Goal: Task Accomplishment & Management: Complete application form

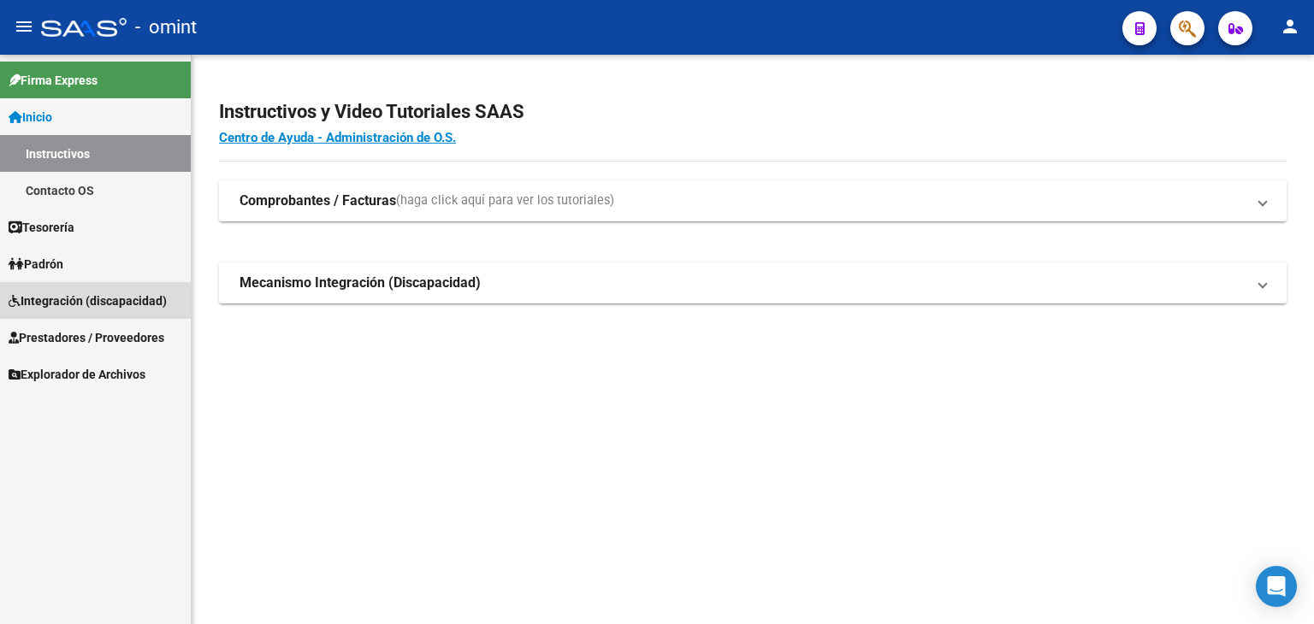
click at [56, 299] on span "Integración (discapacidad)" at bounding box center [88, 301] width 158 height 19
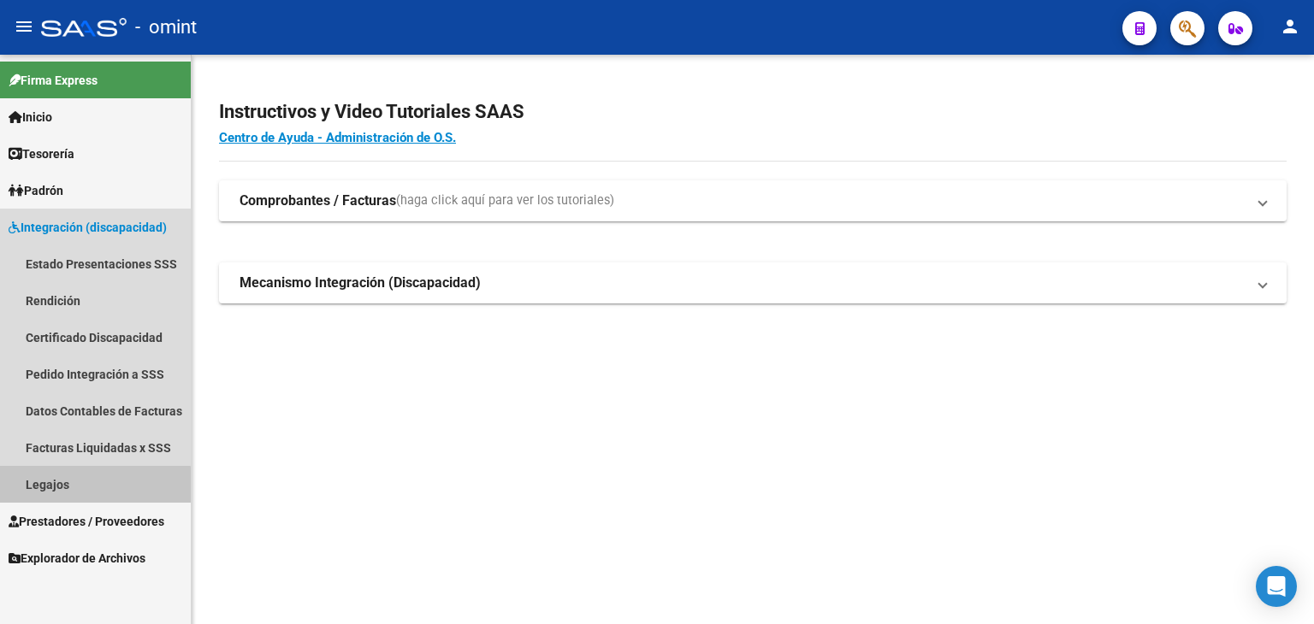
click at [54, 488] on link "Legajos" at bounding box center [95, 484] width 191 height 37
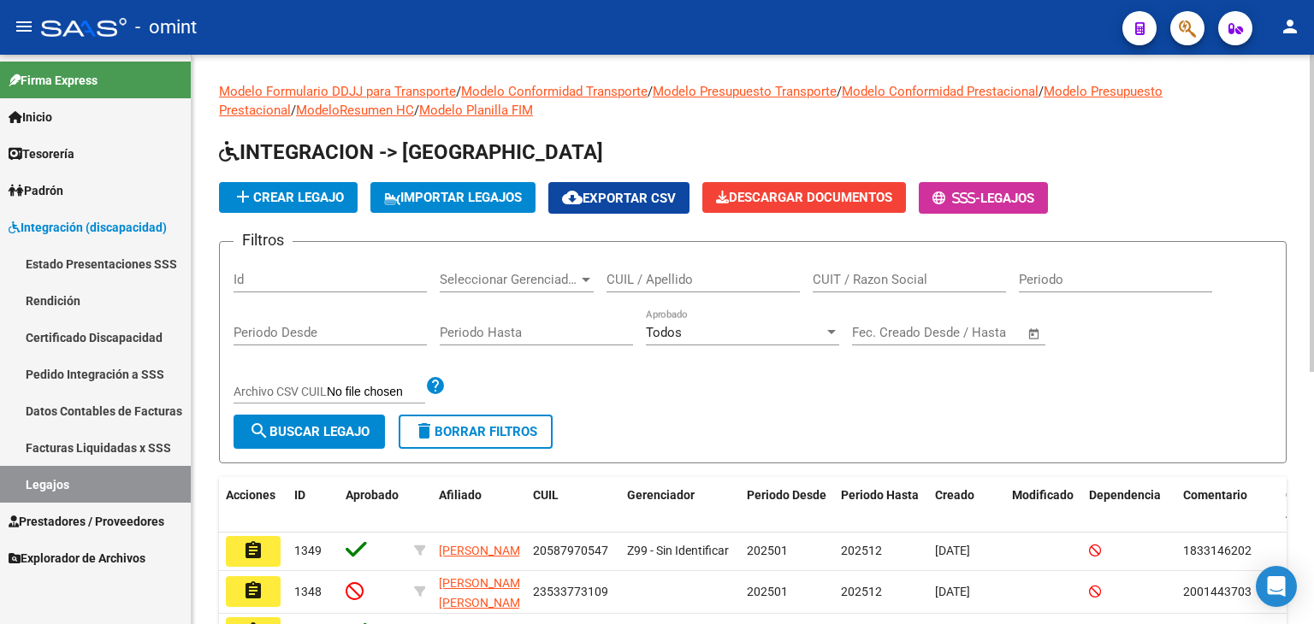
click at [702, 290] on div "CUIL / Apellido" at bounding box center [702, 274] width 193 height 37
paste input "23546254399"
type input "23546254399"
click at [352, 418] on button "search Buscar Legajo" at bounding box center [308, 432] width 151 height 34
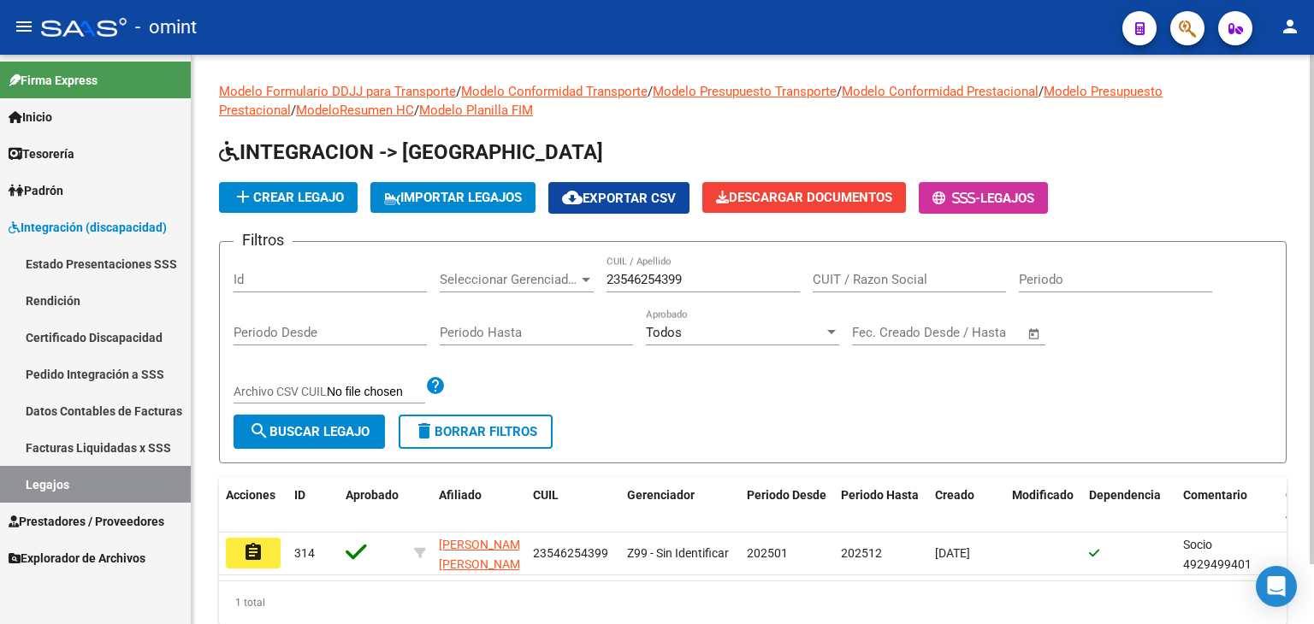
scroll to position [67, 0]
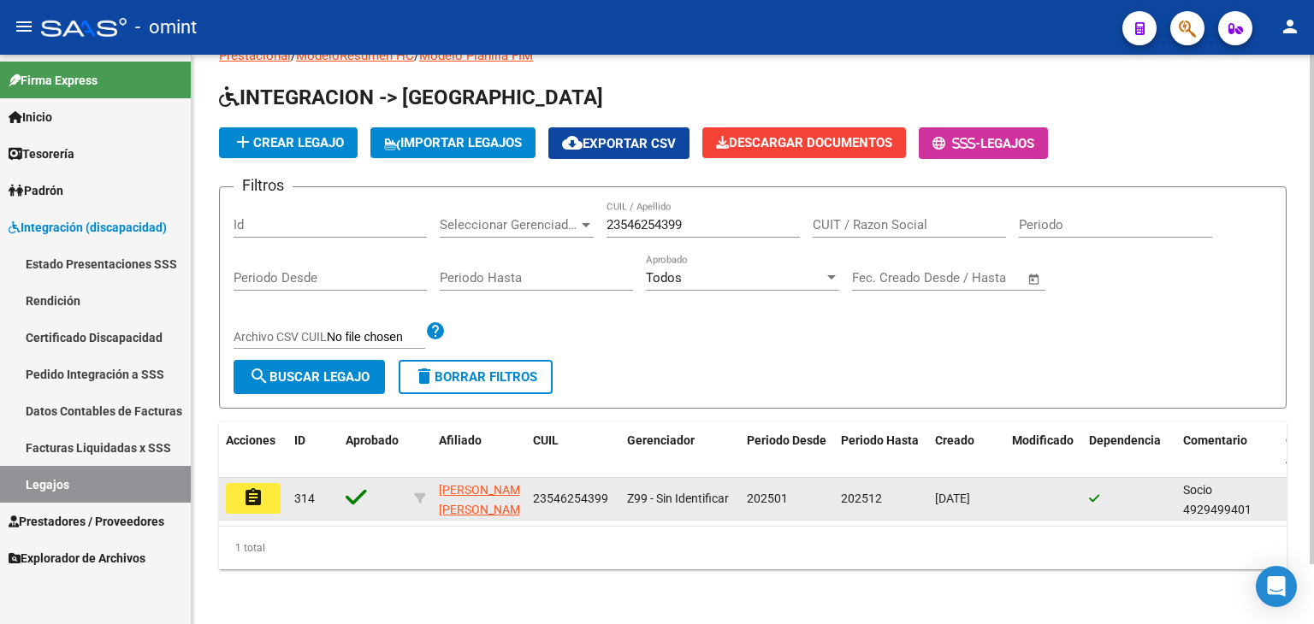
click at [257, 487] on mat-icon "assignment" at bounding box center [253, 497] width 21 height 21
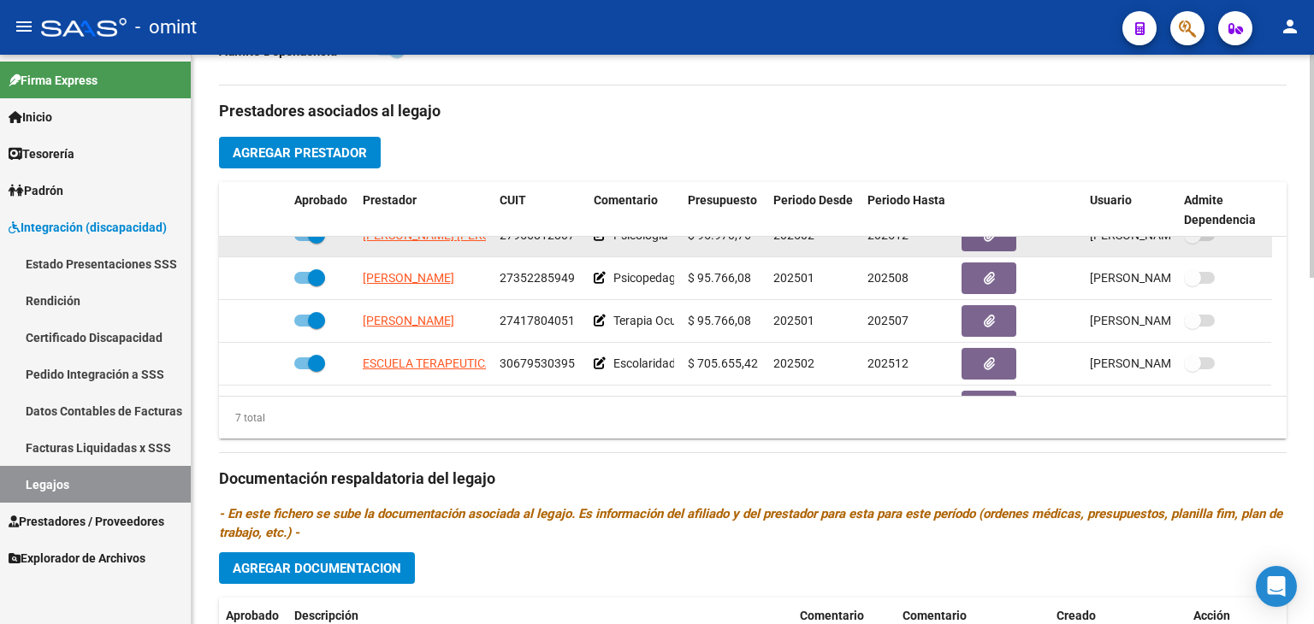
scroll to position [145, 0]
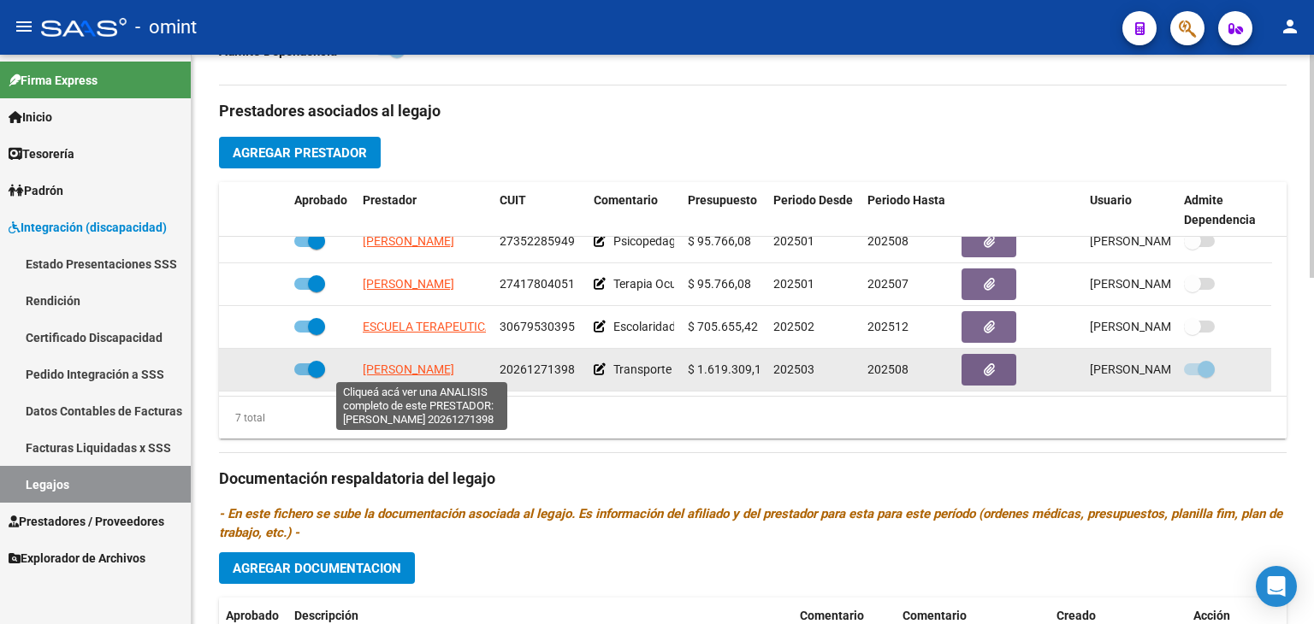
click at [430, 365] on span "[PERSON_NAME]" at bounding box center [409, 370] width 92 height 14
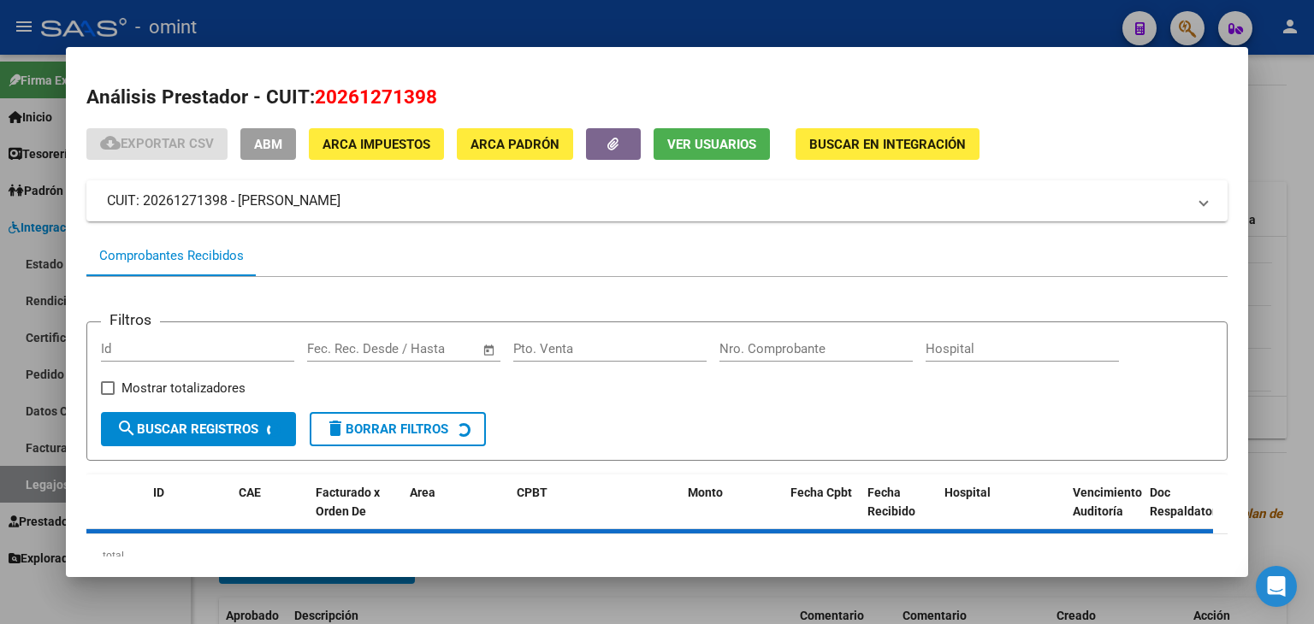
click at [420, 100] on span "20261271398" at bounding box center [376, 97] width 122 height 22
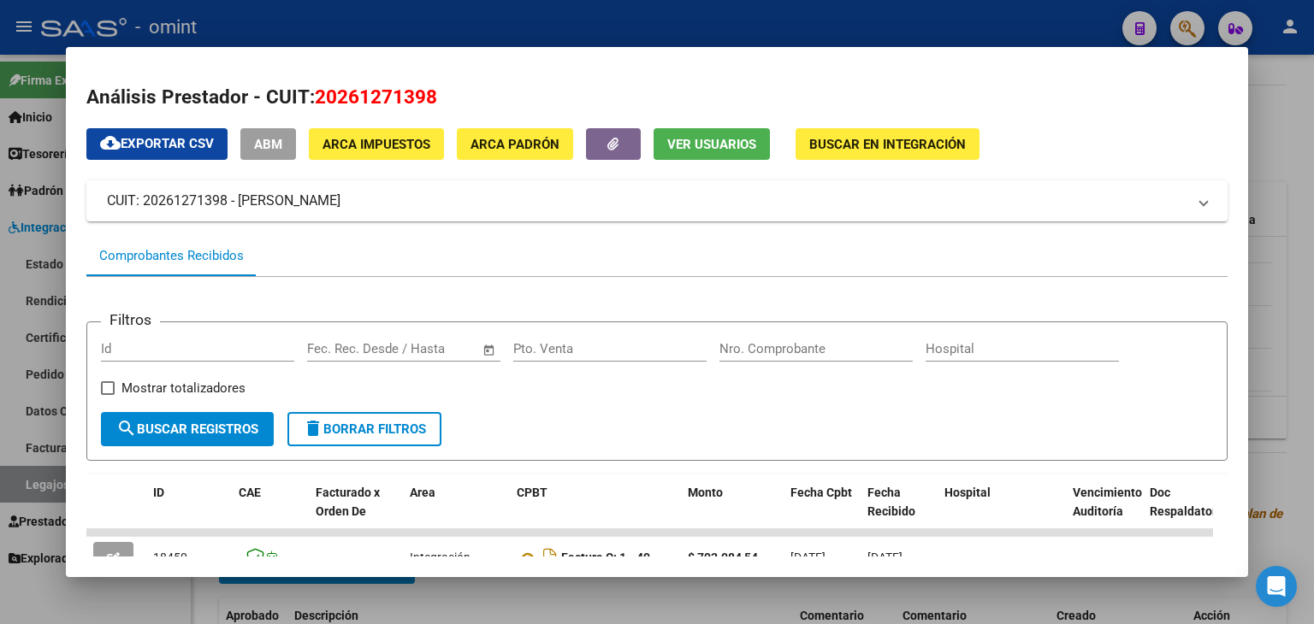
drag, startPoint x: 410, startPoint y: 100, endPoint x: 424, endPoint y: 86, distance: 20.0
click at [424, 86] on span "20261271398" at bounding box center [376, 97] width 122 height 22
copy span "20261271398"
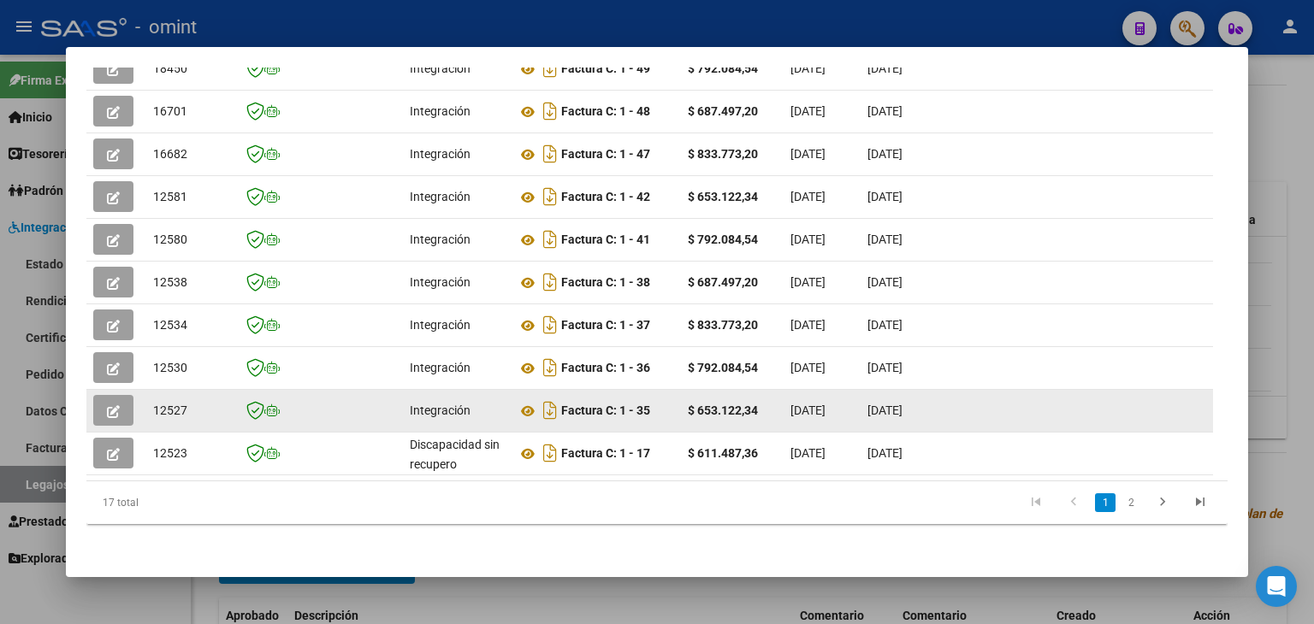
scroll to position [503, 0]
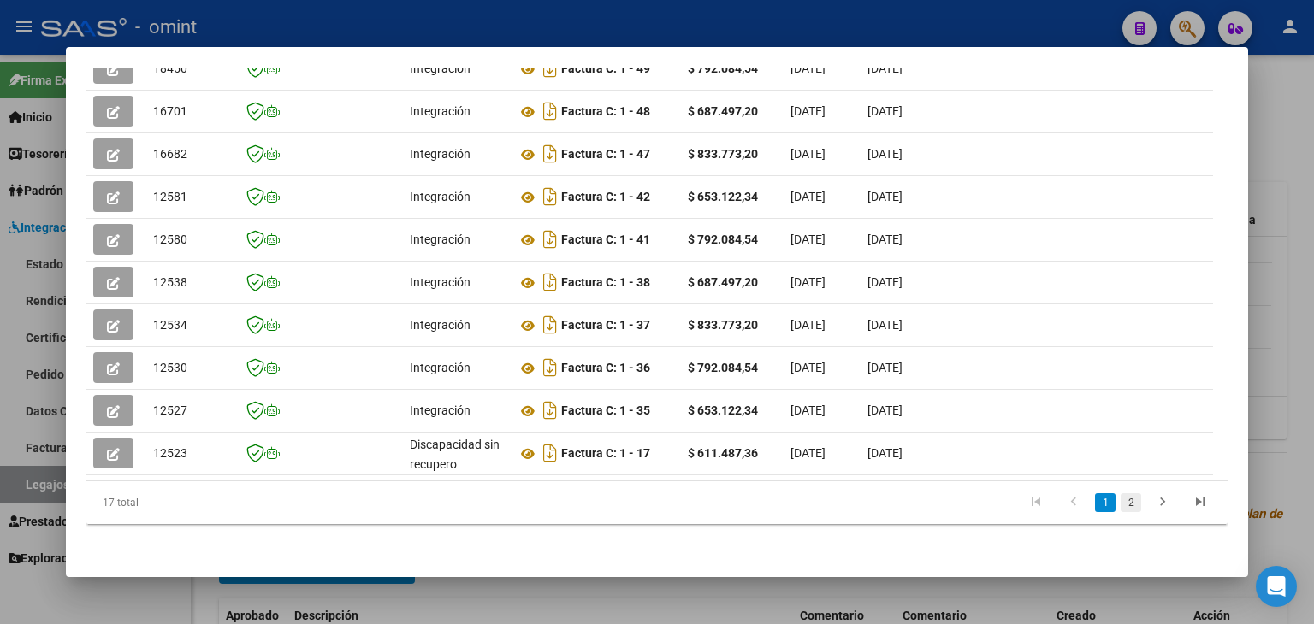
click at [1120, 497] on link "2" at bounding box center [1130, 502] width 21 height 19
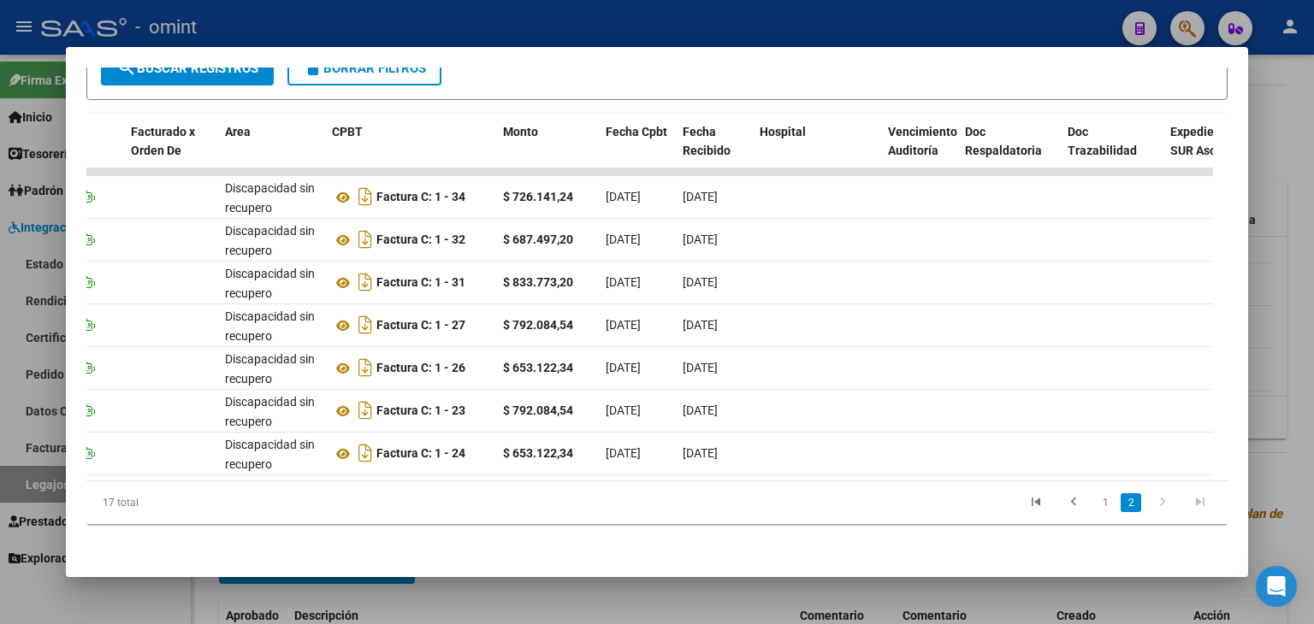
scroll to position [0, 0]
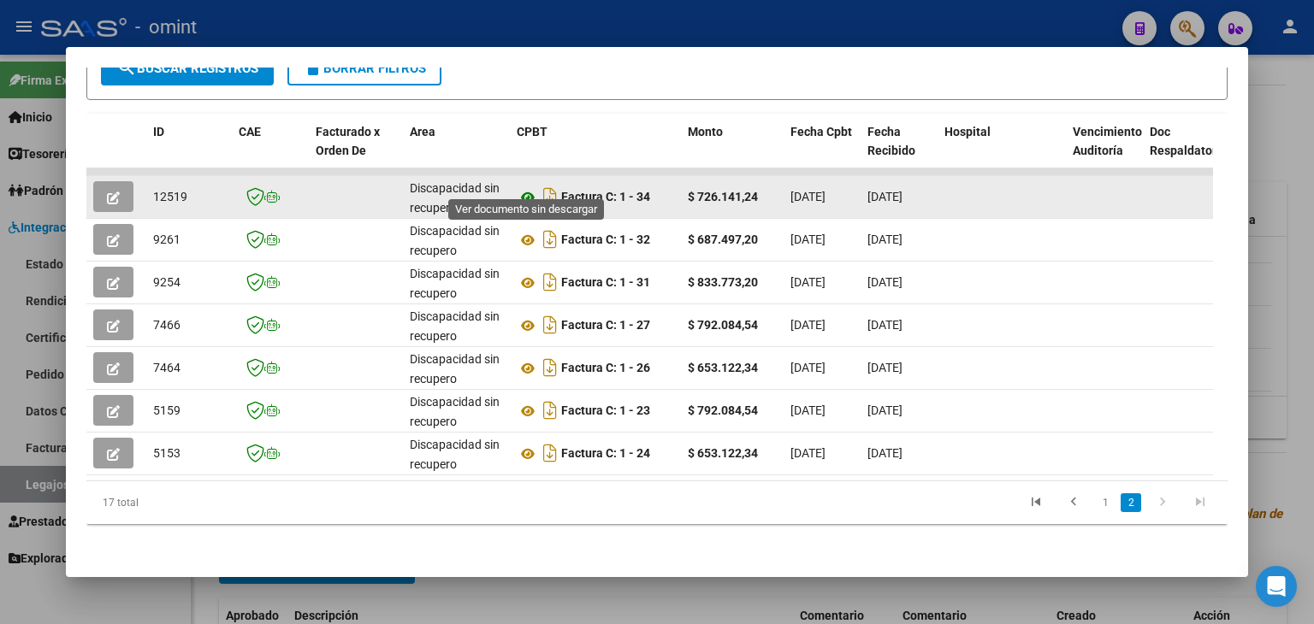
click at [523, 187] on icon at bounding box center [528, 197] width 22 height 21
click at [114, 189] on span "button" at bounding box center [113, 196] width 13 height 15
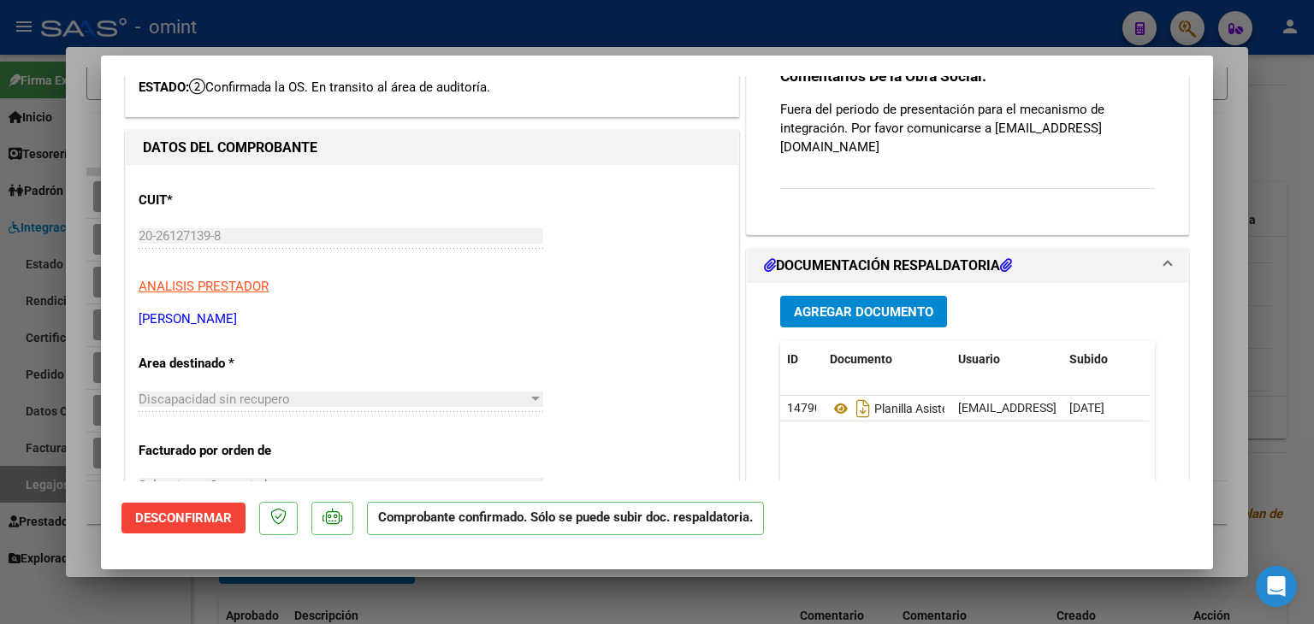
scroll to position [86, 0]
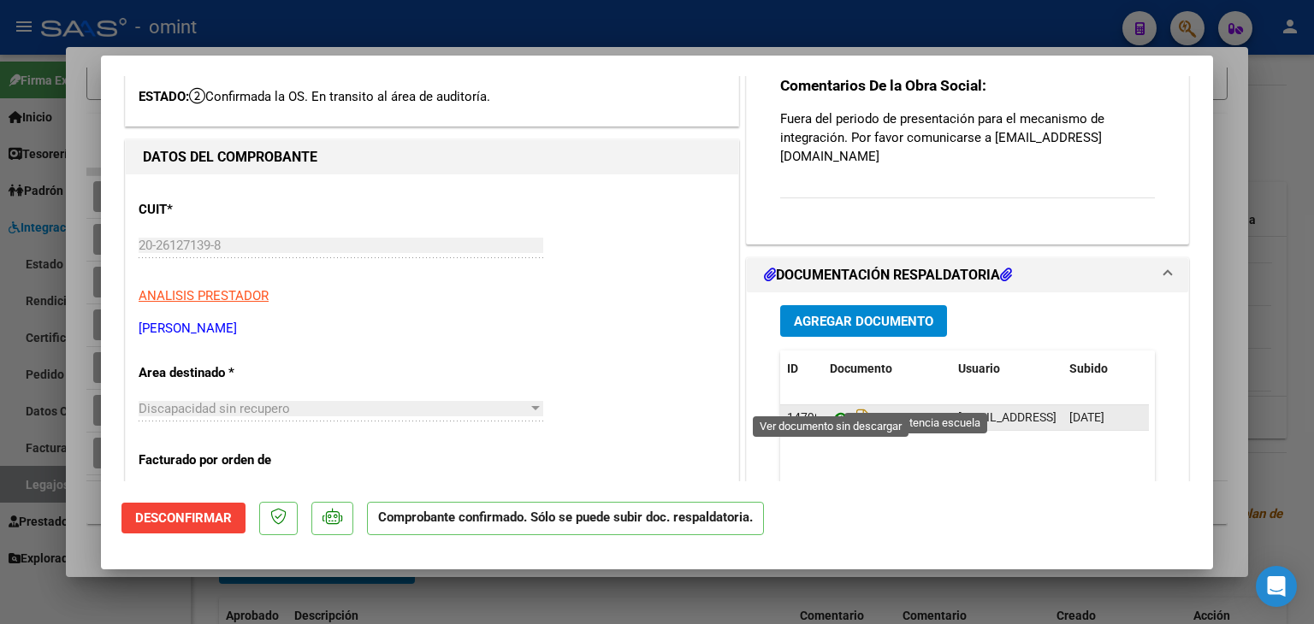
click at [830, 408] on icon at bounding box center [841, 418] width 22 height 21
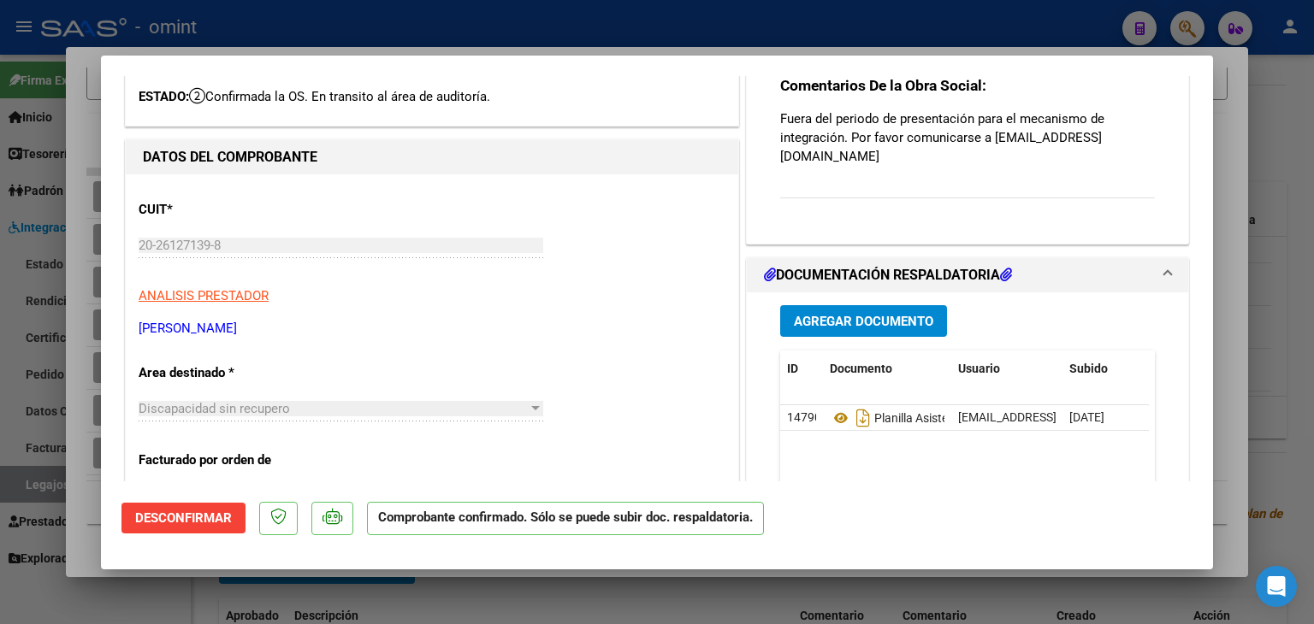
type input "$ 0,00"
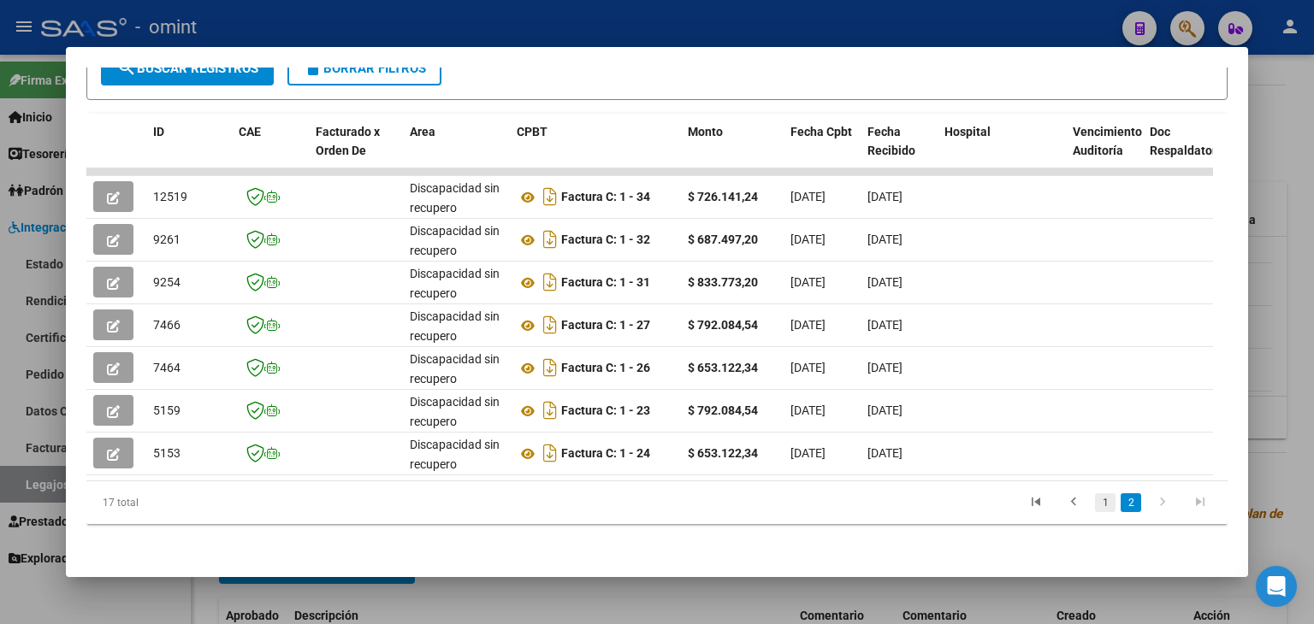
click at [1095, 503] on link "1" at bounding box center [1105, 502] width 21 height 19
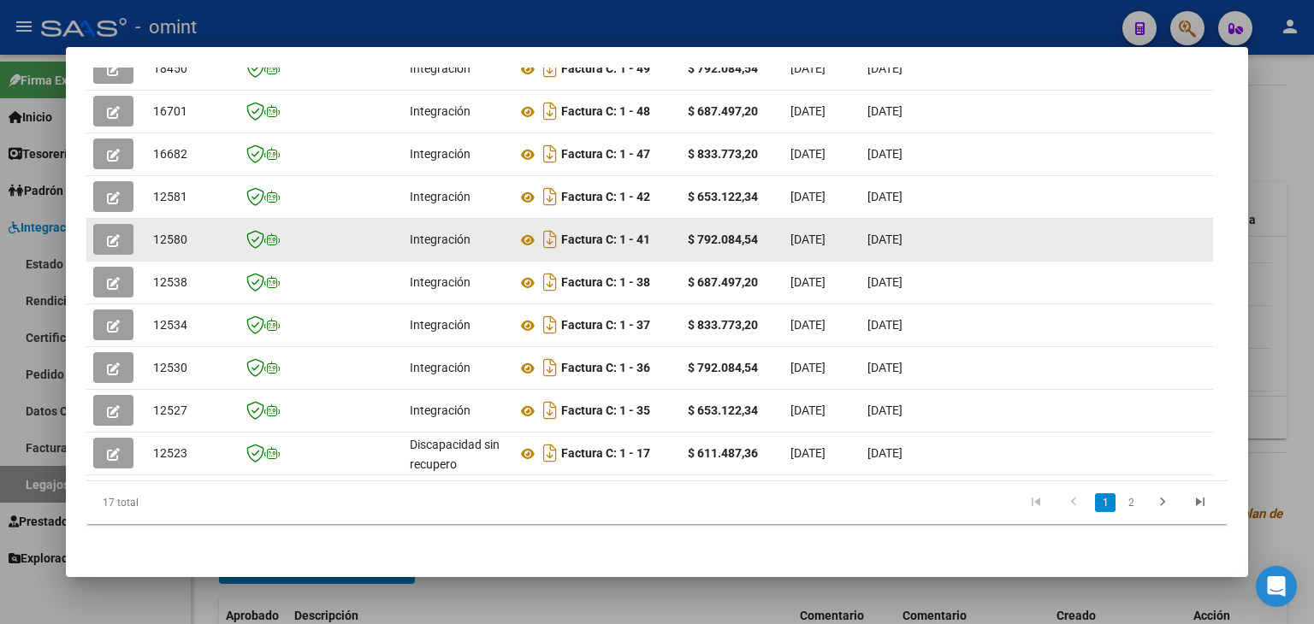
scroll to position [503, 0]
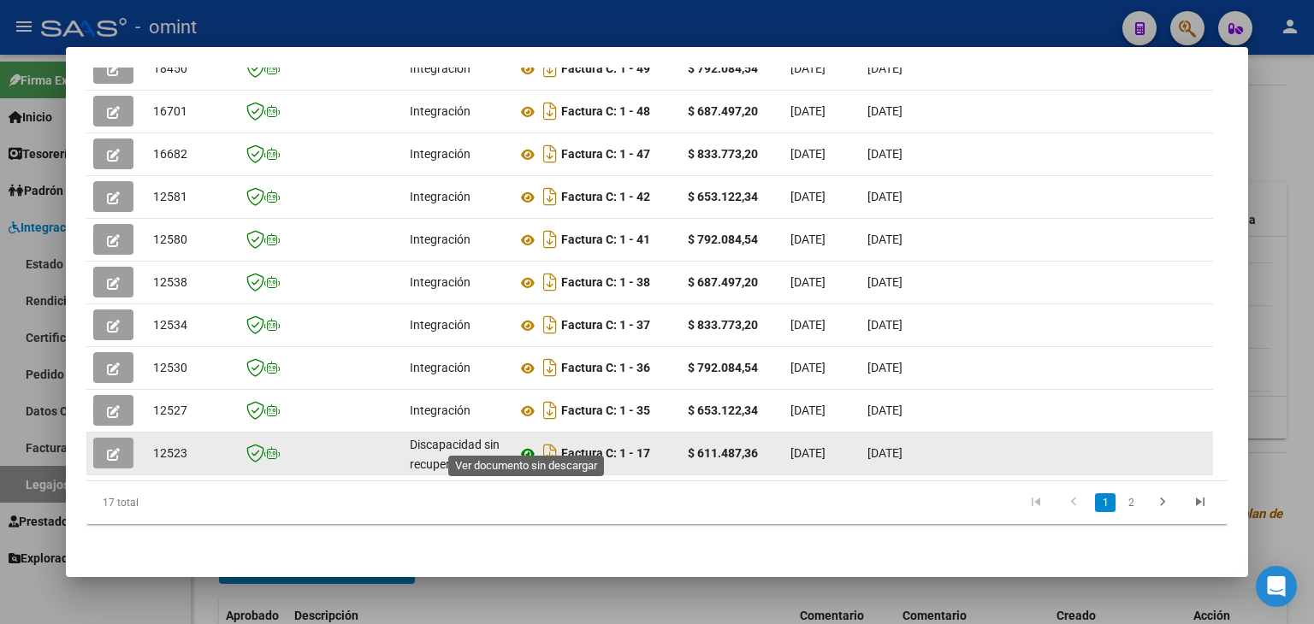
click at [527, 444] on icon at bounding box center [528, 454] width 22 height 21
click at [117, 448] on icon "button" at bounding box center [113, 454] width 13 height 13
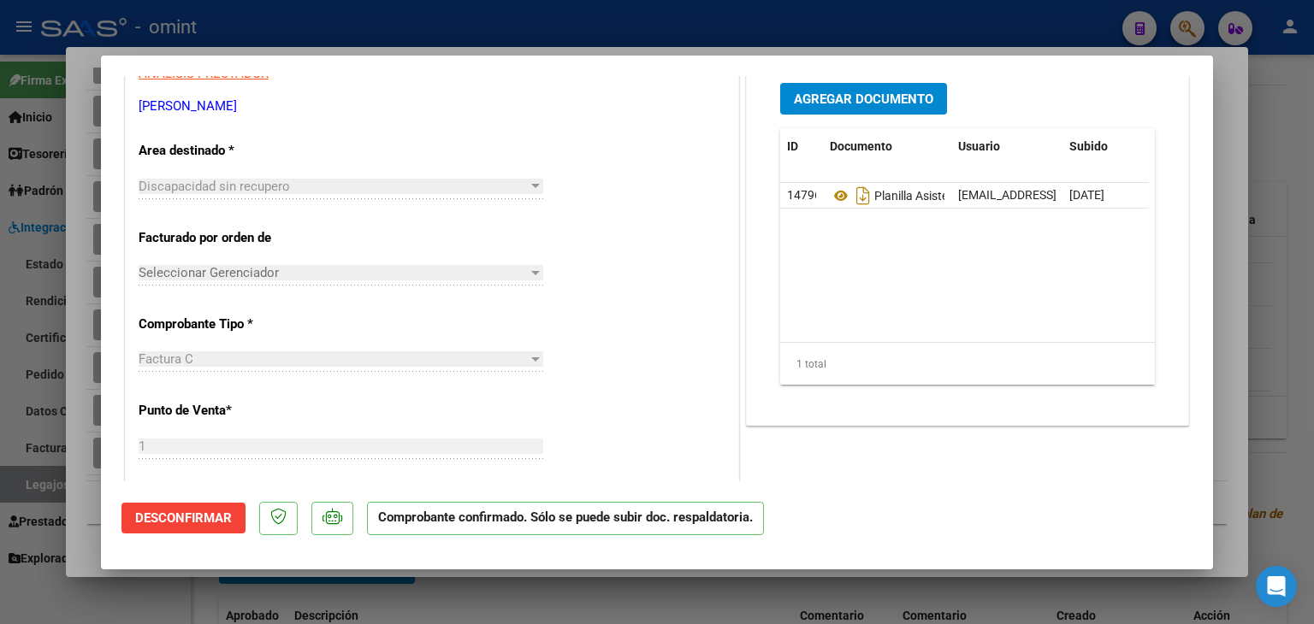
scroll to position [342, 0]
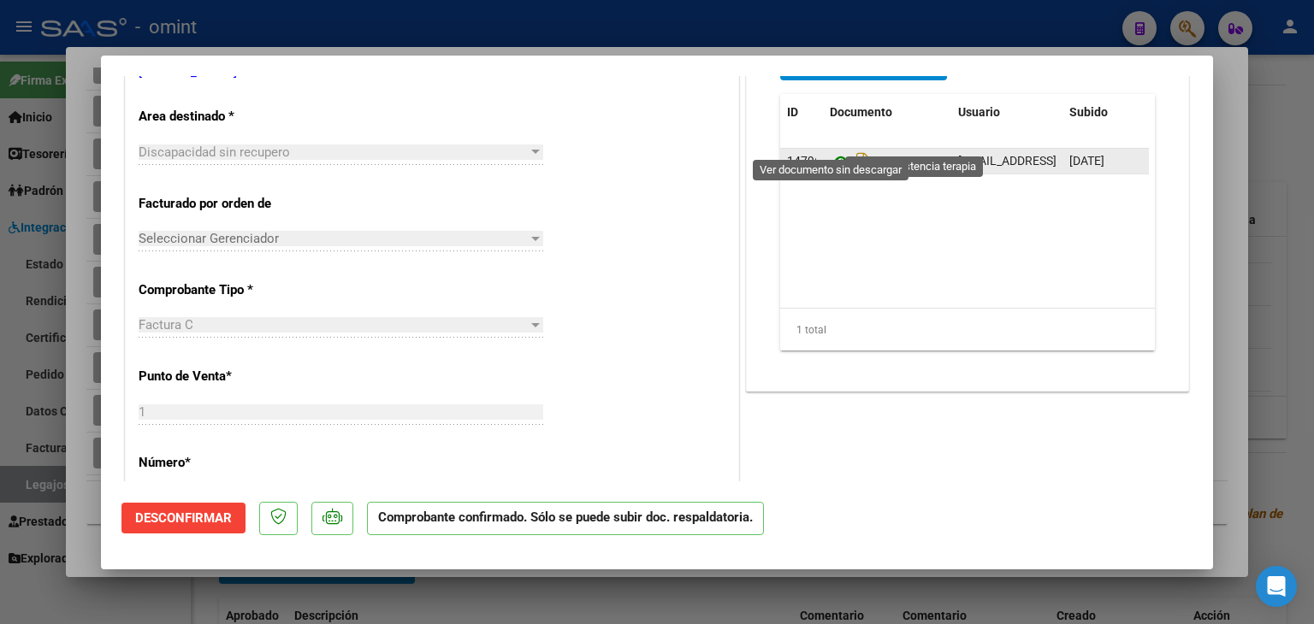
click at [832, 151] on icon at bounding box center [841, 161] width 22 height 21
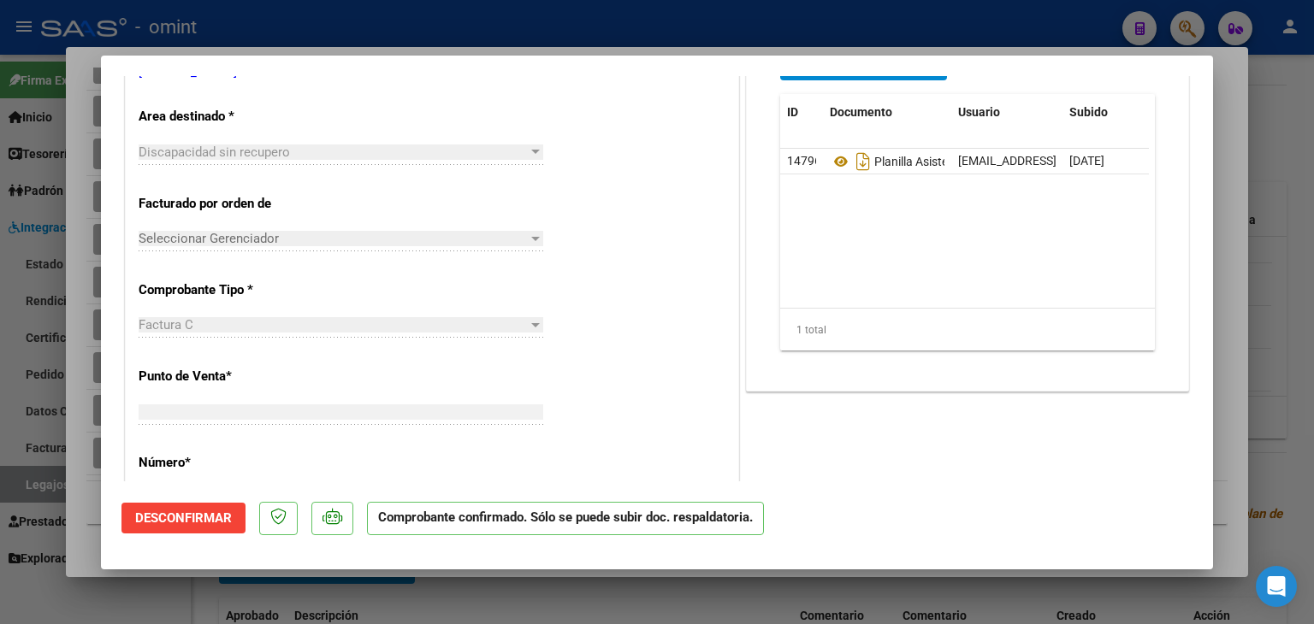
type input "$ 0,00"
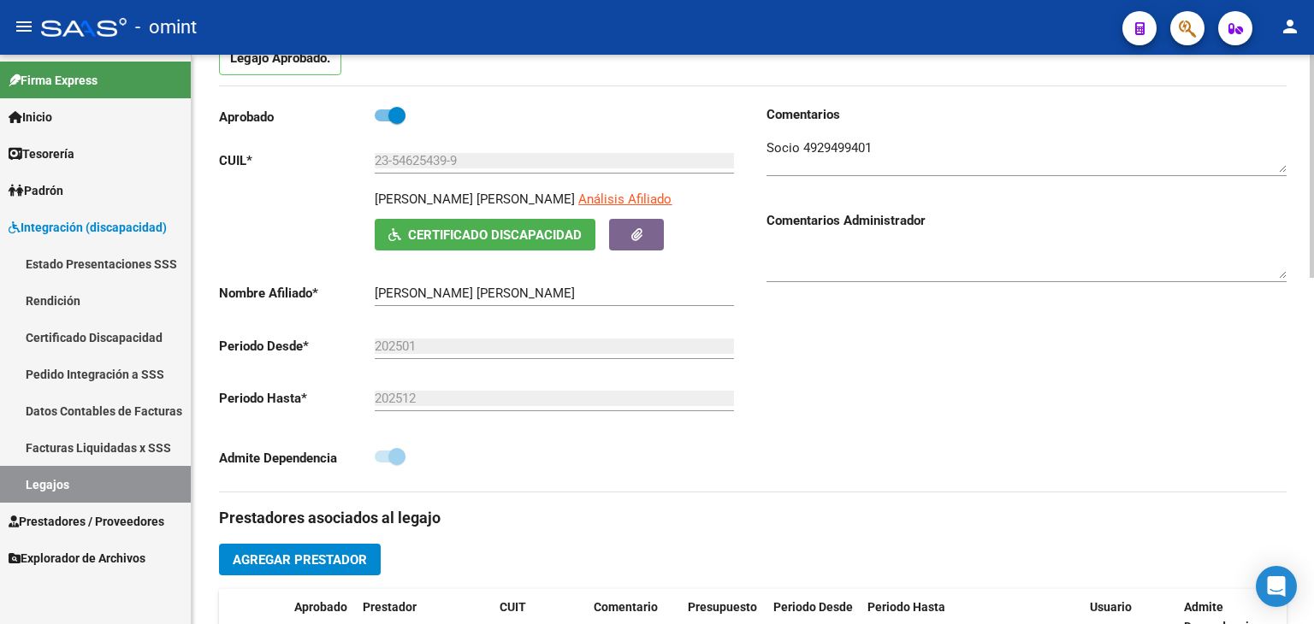
scroll to position [0, 0]
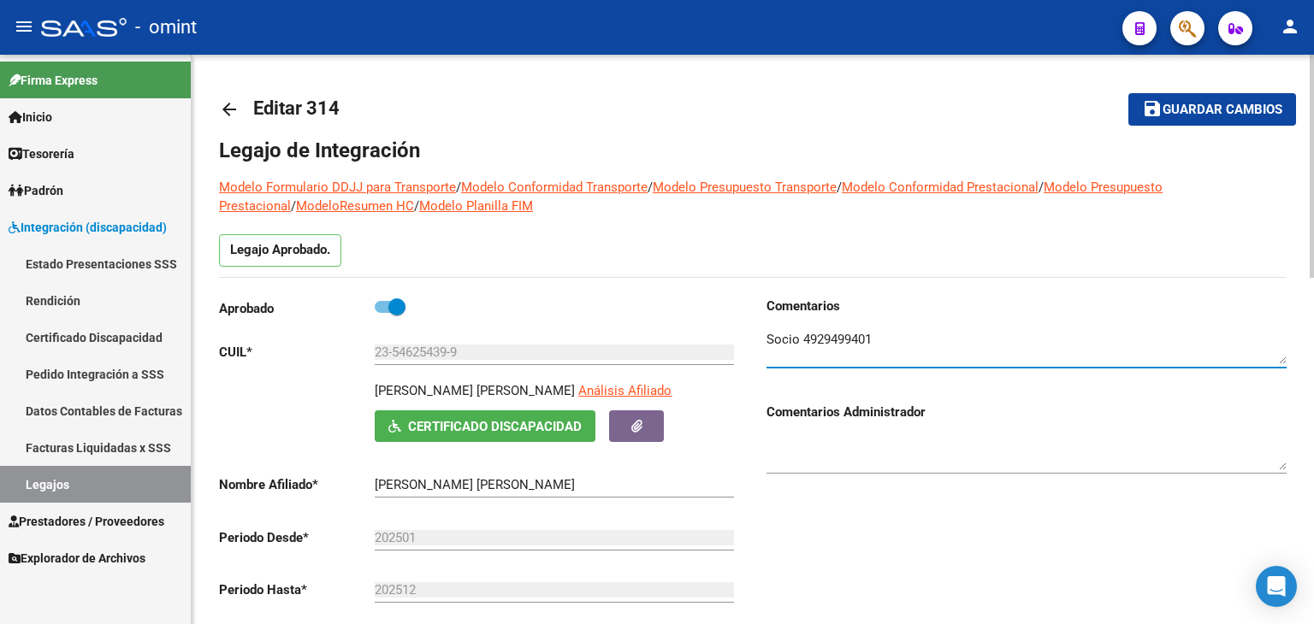
click at [844, 333] on textarea at bounding box center [1026, 347] width 520 height 34
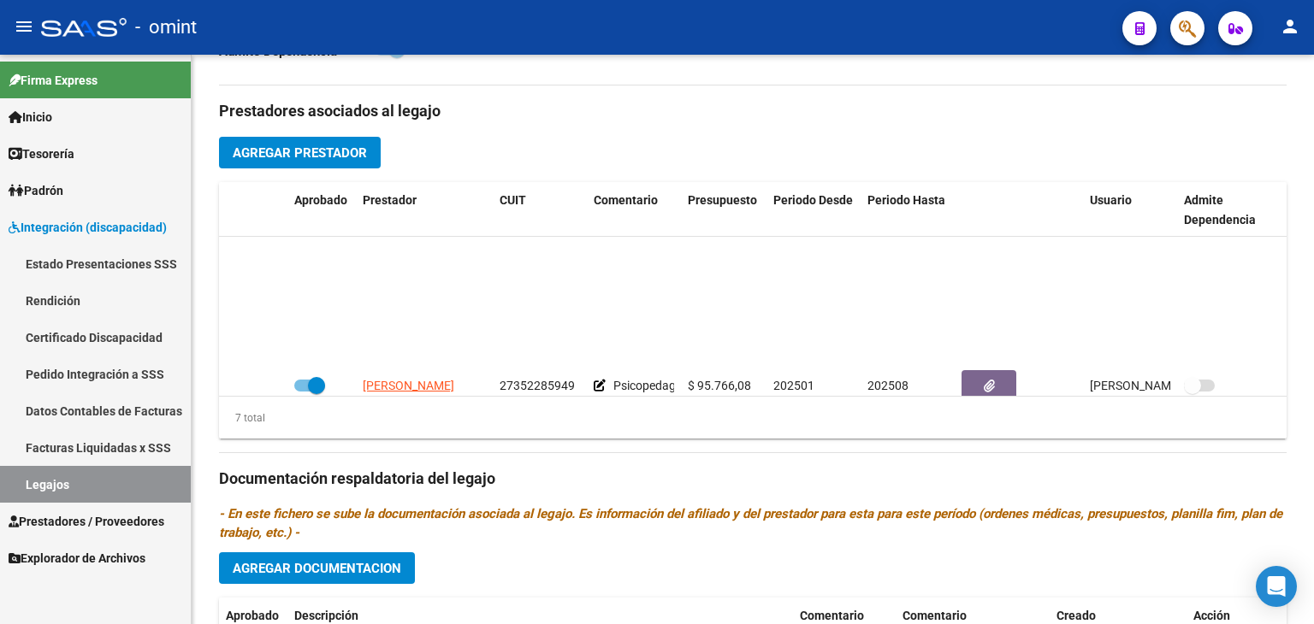
scroll to position [145, 0]
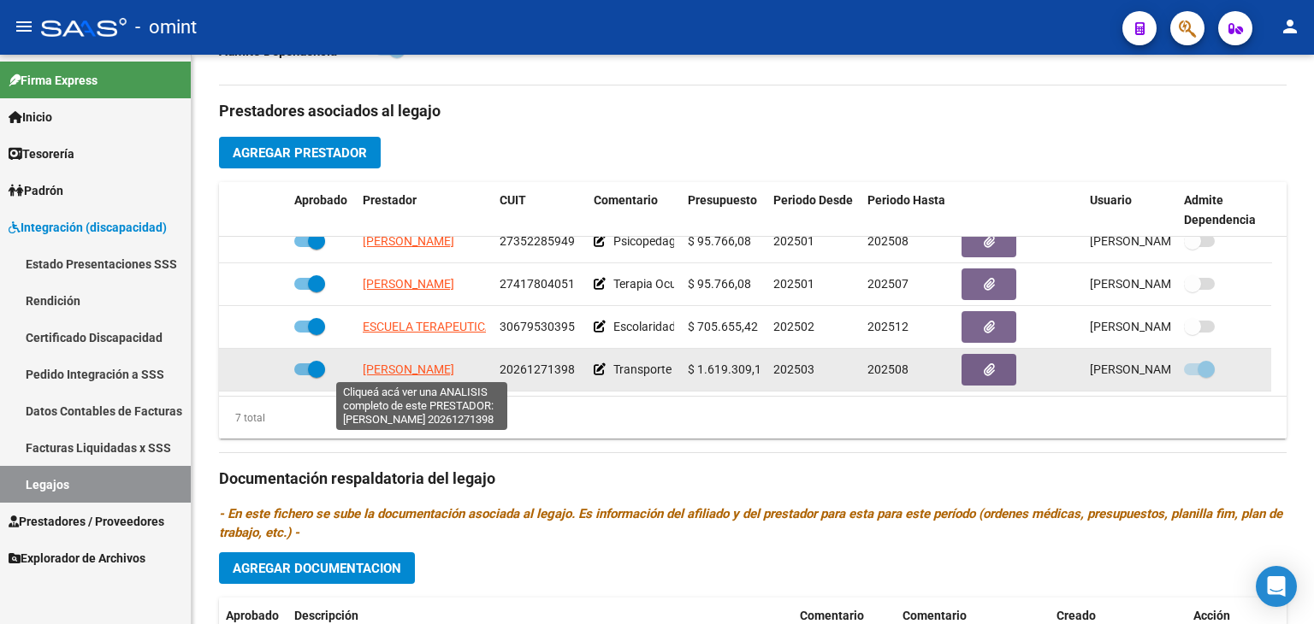
click at [400, 372] on span "[PERSON_NAME]" at bounding box center [409, 370] width 92 height 14
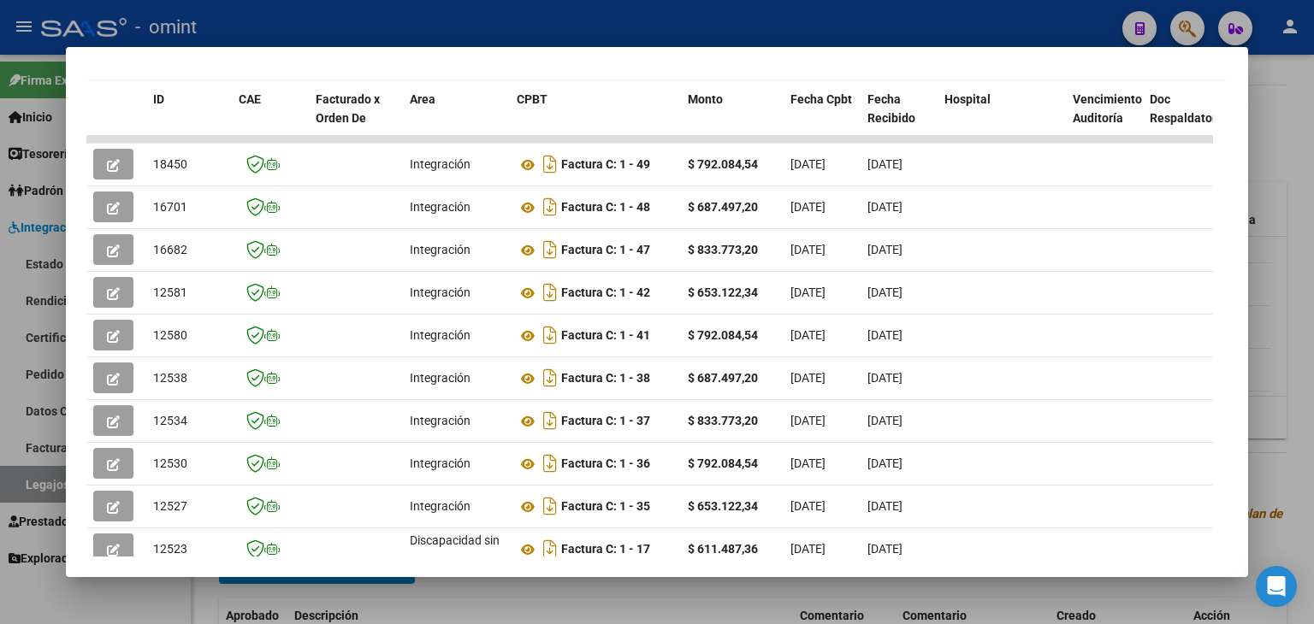
scroll to position [393, 0]
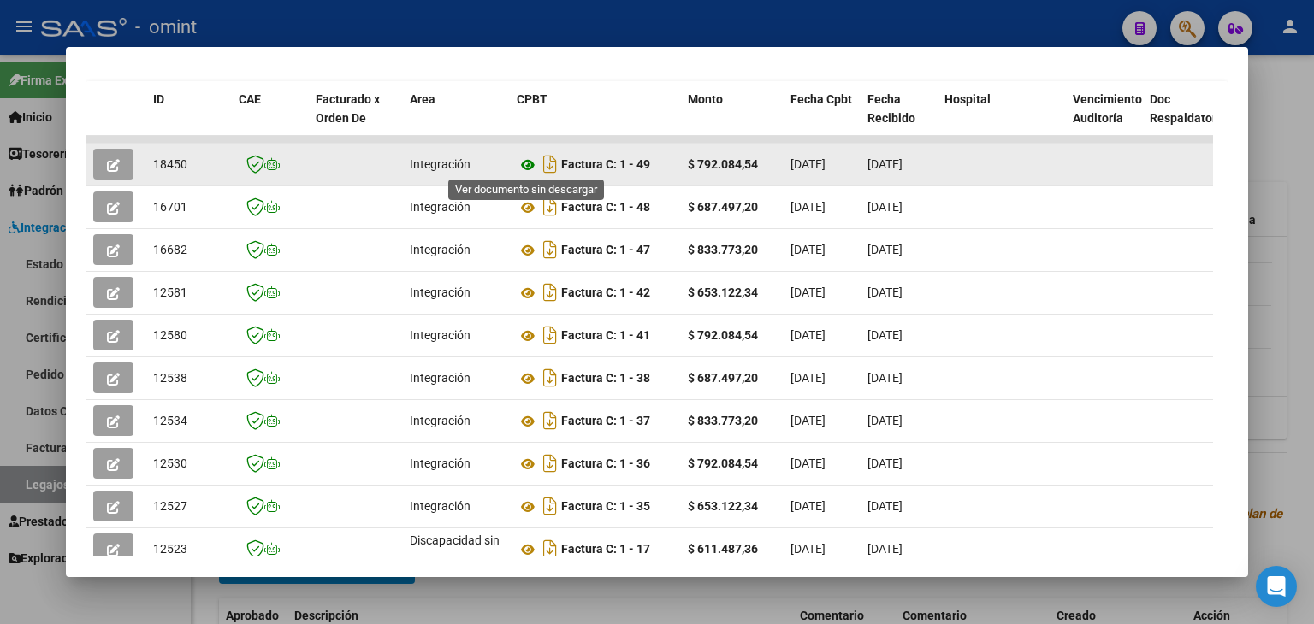
click at [527, 159] on icon at bounding box center [528, 165] width 22 height 21
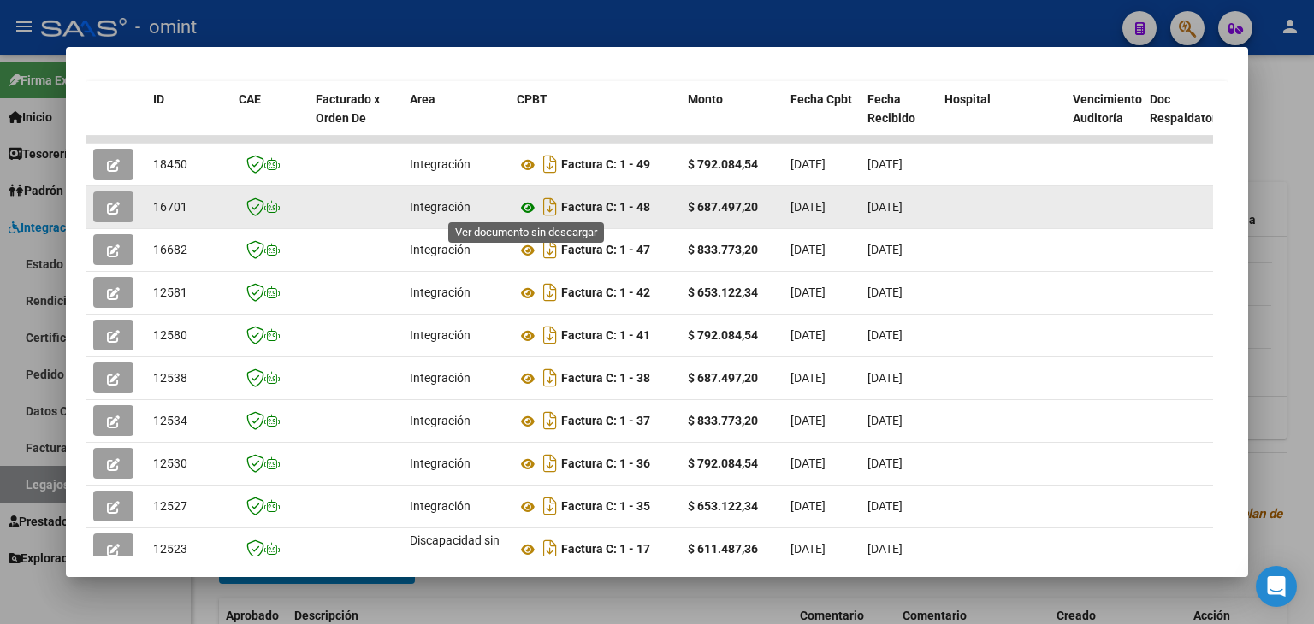
click at [520, 200] on icon at bounding box center [528, 208] width 22 height 21
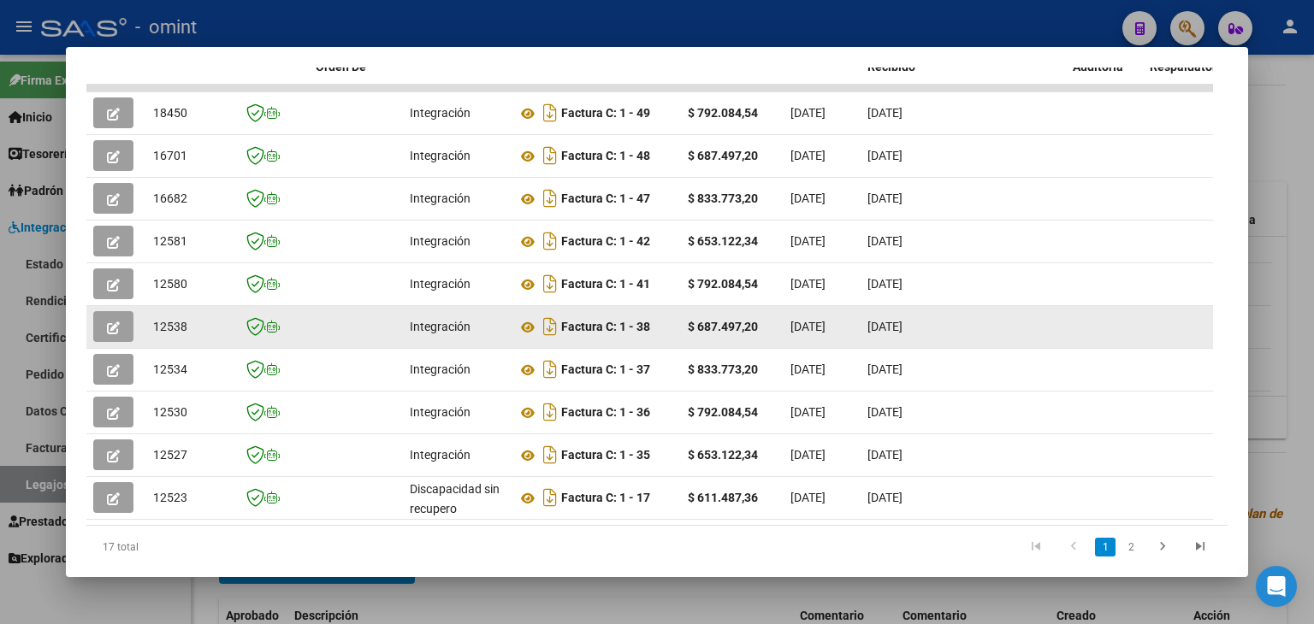
scroll to position [417, 0]
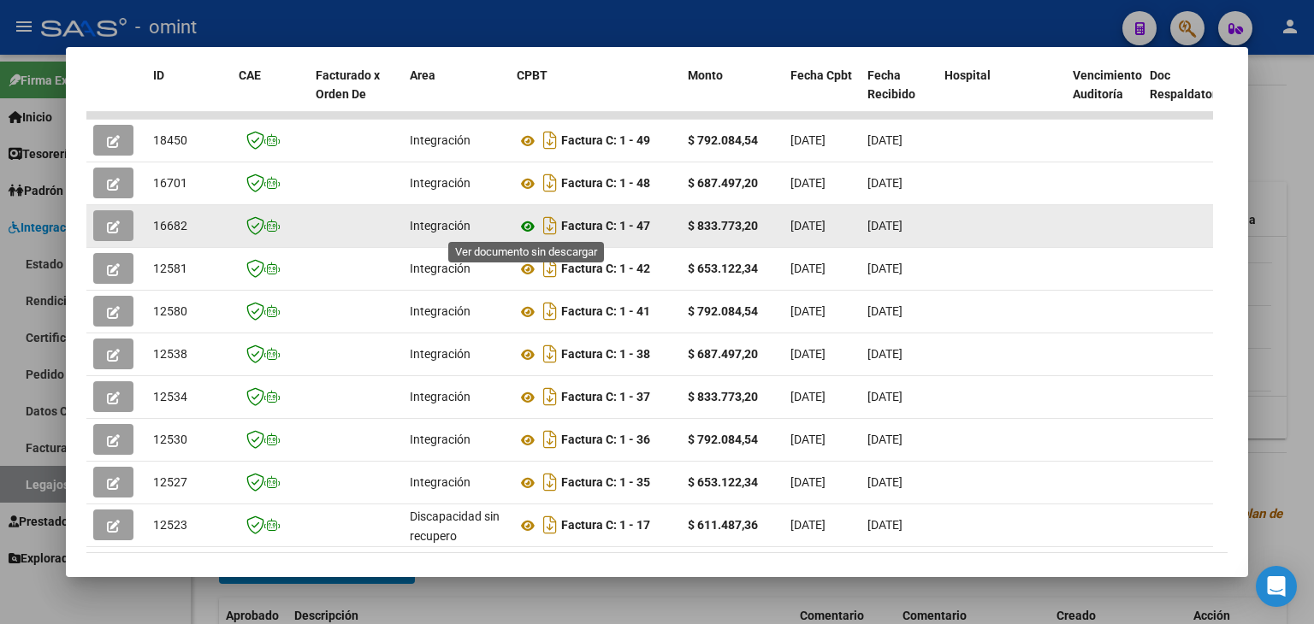
click at [527, 226] on icon at bounding box center [528, 226] width 22 height 21
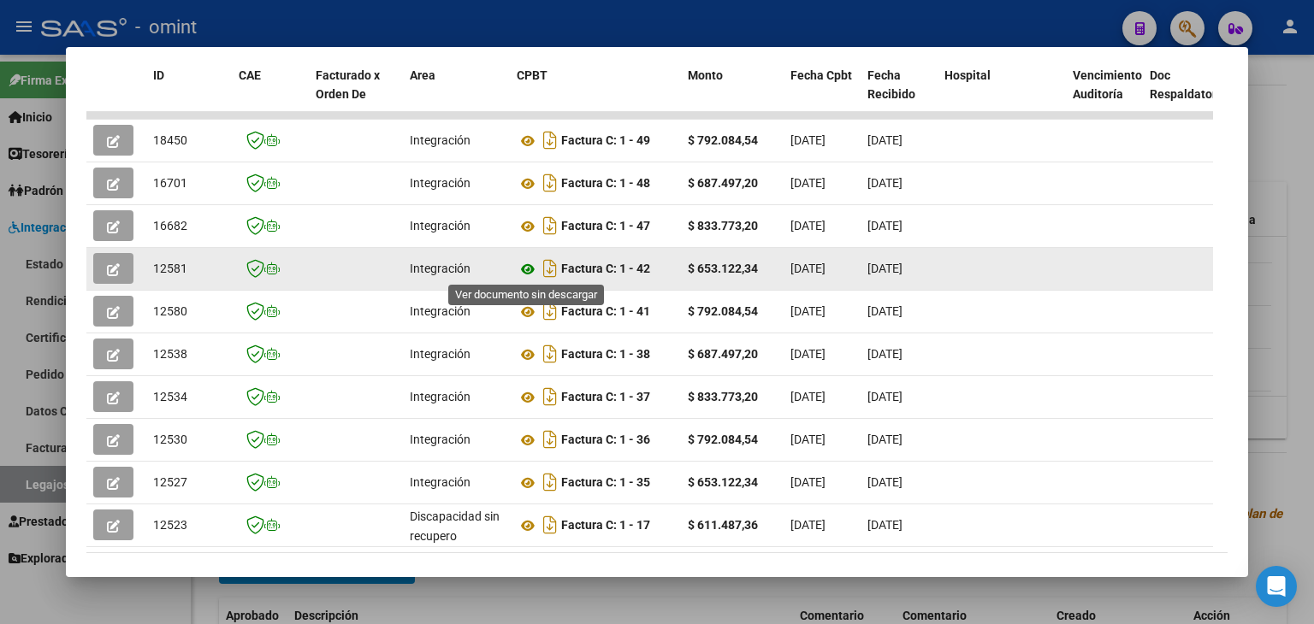
click at [529, 265] on icon at bounding box center [528, 269] width 22 height 21
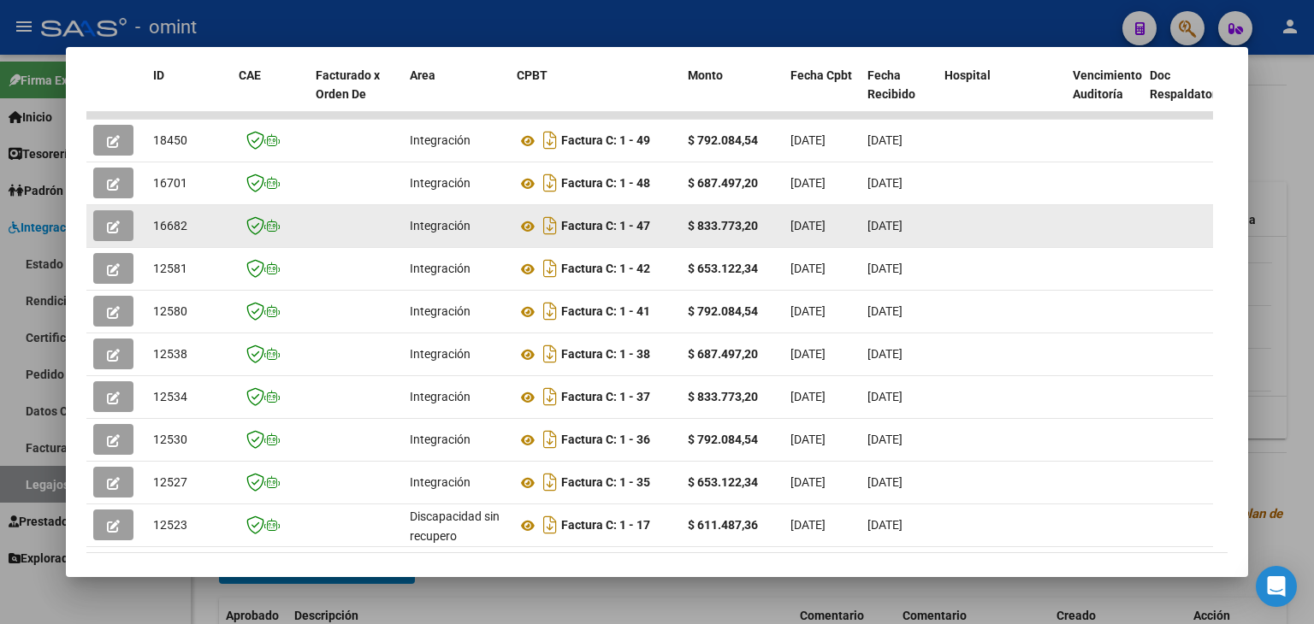
click at [116, 222] on icon "button" at bounding box center [113, 227] width 13 height 13
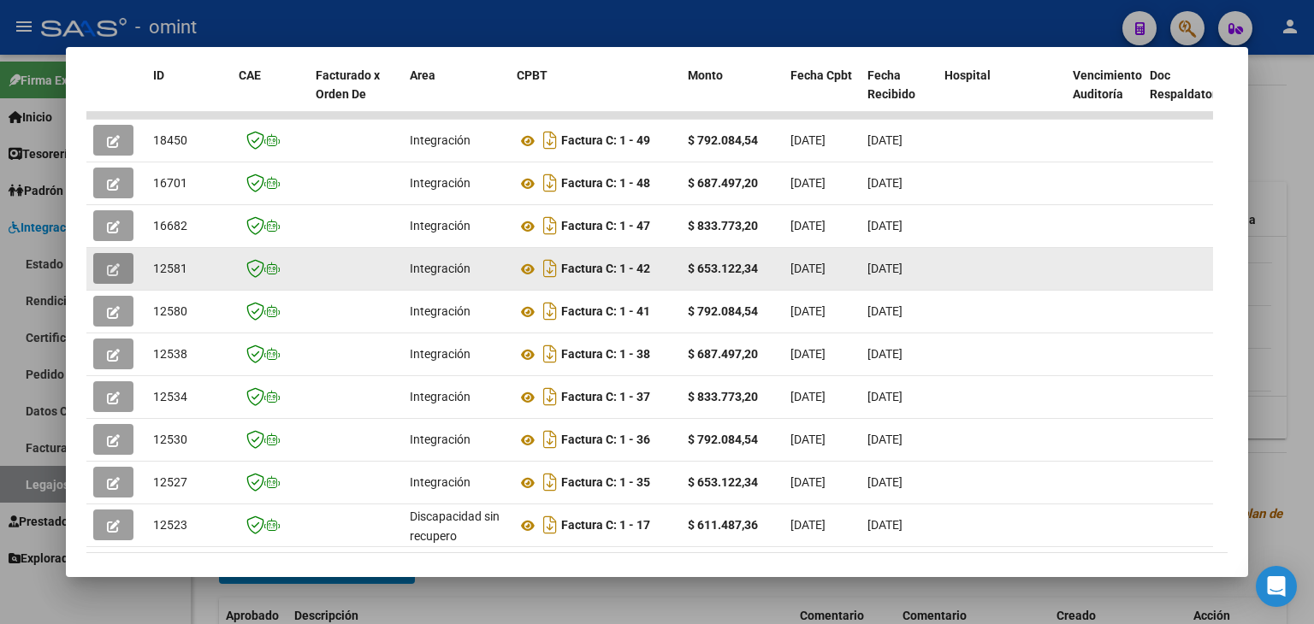
click at [118, 264] on icon "button" at bounding box center [113, 269] width 13 height 13
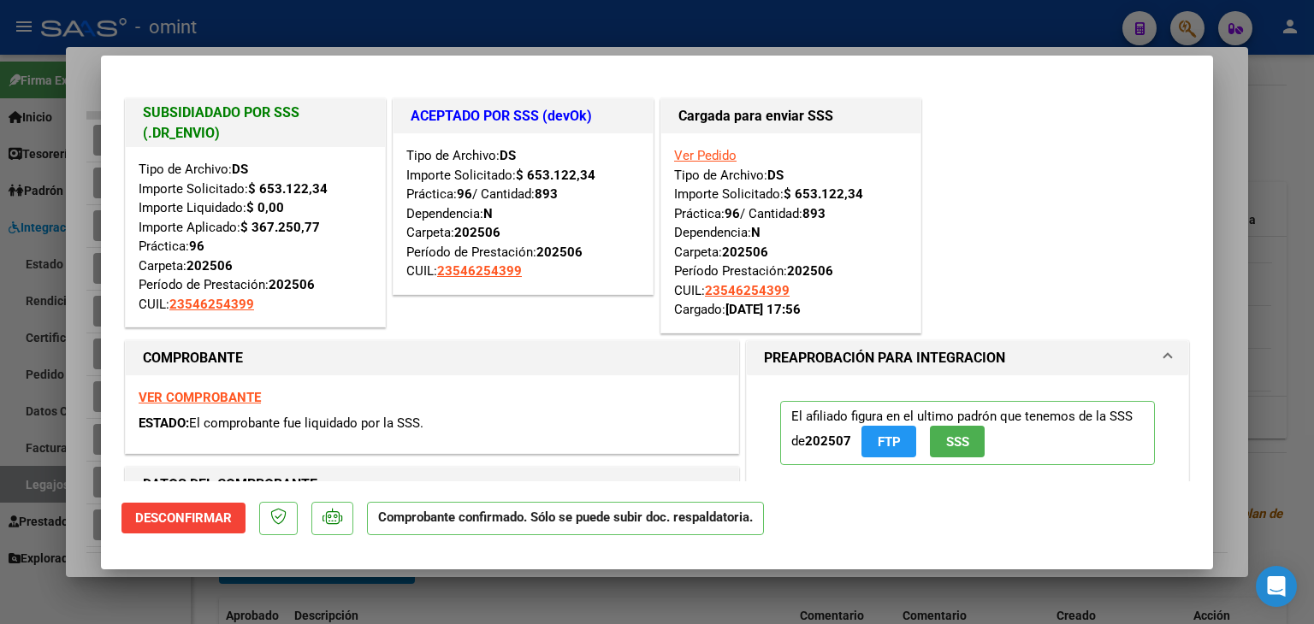
type input "$ 0,00"
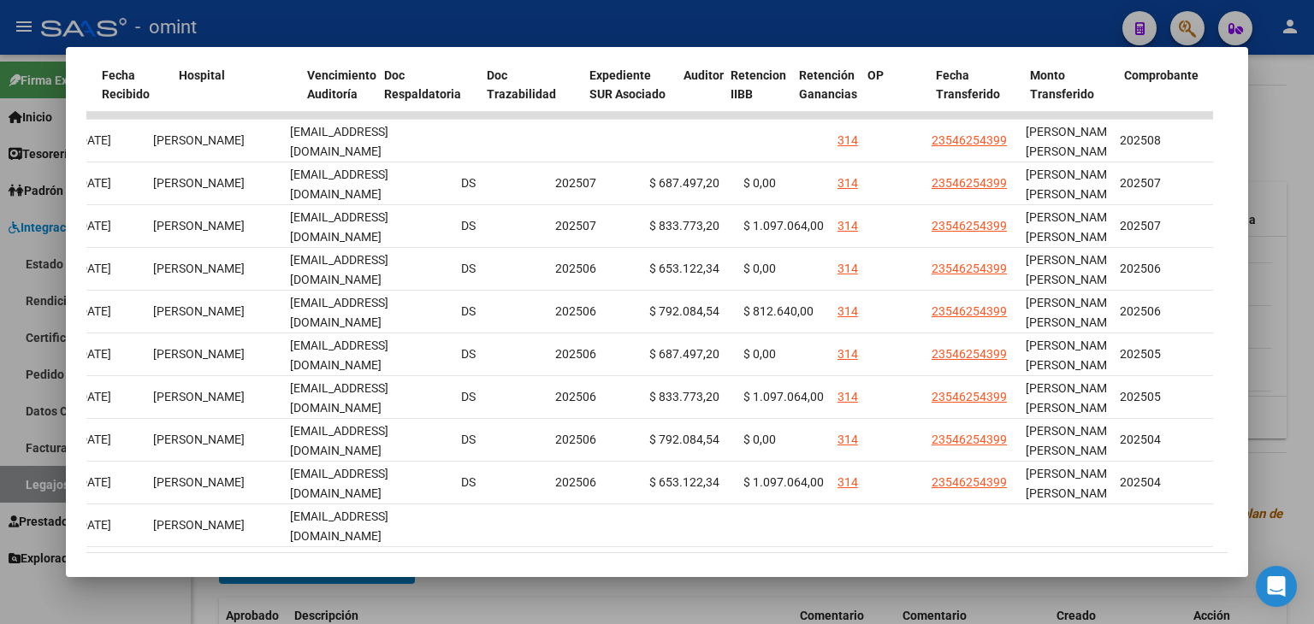
scroll to position [0, 0]
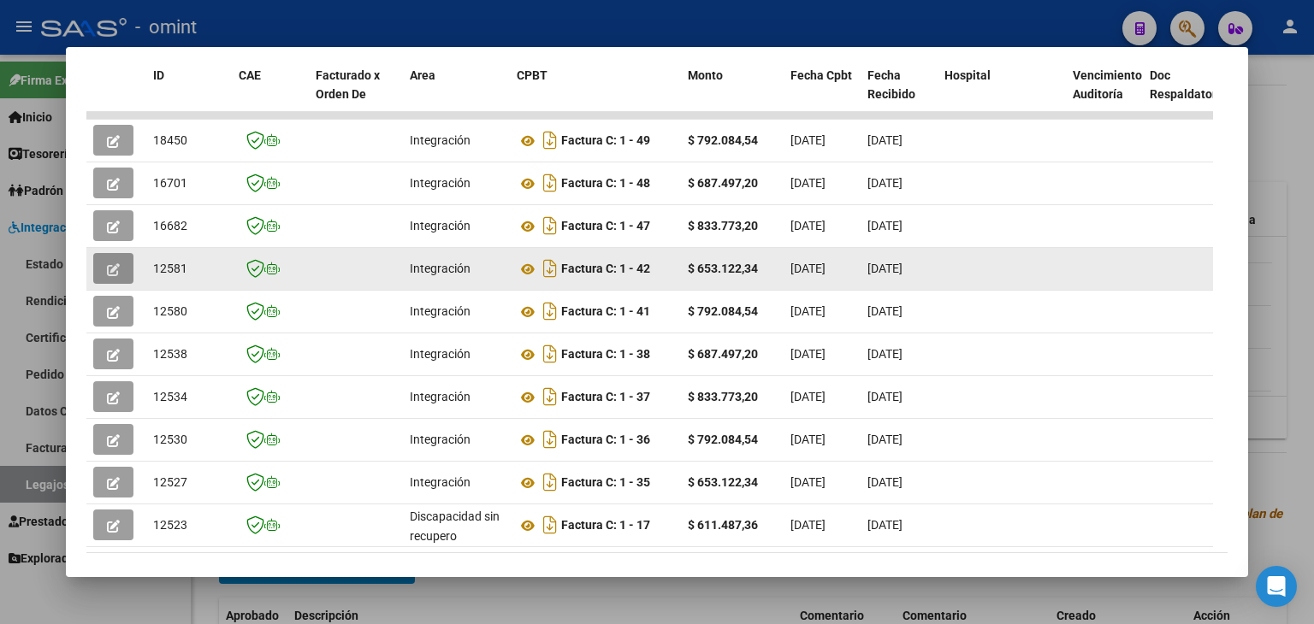
click at [99, 270] on button "button" at bounding box center [113, 268] width 40 height 31
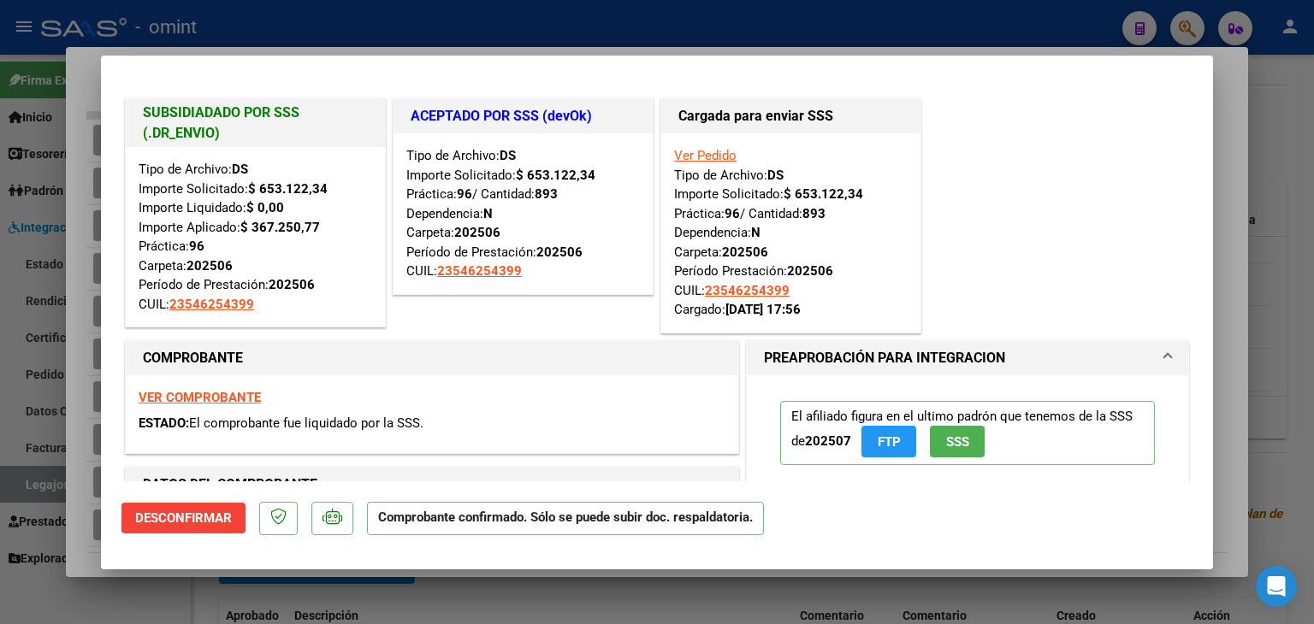
type input "$ 0,00"
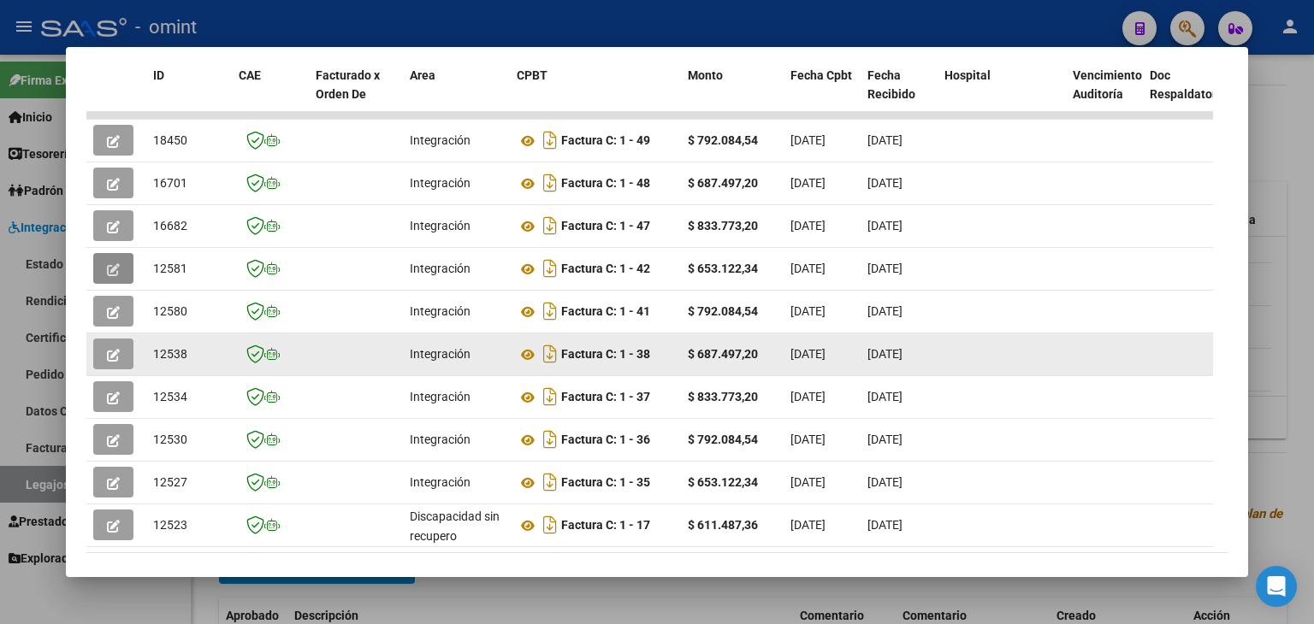
scroll to position [503, 0]
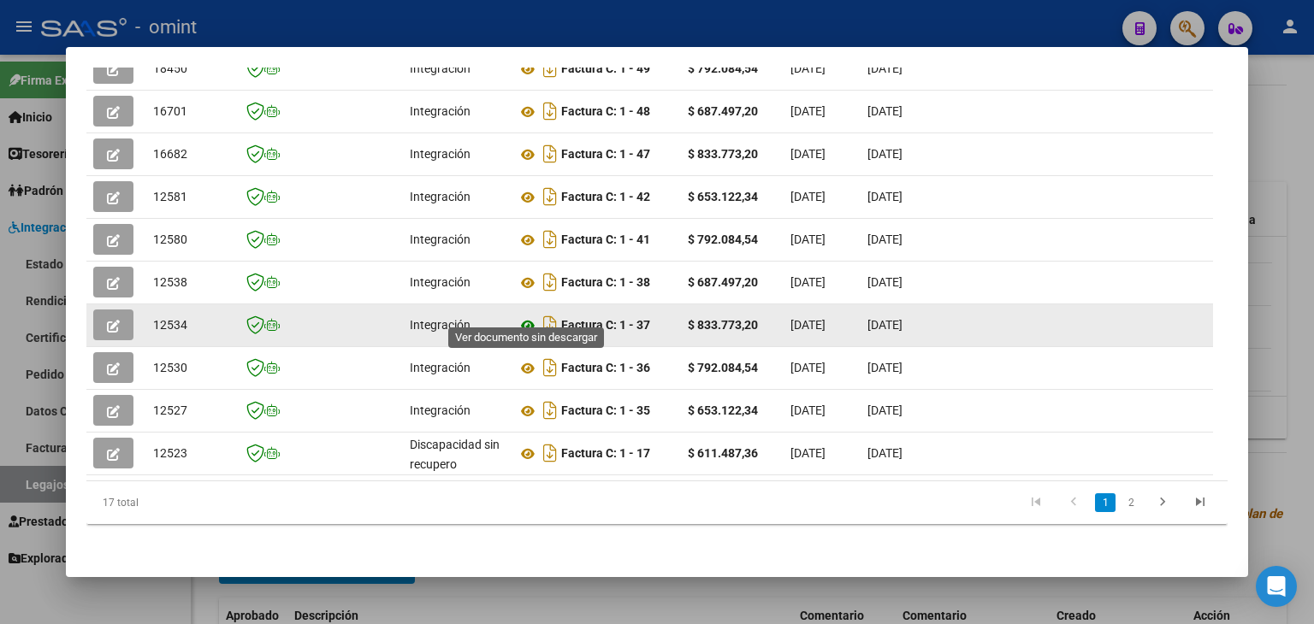
click at [520, 316] on icon at bounding box center [528, 326] width 22 height 21
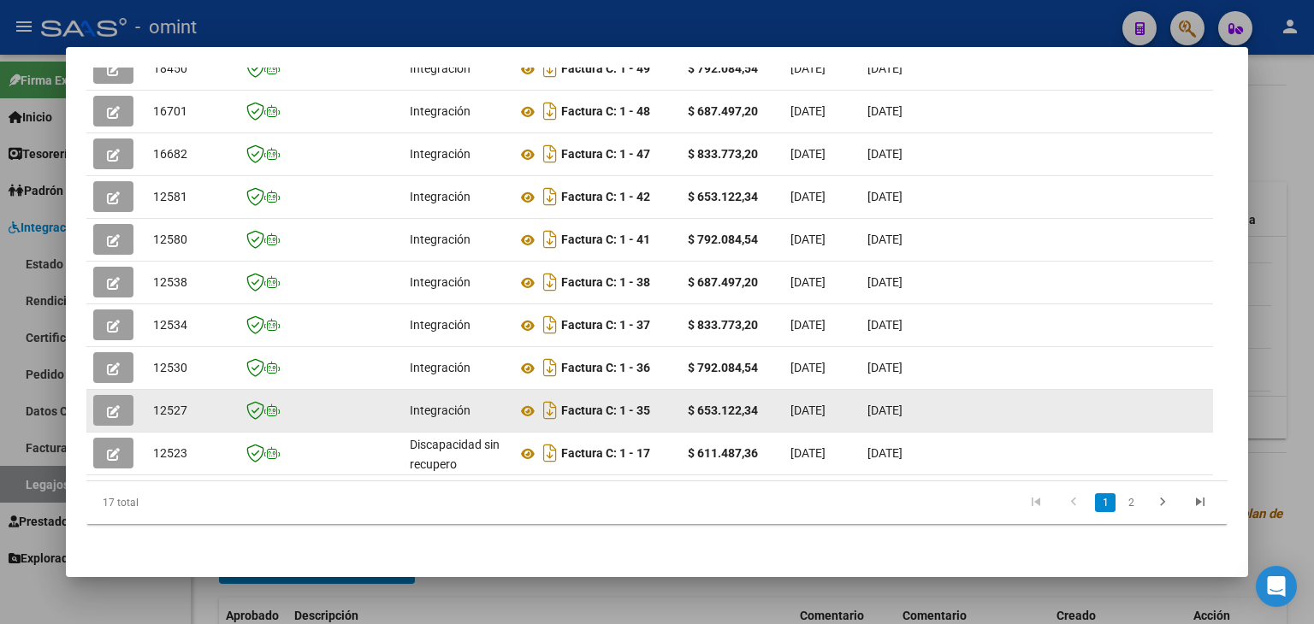
click at [111, 405] on icon "button" at bounding box center [113, 411] width 13 height 13
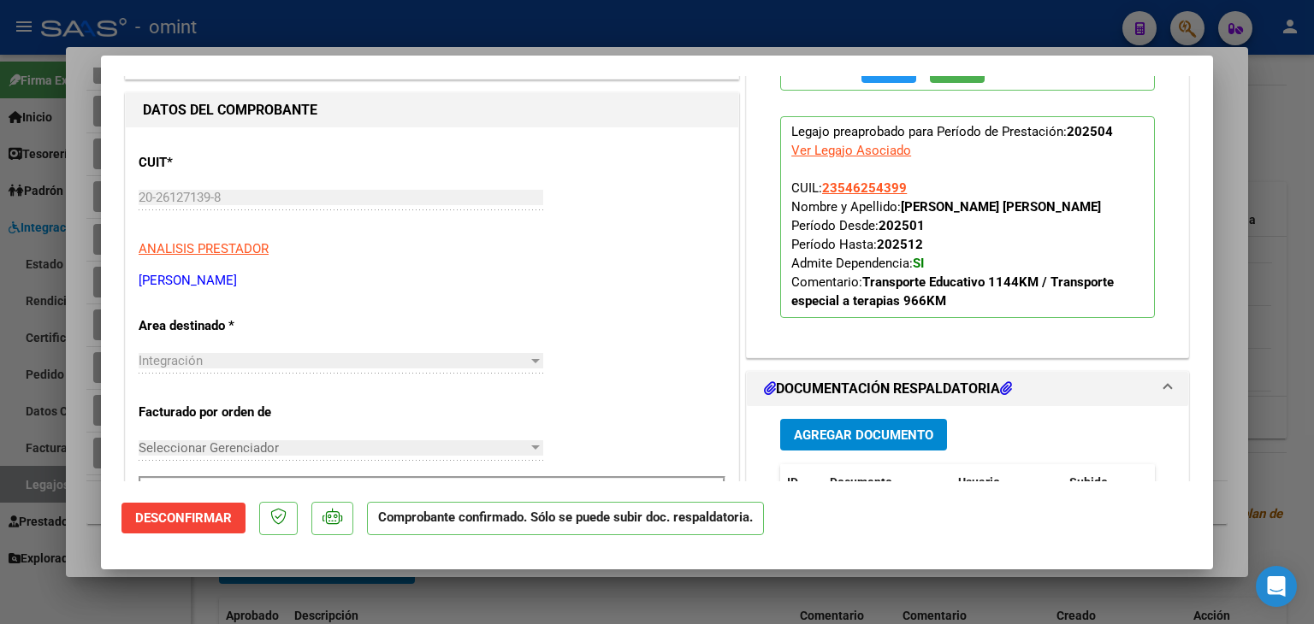
scroll to position [342, 0]
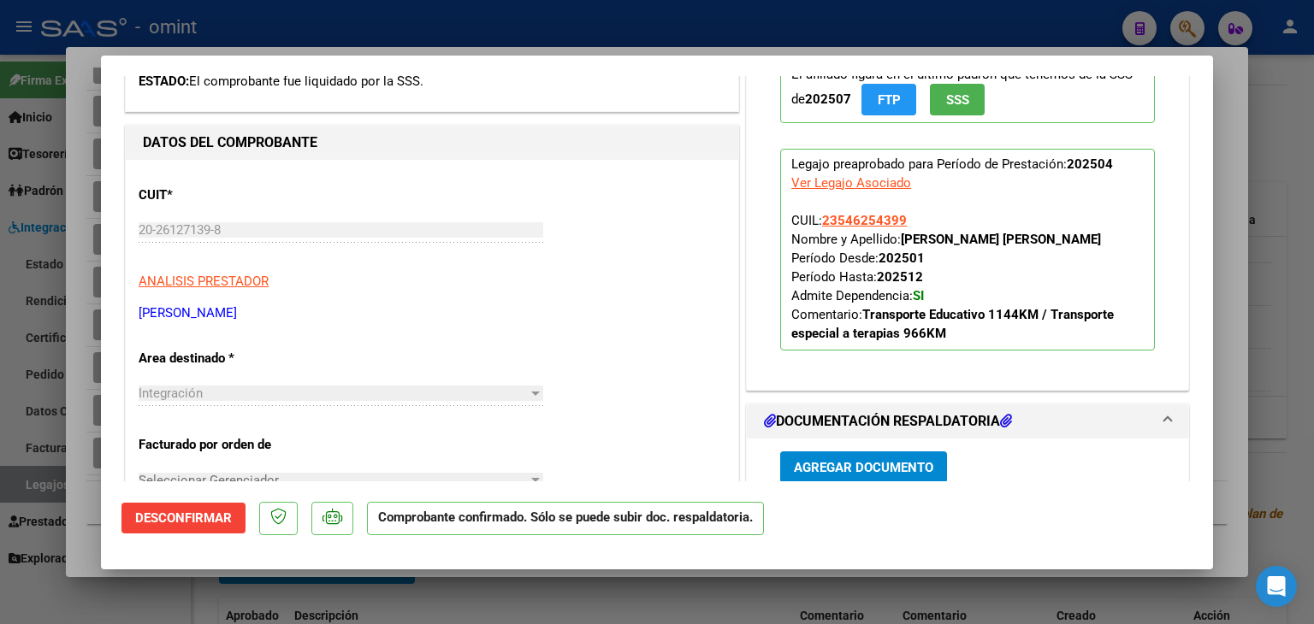
type input "$ 0,00"
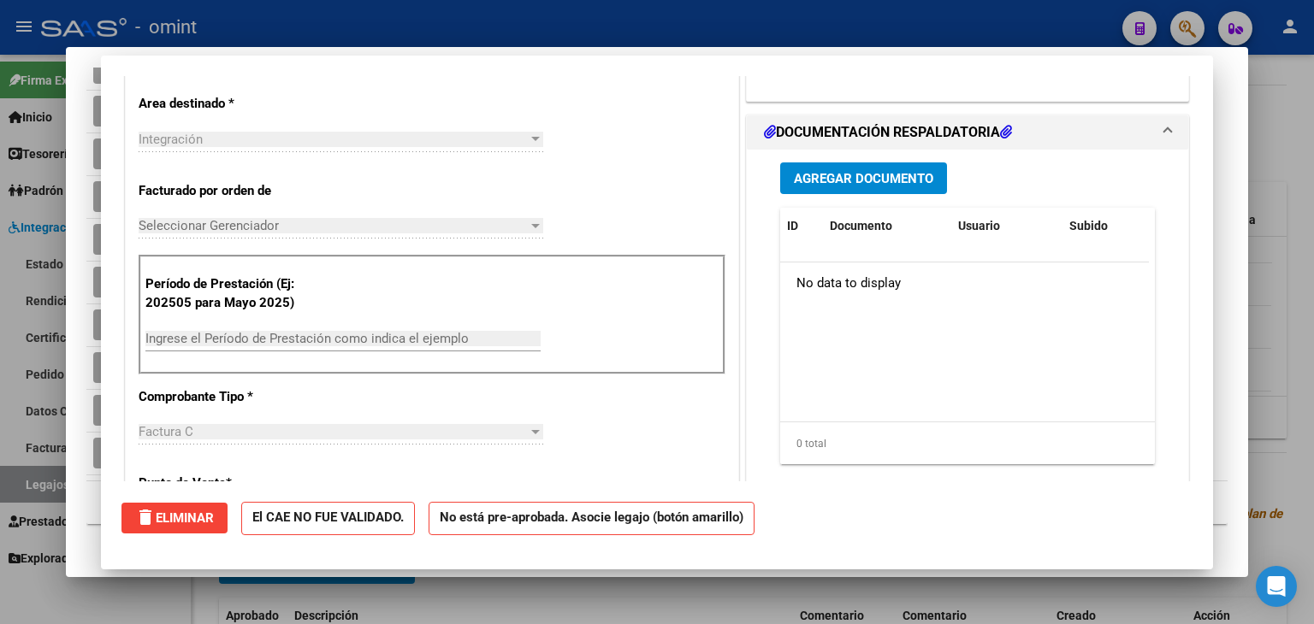
scroll to position [0, 0]
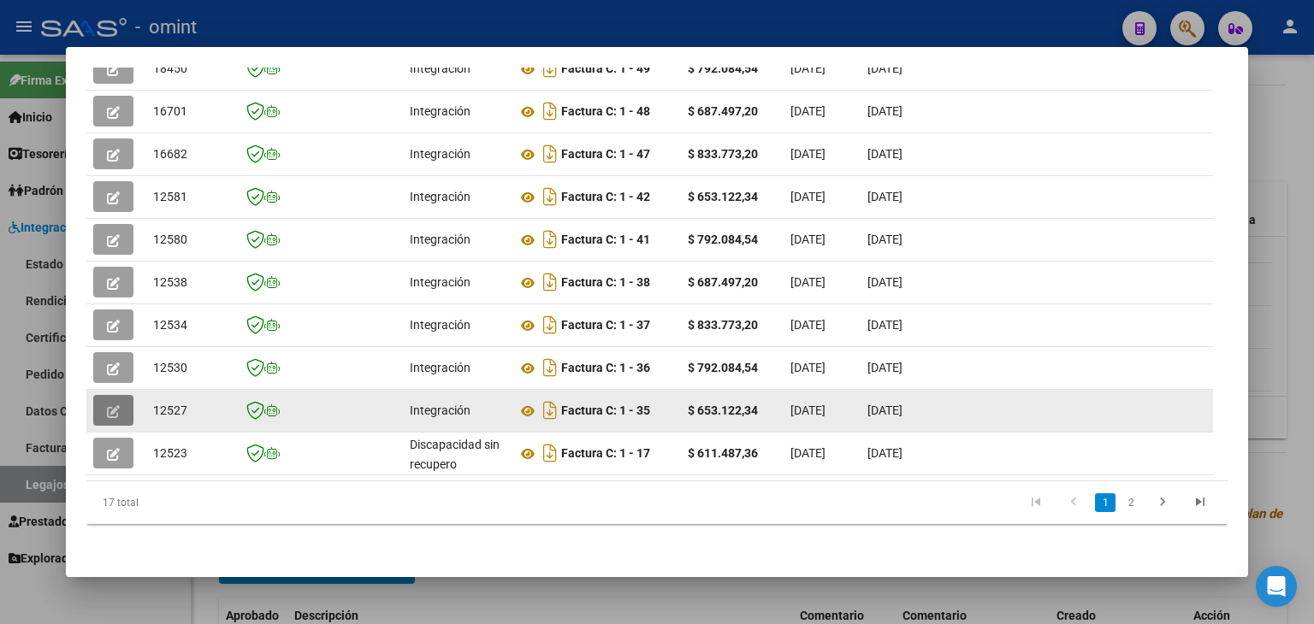
click at [109, 405] on icon "button" at bounding box center [113, 411] width 13 height 13
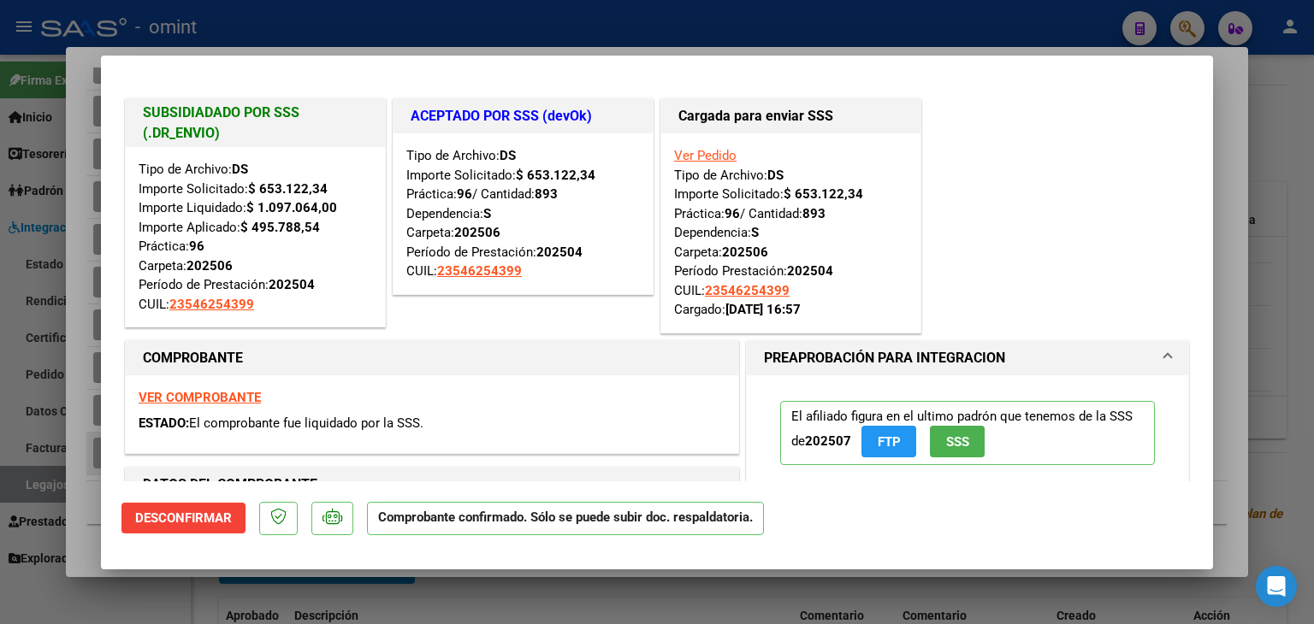
type input "$ 0,00"
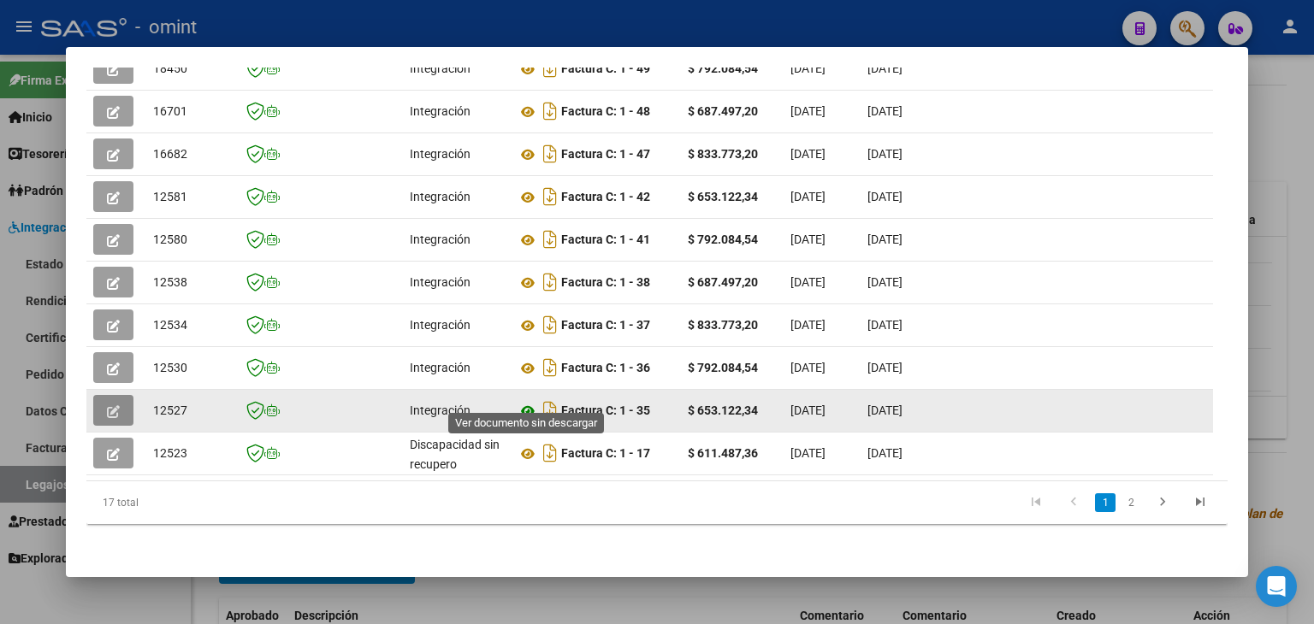
click at [522, 401] on icon at bounding box center [528, 411] width 22 height 21
click at [109, 405] on icon "button" at bounding box center [113, 411] width 13 height 13
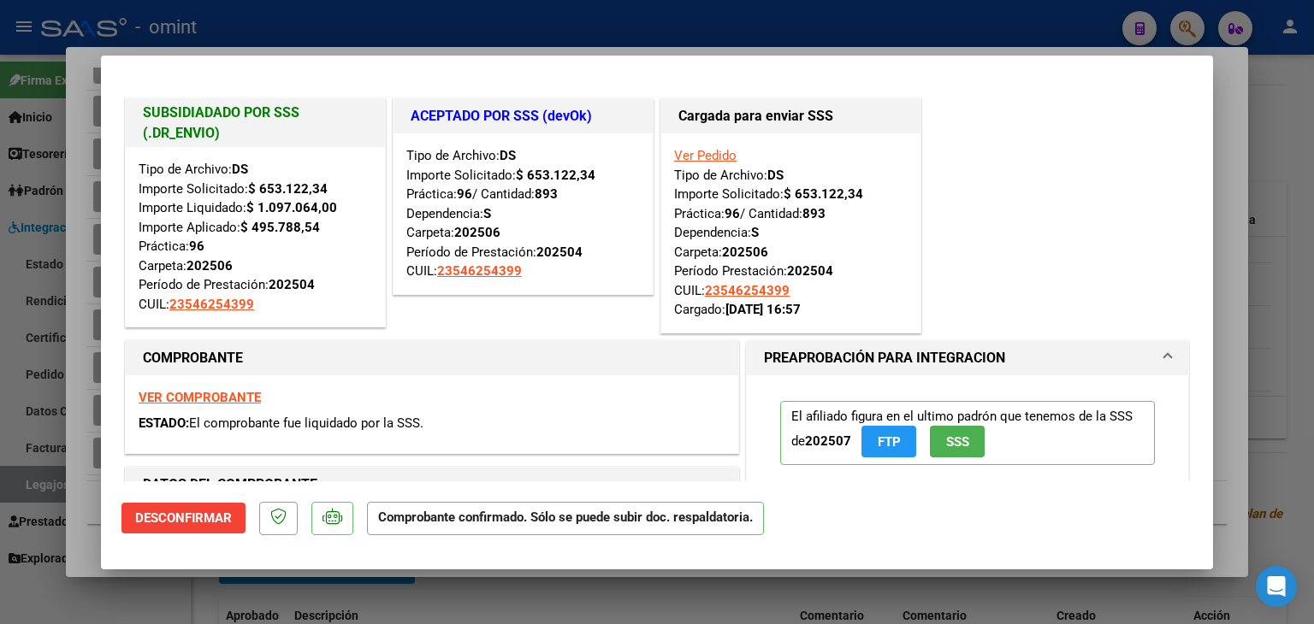
type input "$ 0,00"
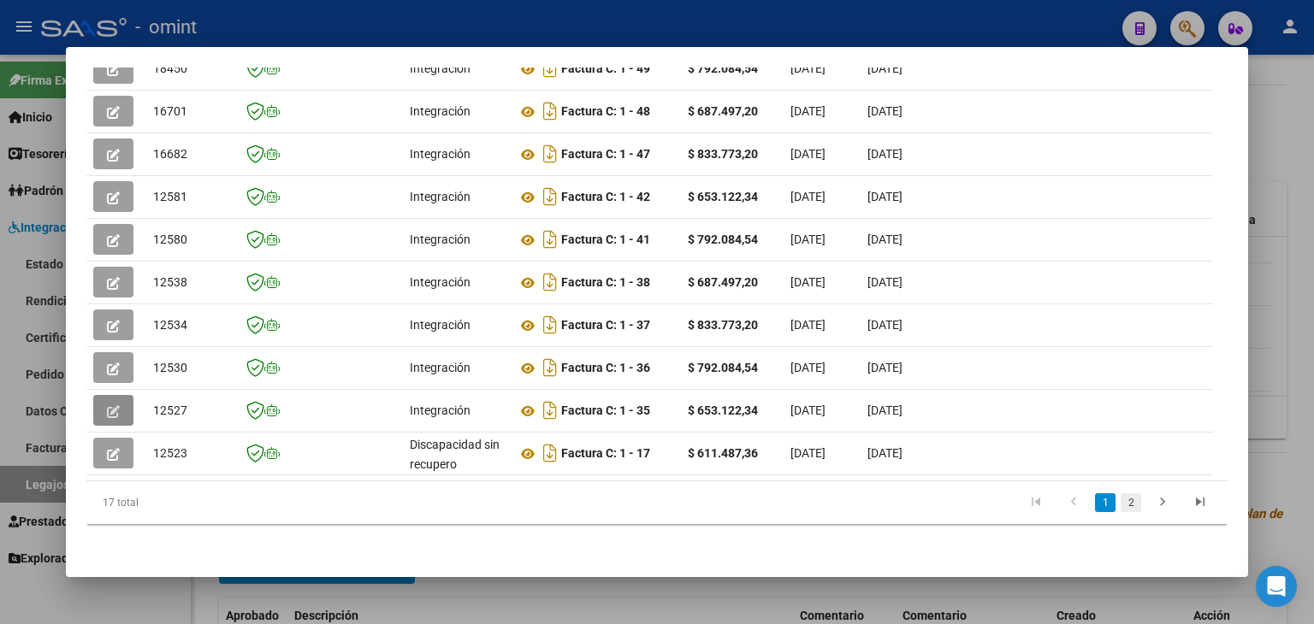
click at [1120, 500] on link "2" at bounding box center [1130, 502] width 21 height 19
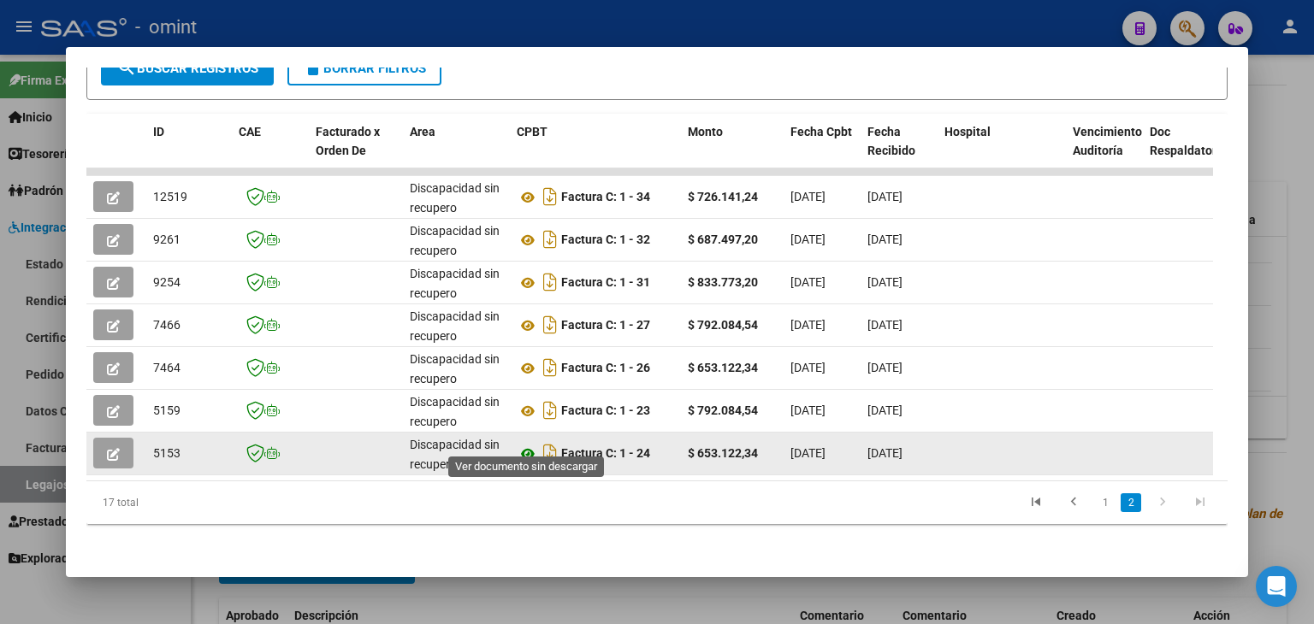
click at [527, 444] on icon at bounding box center [528, 454] width 22 height 21
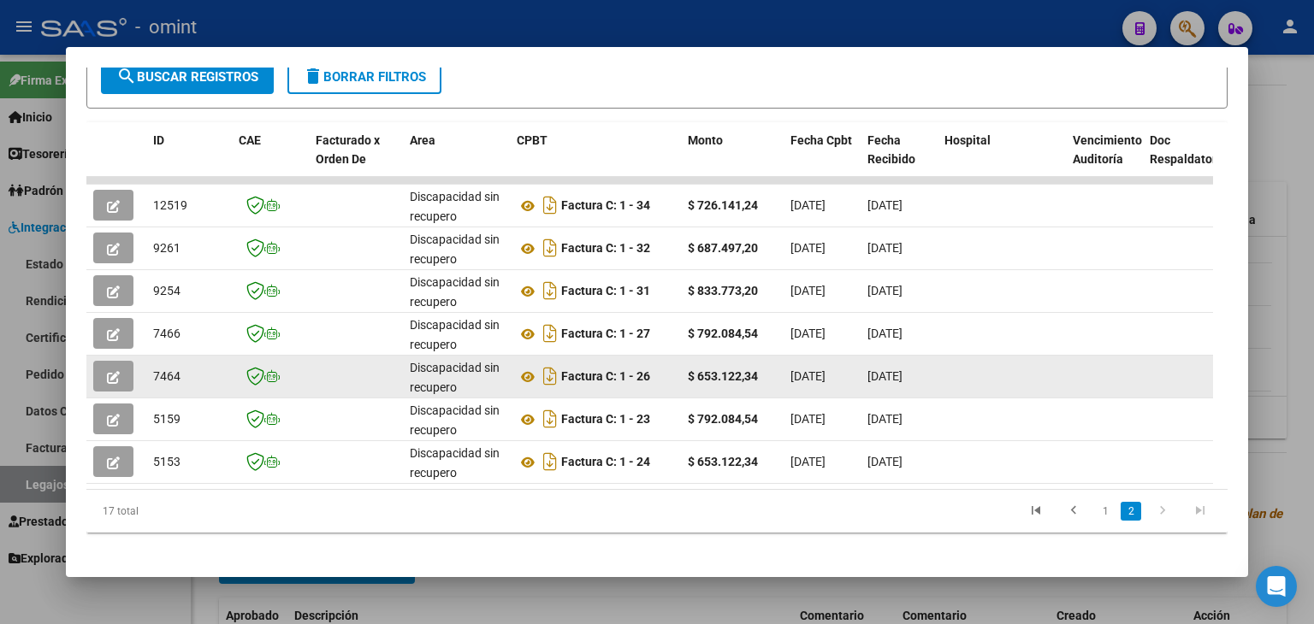
scroll to position [374, 0]
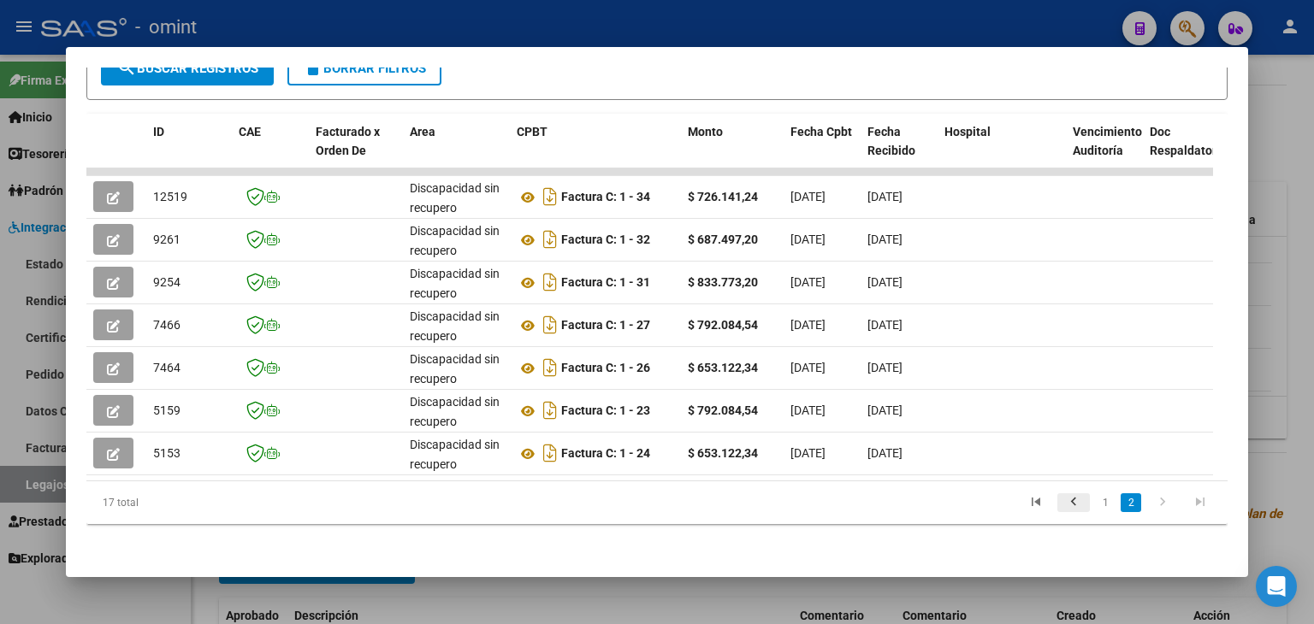
click at [1062, 504] on icon "go to previous page" at bounding box center [1073, 504] width 22 height 21
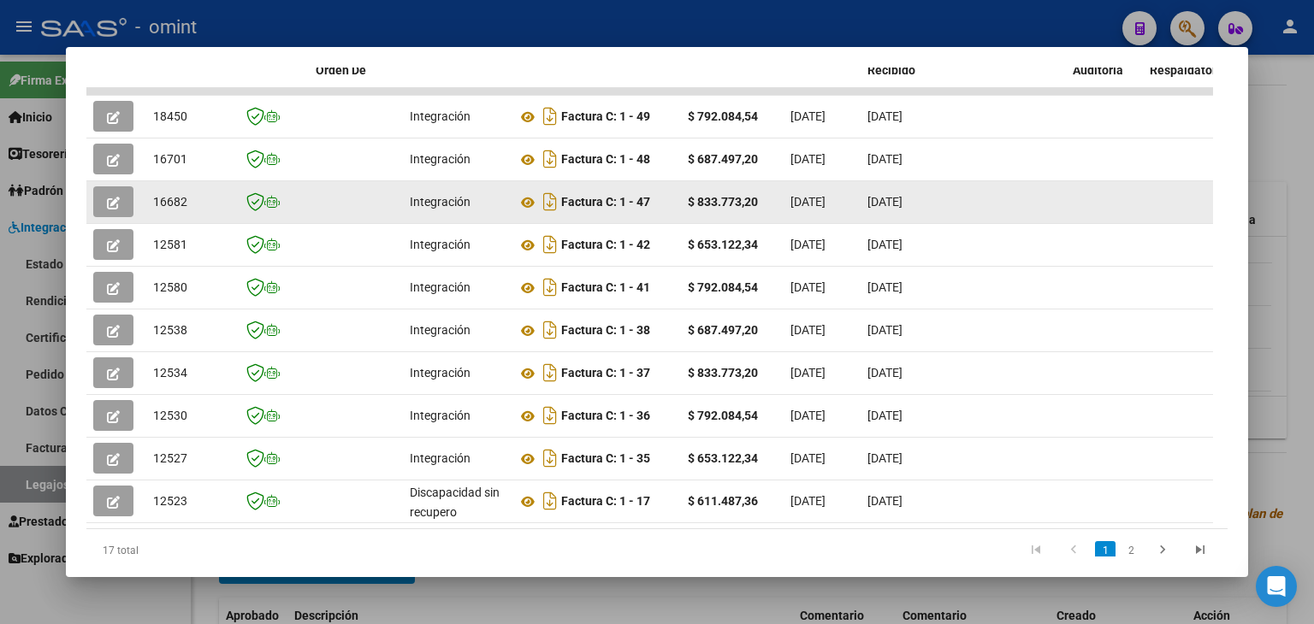
scroll to position [503, 0]
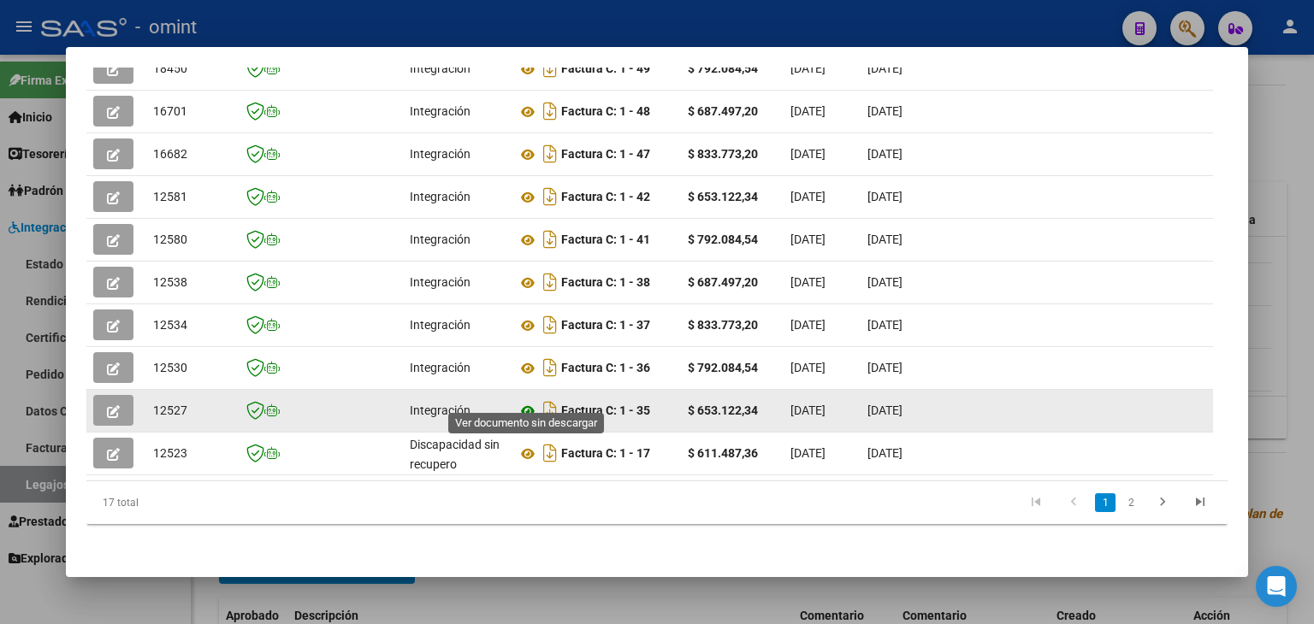
click at [531, 401] on icon at bounding box center [528, 411] width 22 height 21
click at [103, 397] on button "button" at bounding box center [113, 410] width 40 height 31
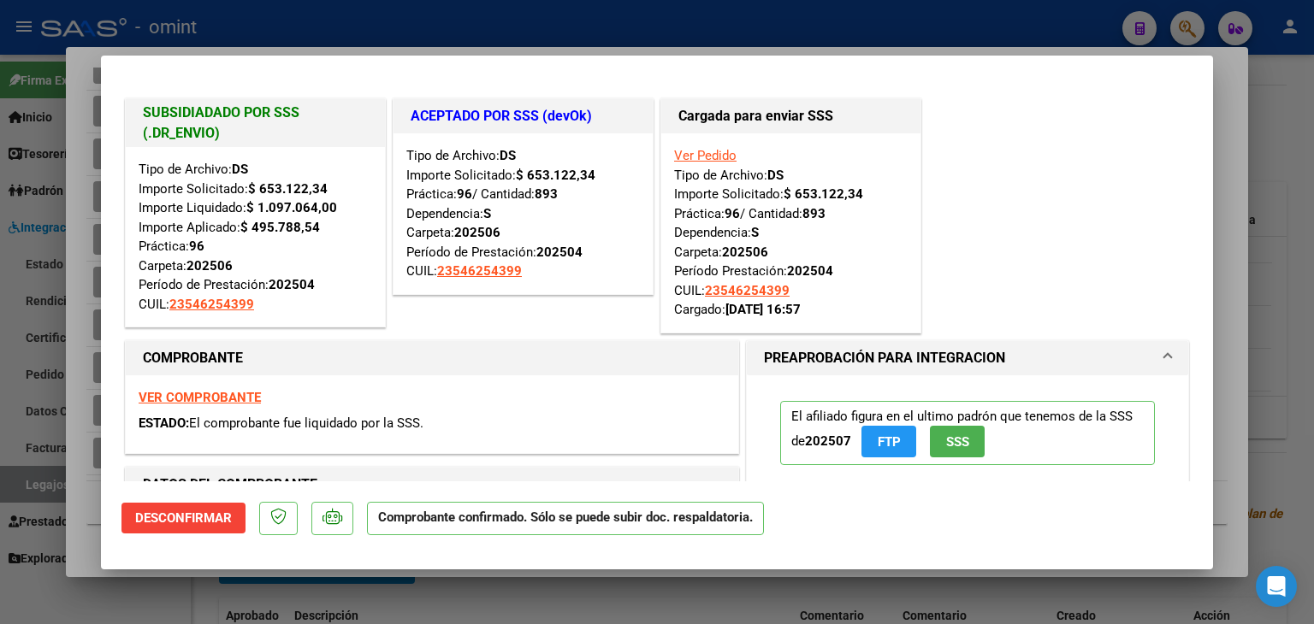
drag, startPoint x: 736, startPoint y: 249, endPoint x: 765, endPoint y: 249, distance: 29.9
click at [765, 249] on div "Ver Pedido Tipo de Archivo: DS Importe Solicitado: $ 653.122,34 Práctica: 96 / …" at bounding box center [790, 233] width 233 height 174
type input "$ 0,00"
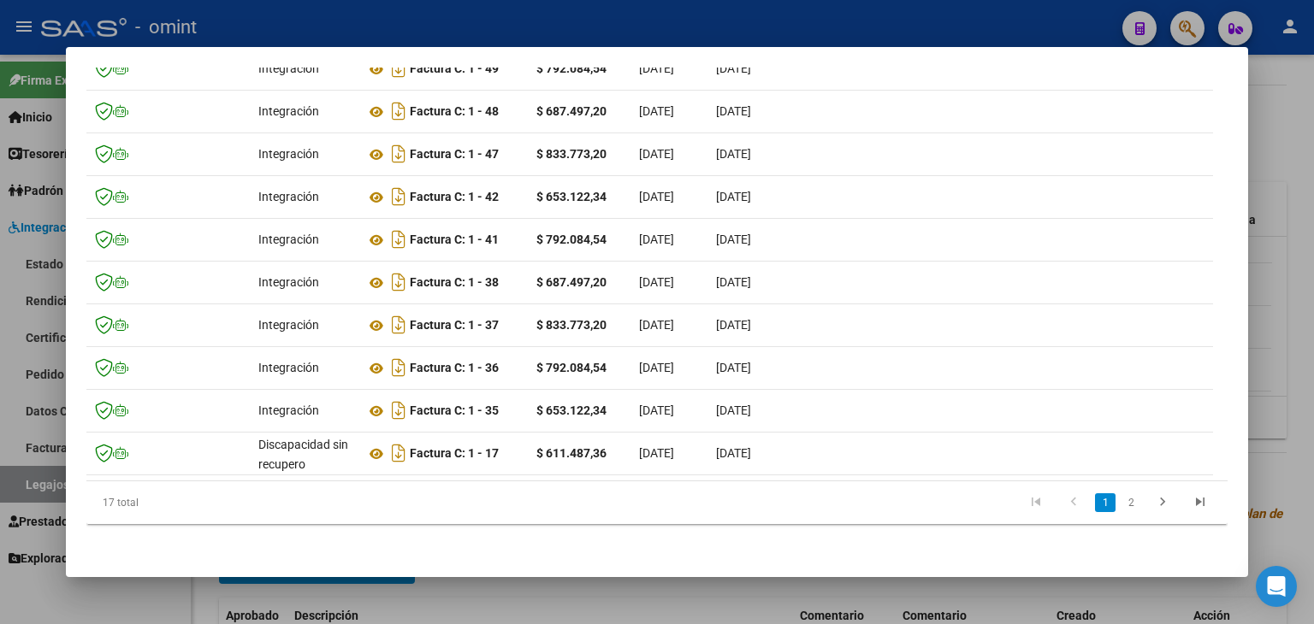
scroll to position [0, 0]
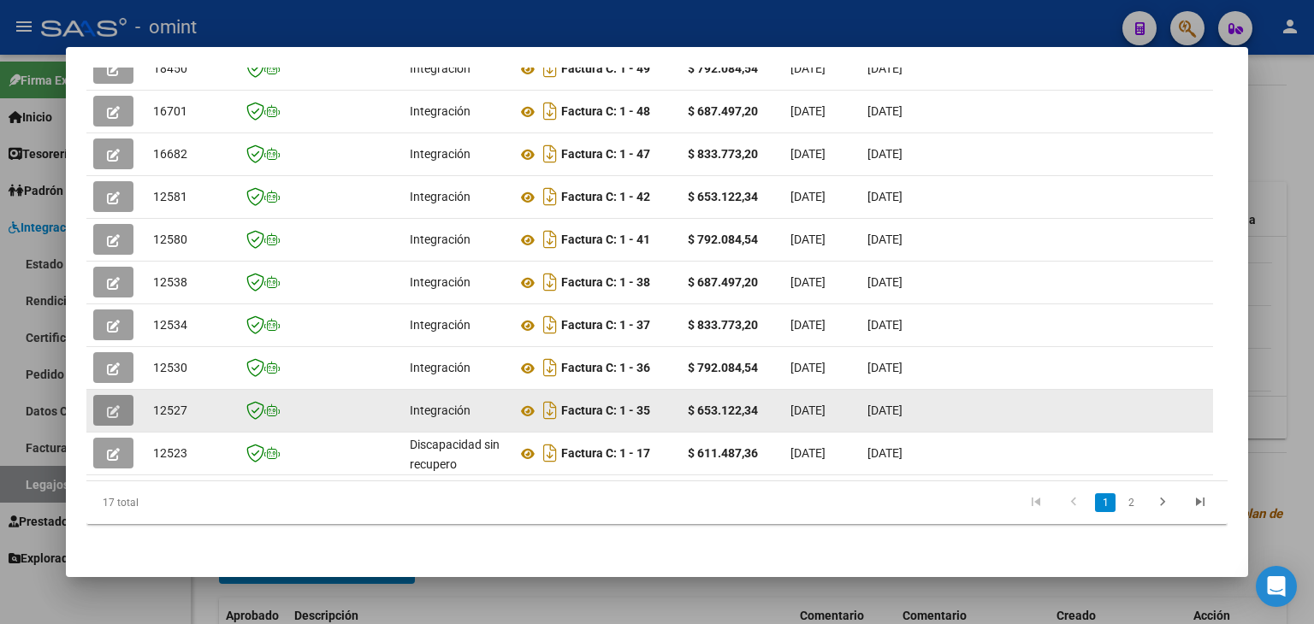
click at [113, 405] on icon "button" at bounding box center [113, 411] width 13 height 13
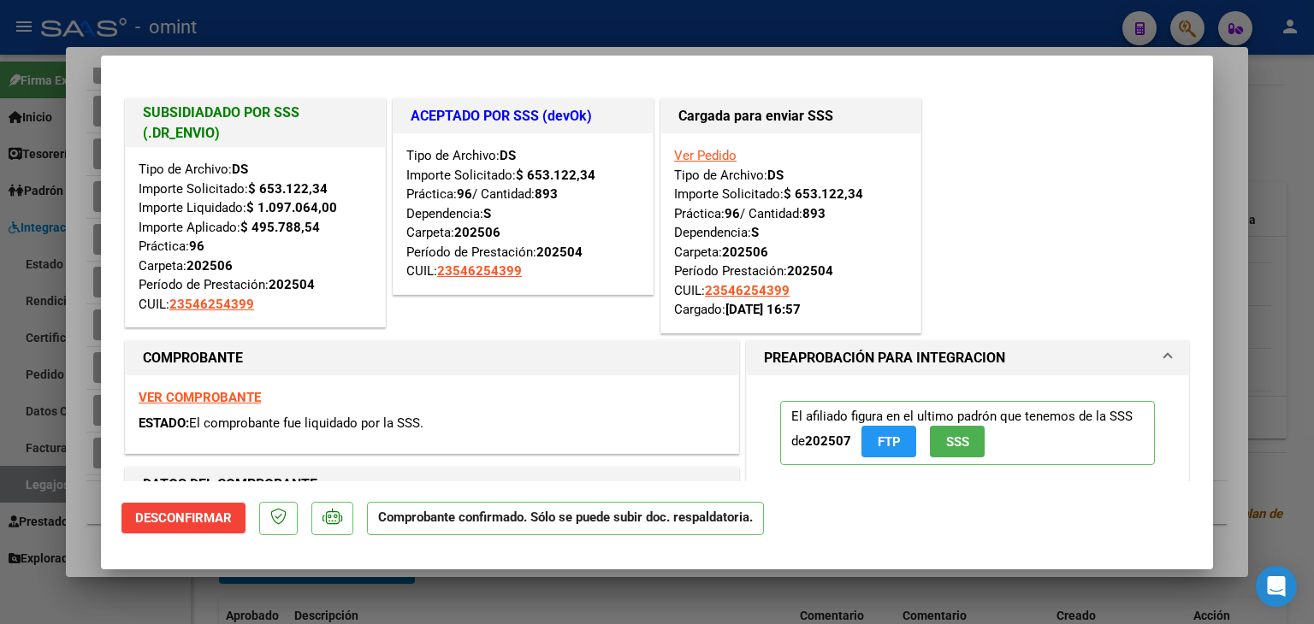
type input "$ 0,00"
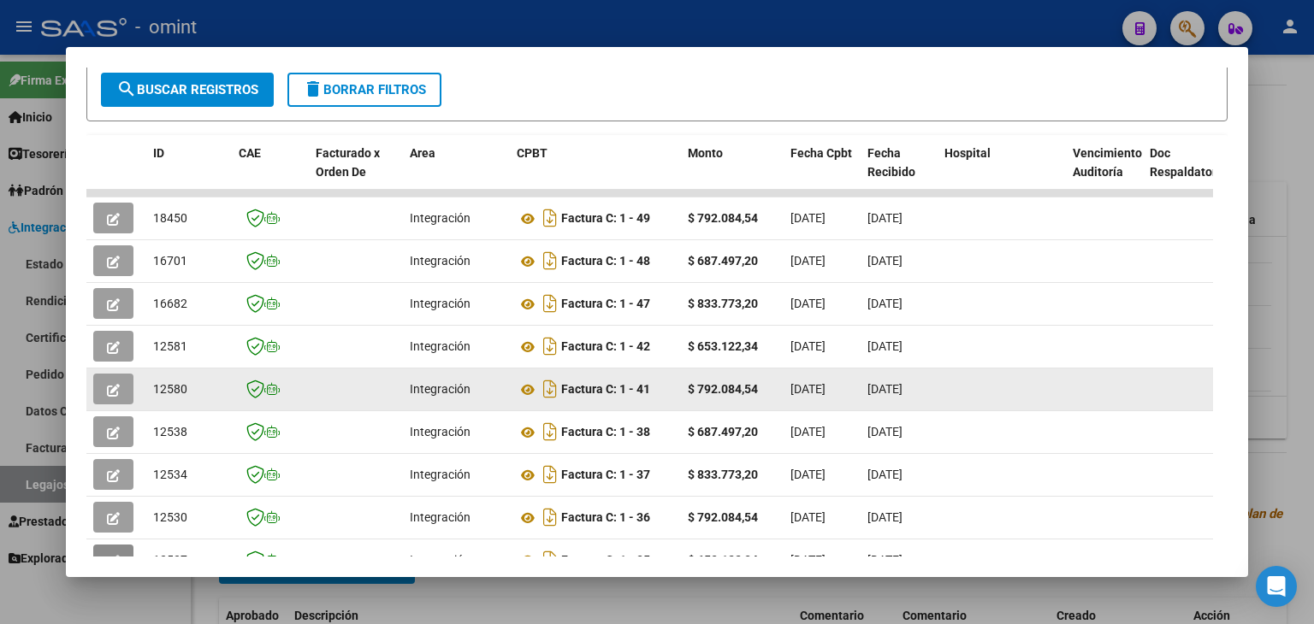
scroll to position [246, 0]
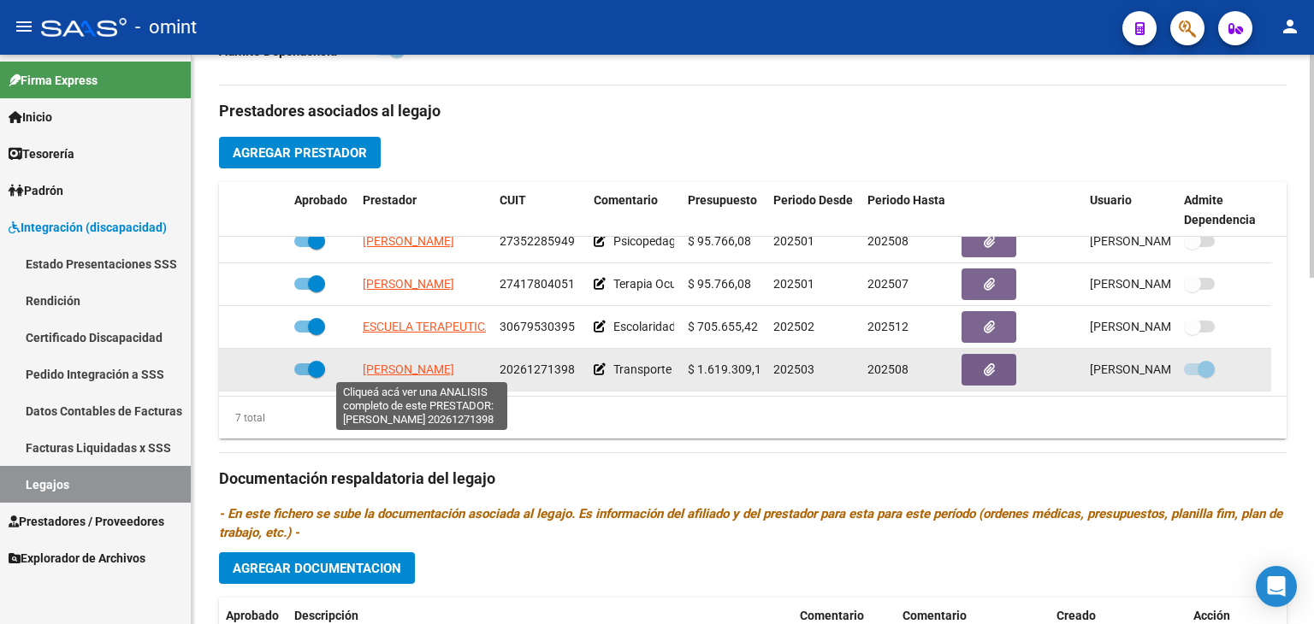
click at [415, 366] on span "[PERSON_NAME]" at bounding box center [409, 370] width 92 height 14
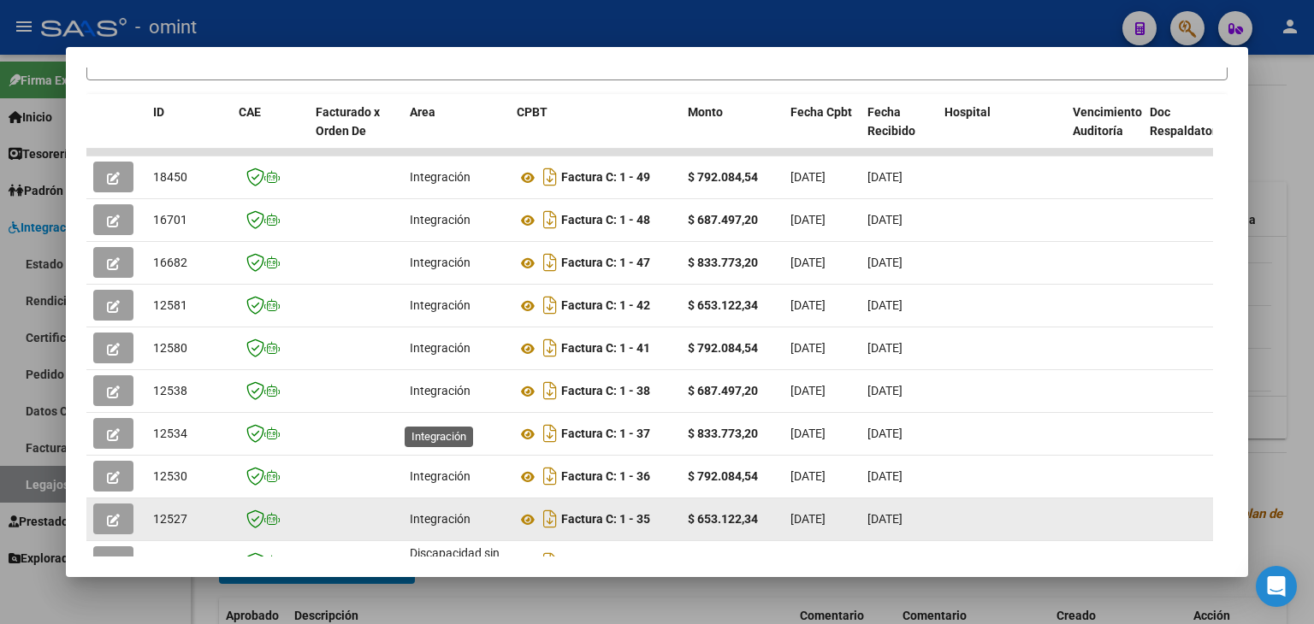
scroll to position [503, 0]
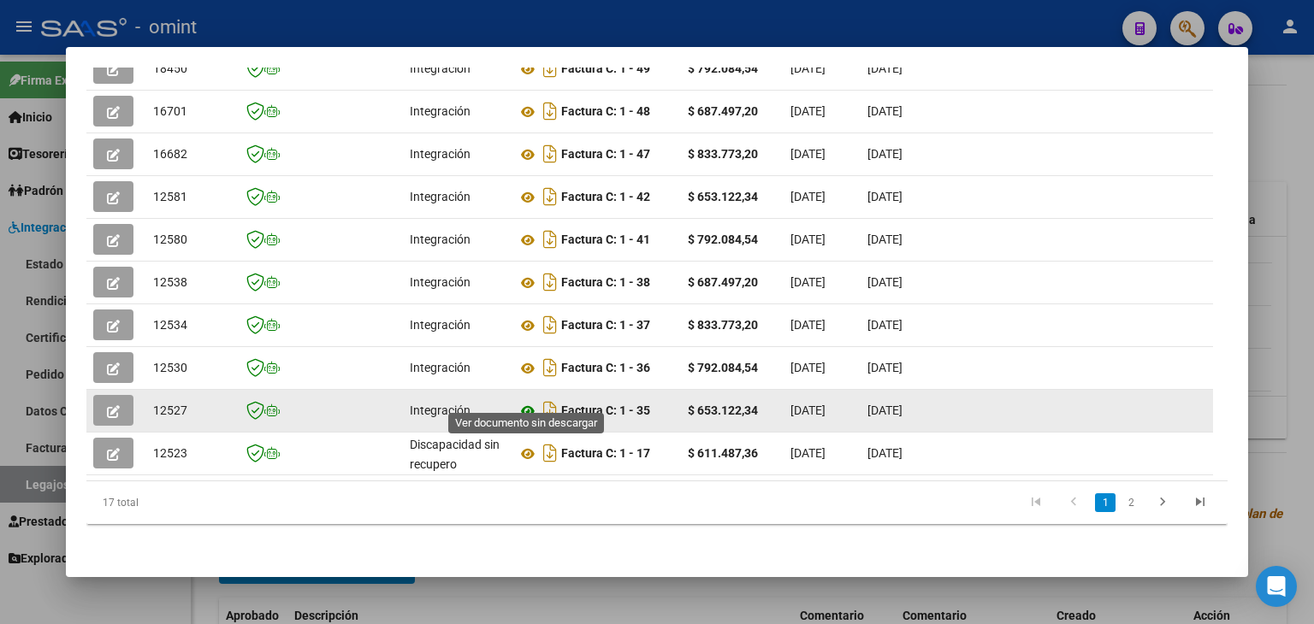
click at [526, 401] on icon at bounding box center [528, 411] width 22 height 21
click at [107, 405] on icon "button" at bounding box center [113, 411] width 13 height 13
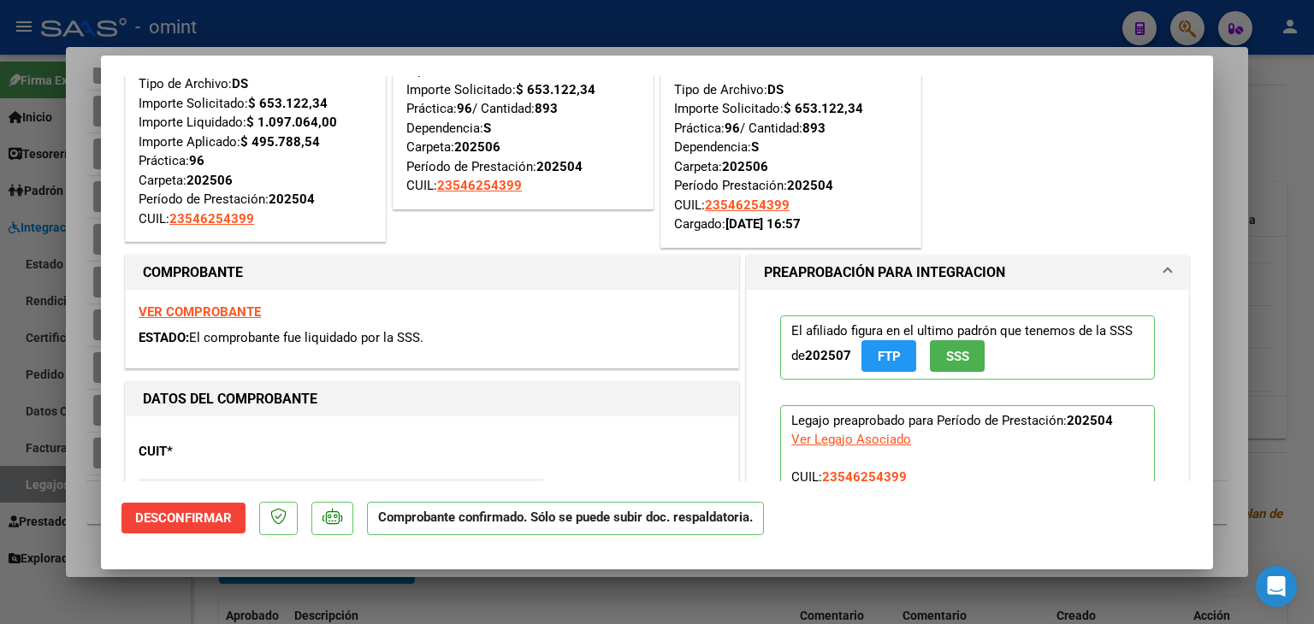
scroll to position [0, 0]
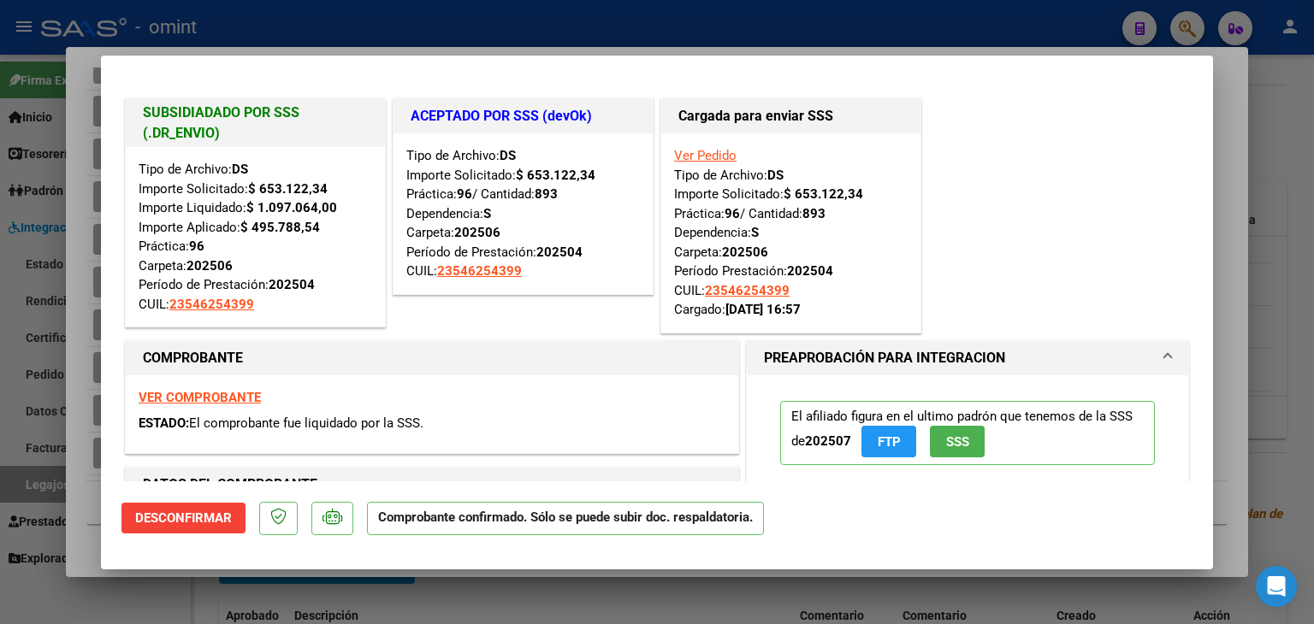
type input "$ 0,00"
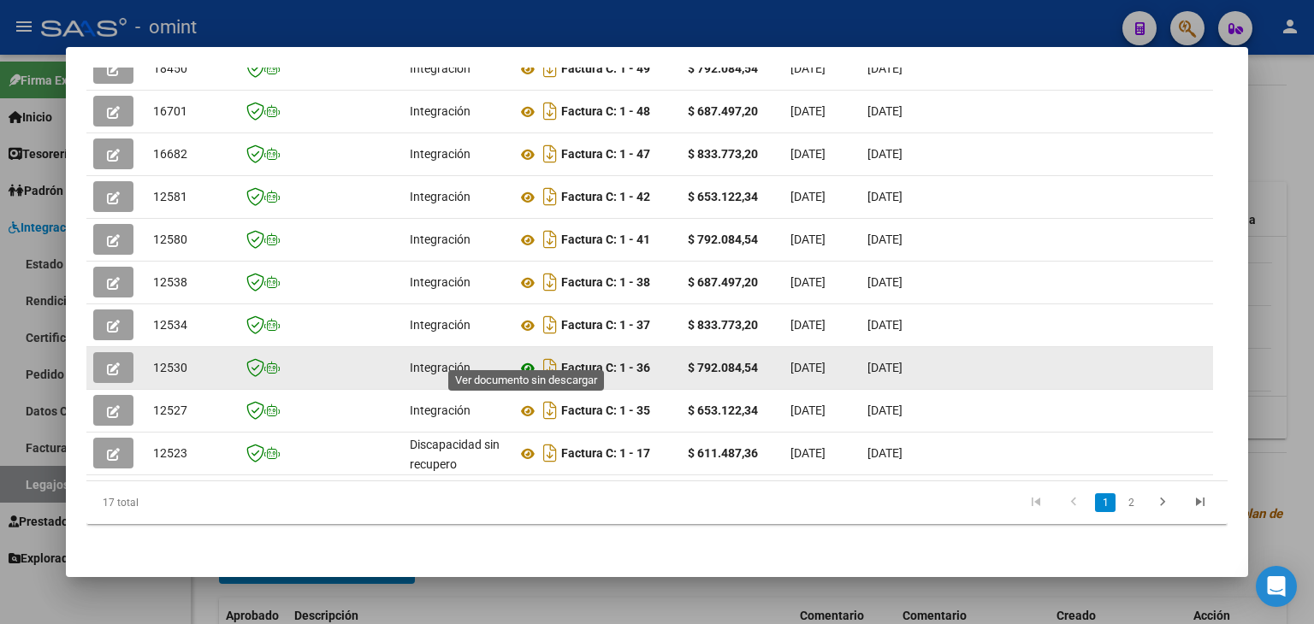
click at [530, 358] on icon at bounding box center [528, 368] width 22 height 21
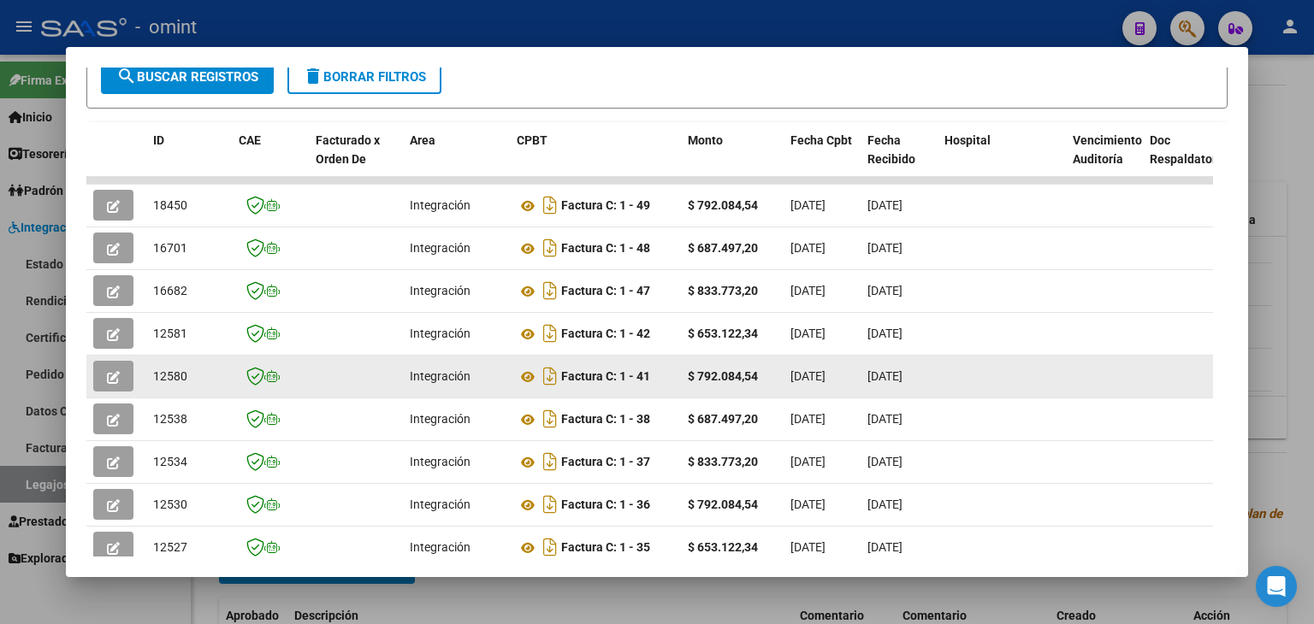
scroll to position [332, 0]
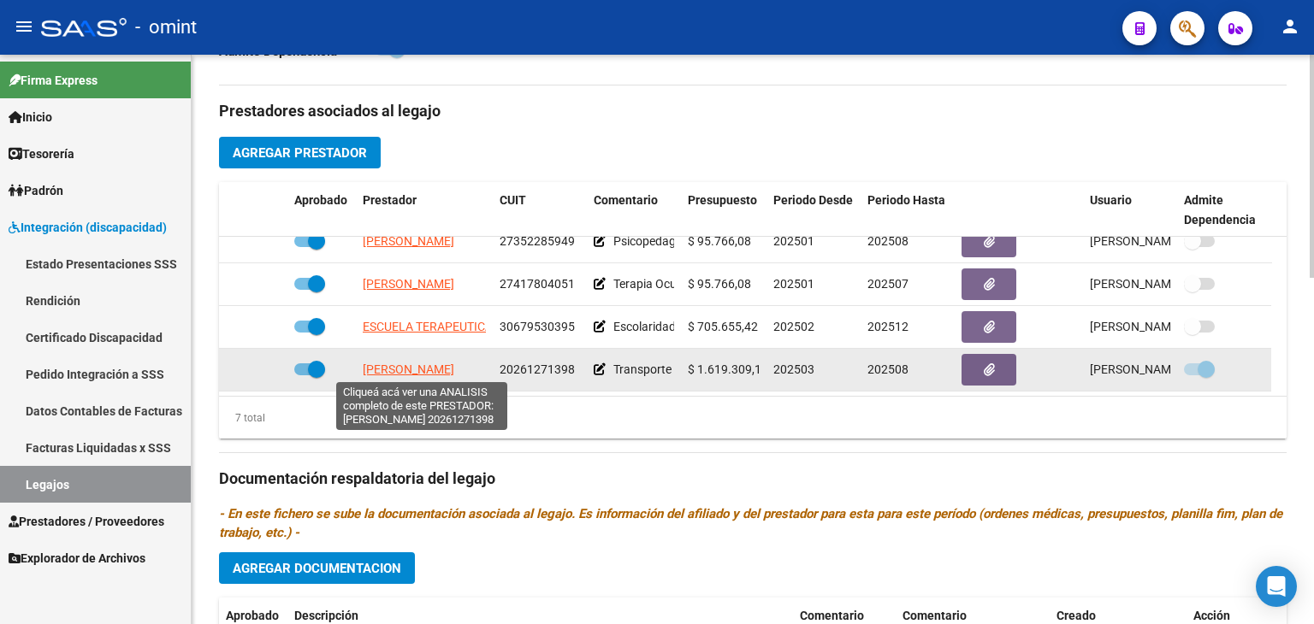
click at [399, 363] on span "[PERSON_NAME]" at bounding box center [409, 370] width 92 height 14
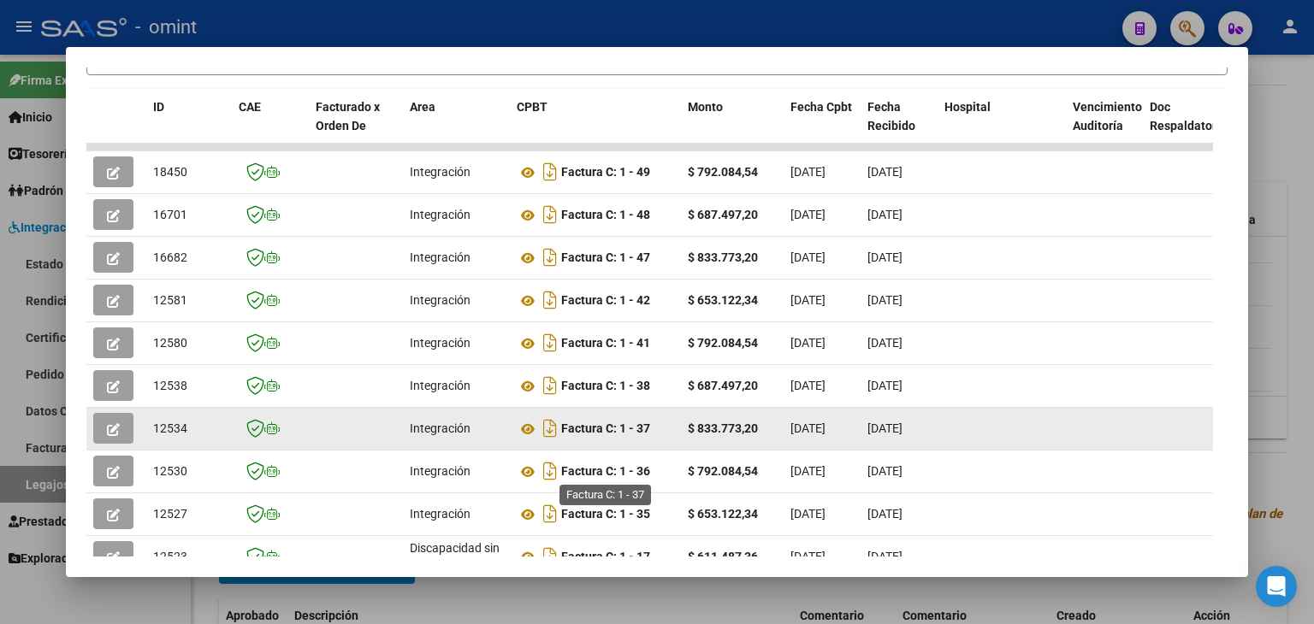
scroll to position [428, 0]
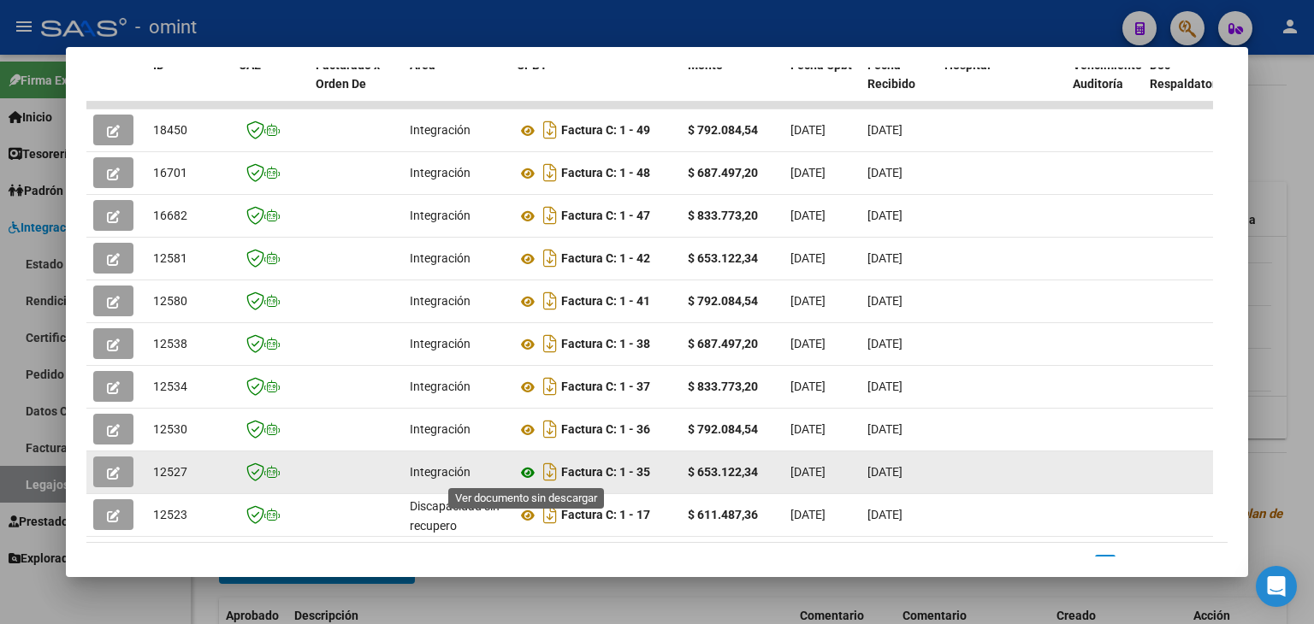
click at [523, 476] on icon at bounding box center [528, 473] width 22 height 21
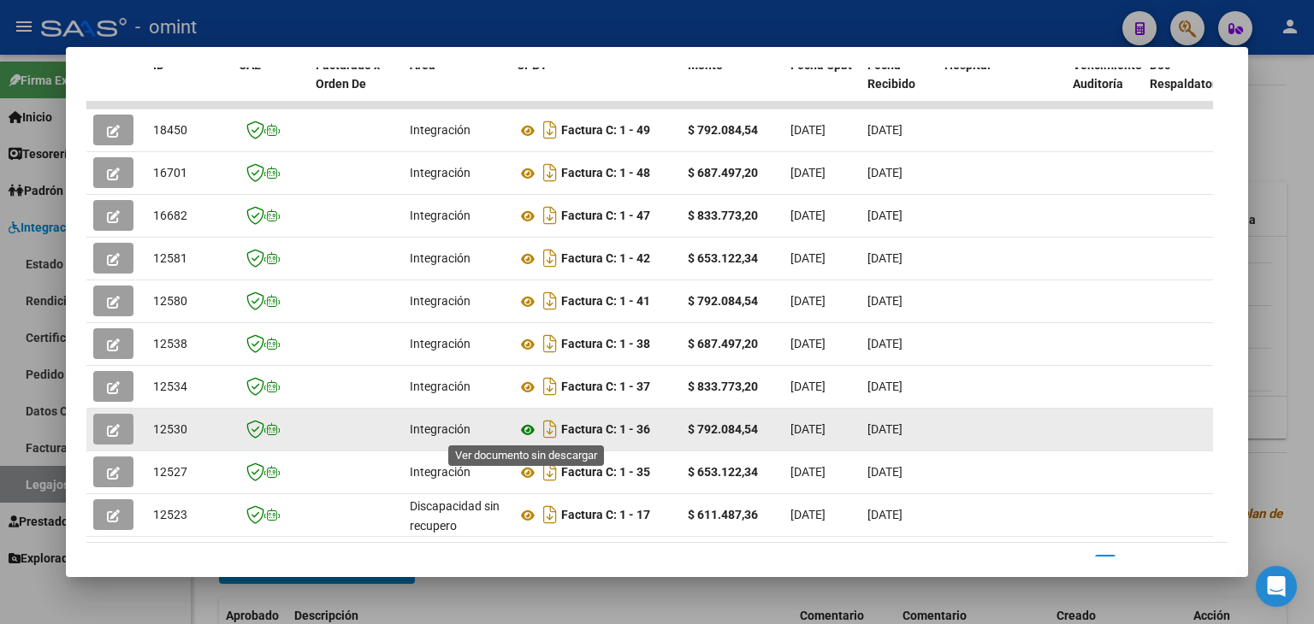
click at [527, 432] on icon at bounding box center [528, 430] width 22 height 21
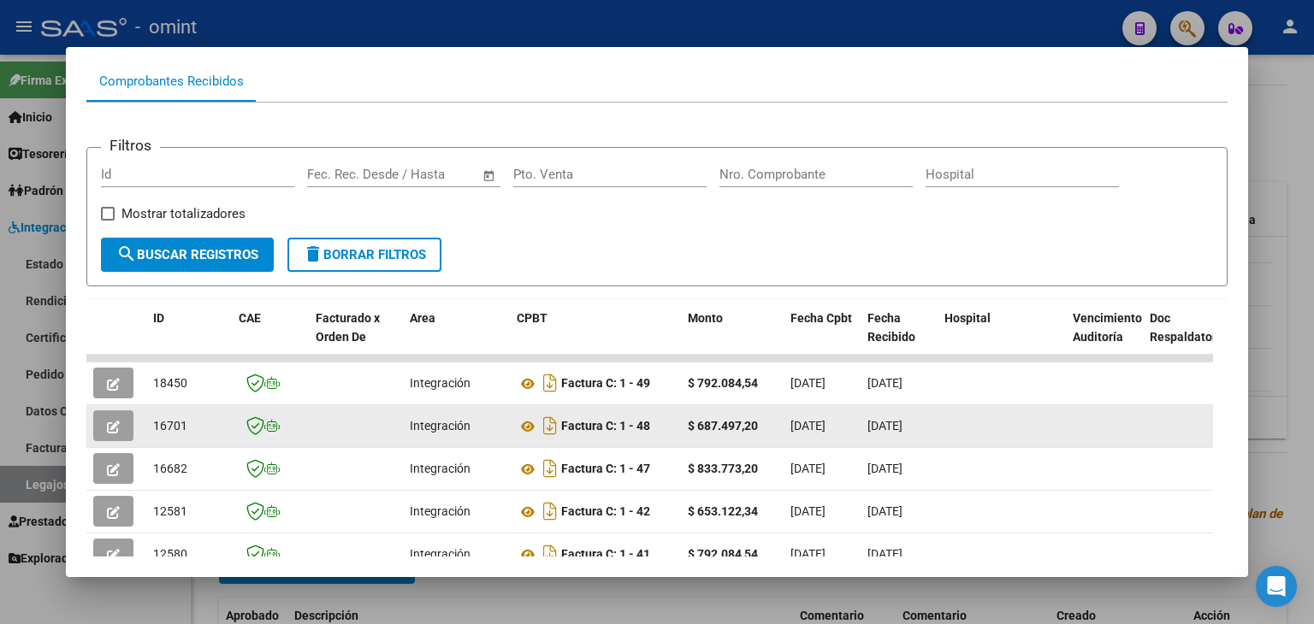
scroll to position [0, 0]
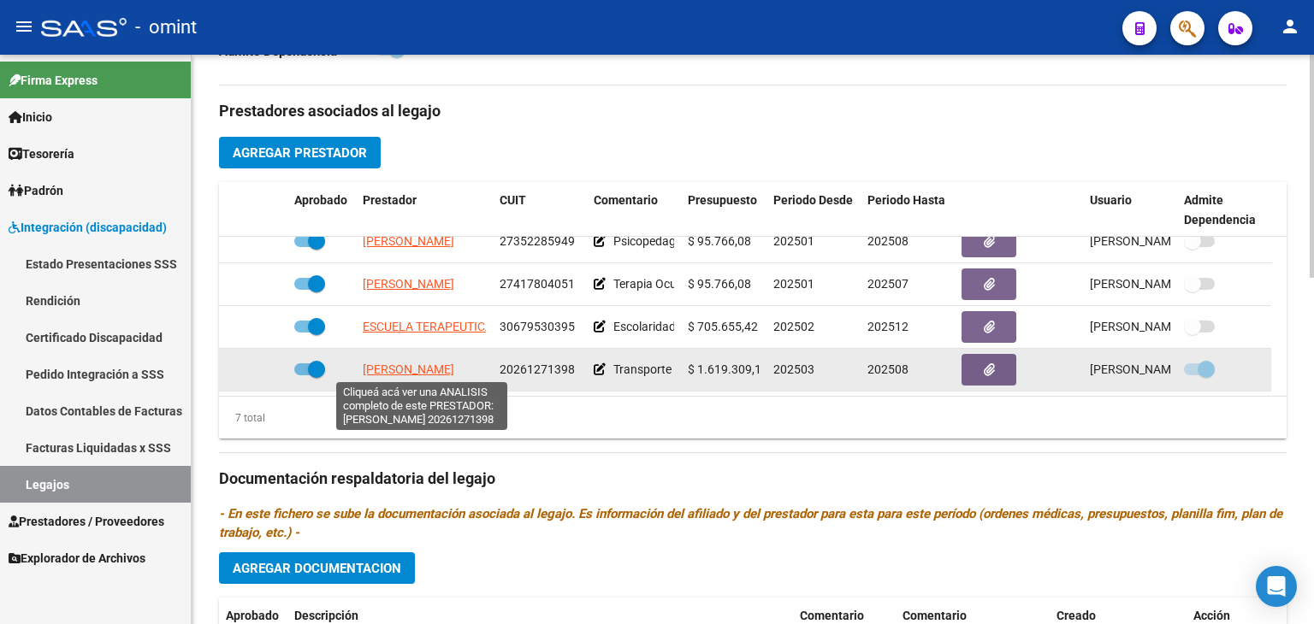
click at [387, 367] on span "[PERSON_NAME]" at bounding box center [409, 370] width 92 height 14
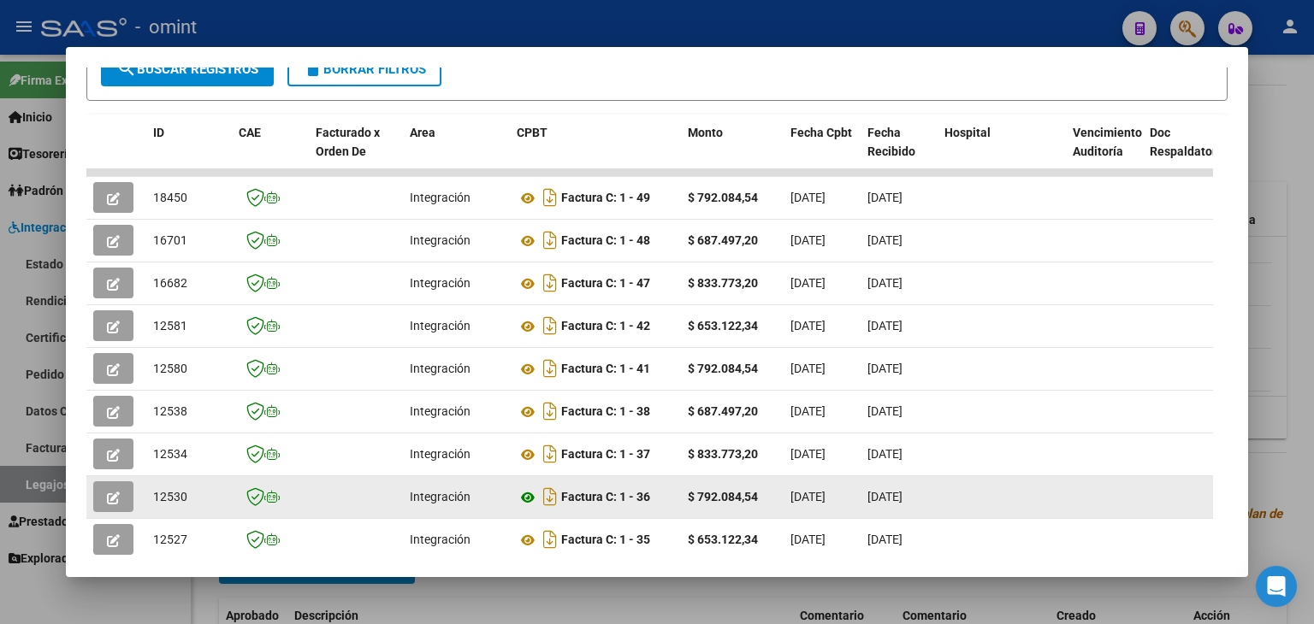
scroll to position [503, 0]
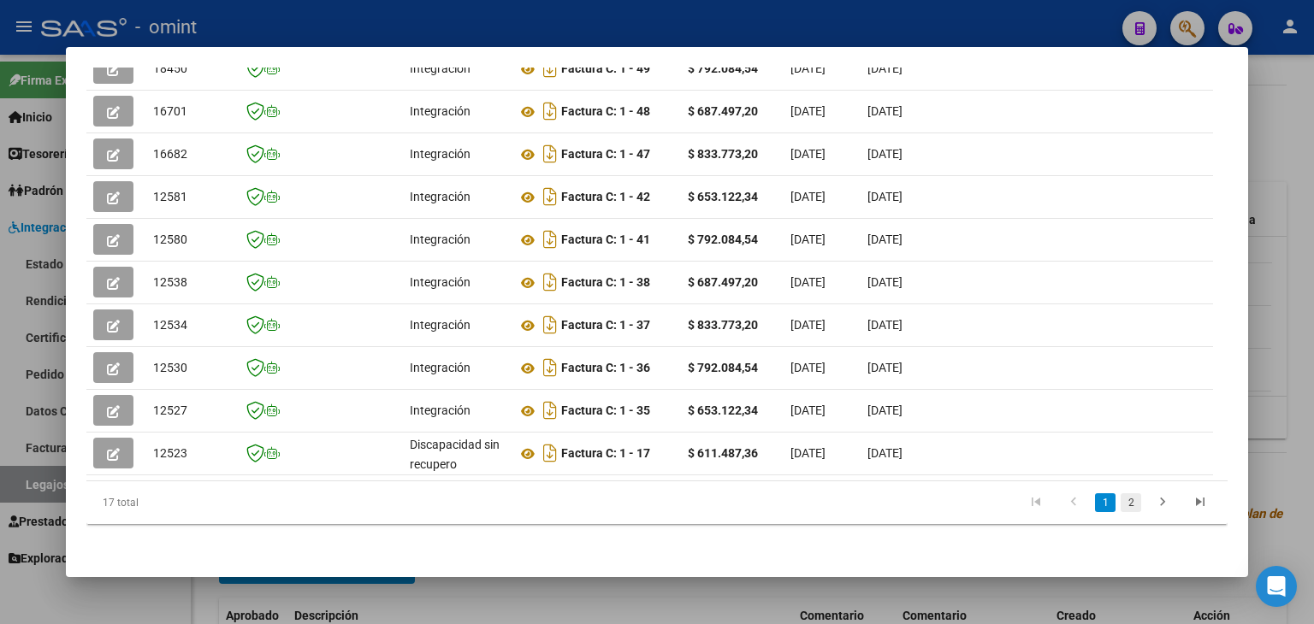
click at [1120, 504] on link "2" at bounding box center [1130, 502] width 21 height 19
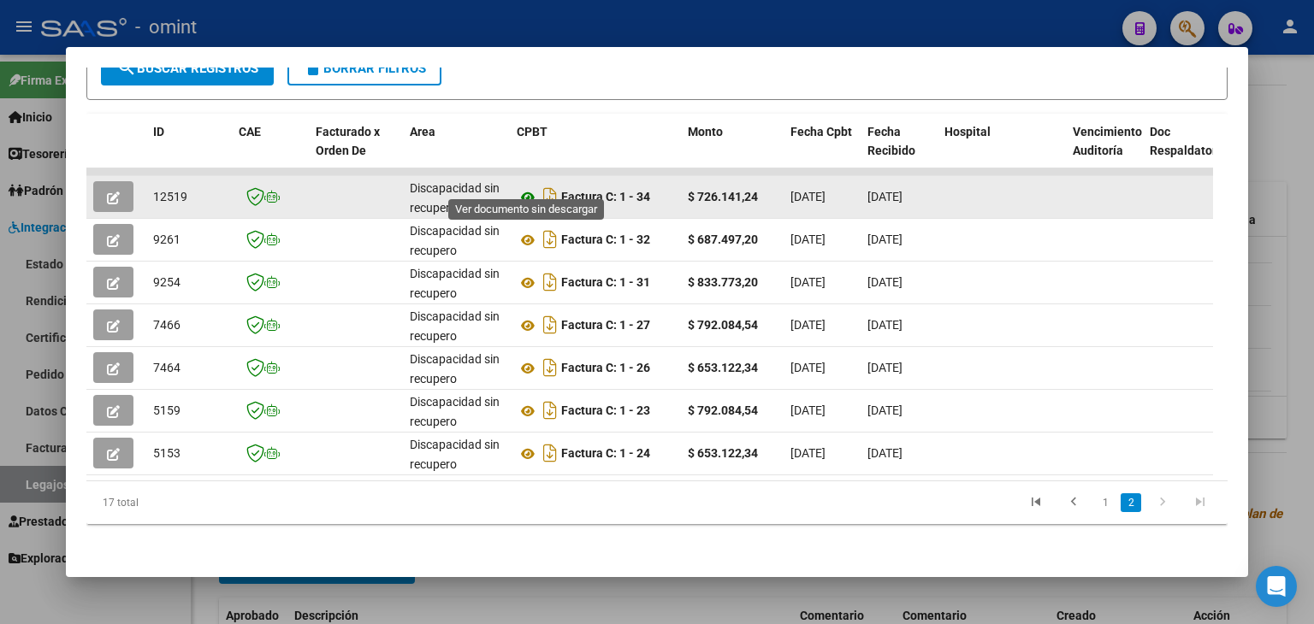
click at [528, 187] on icon at bounding box center [528, 197] width 22 height 21
click at [113, 192] on icon "button" at bounding box center [113, 198] width 13 height 13
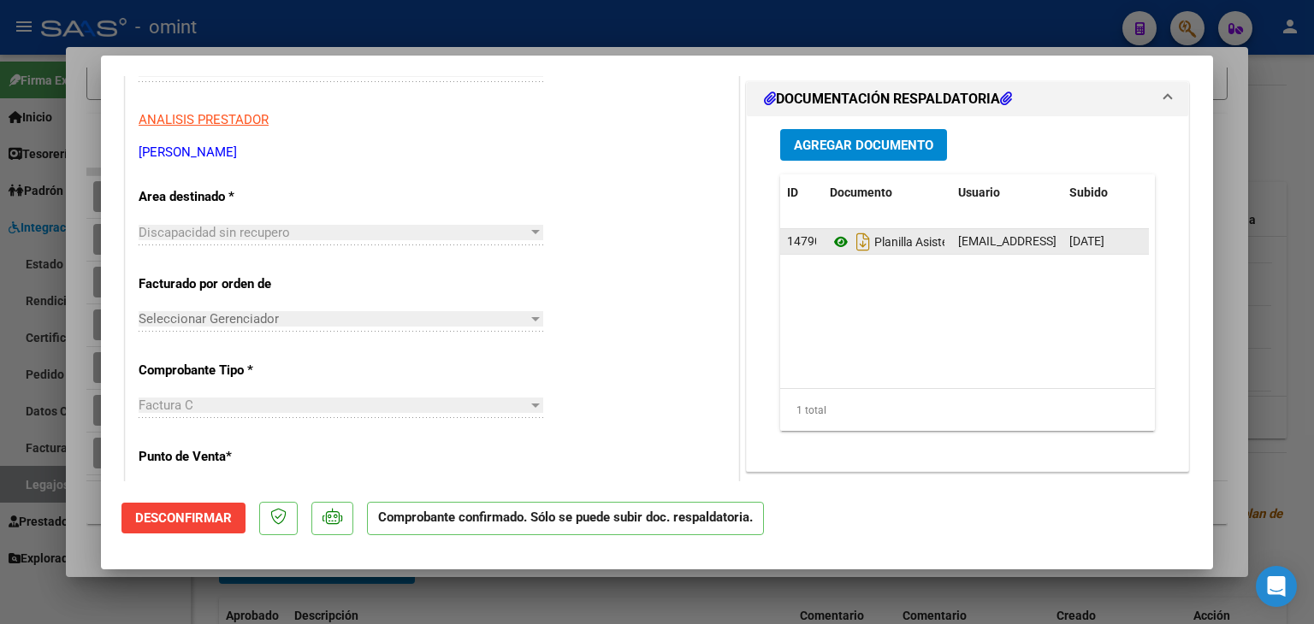
scroll to position [257, 0]
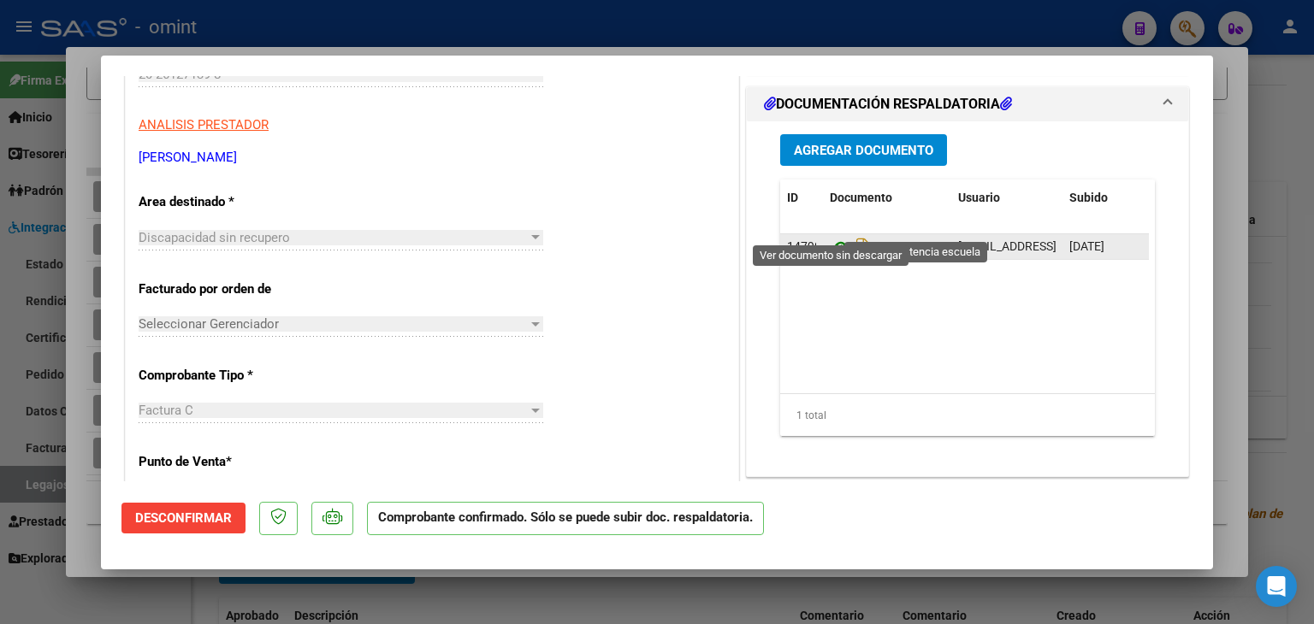
click at [830, 237] on icon at bounding box center [841, 247] width 22 height 21
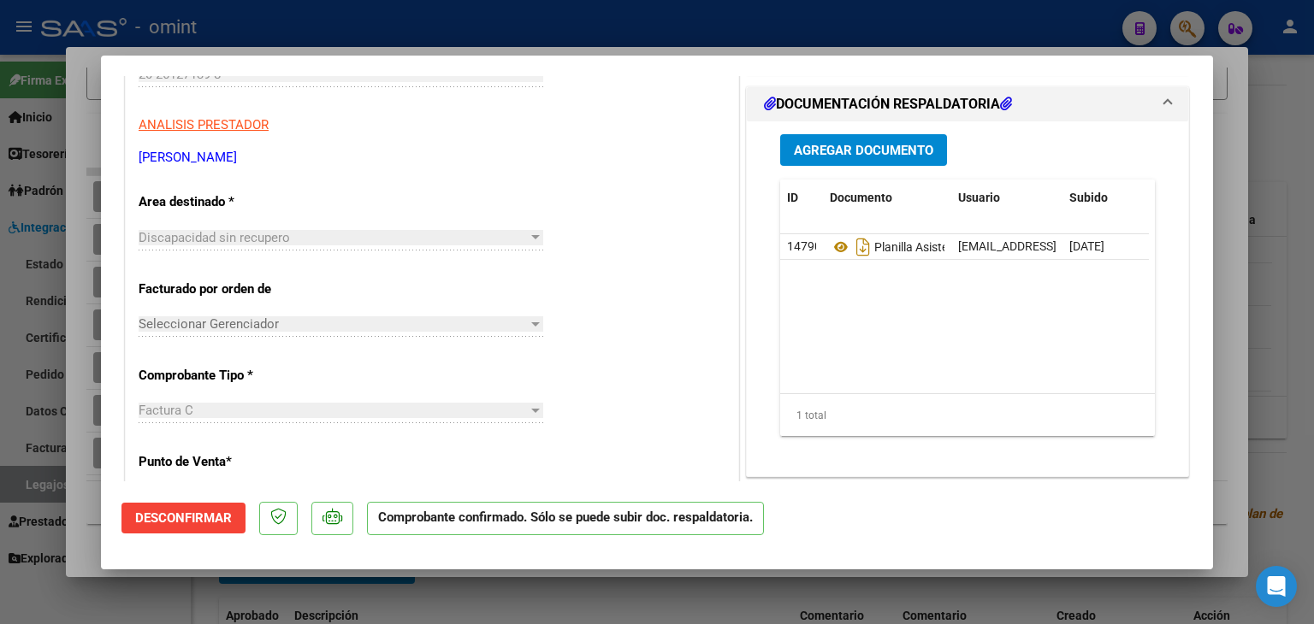
type input "$ 0,00"
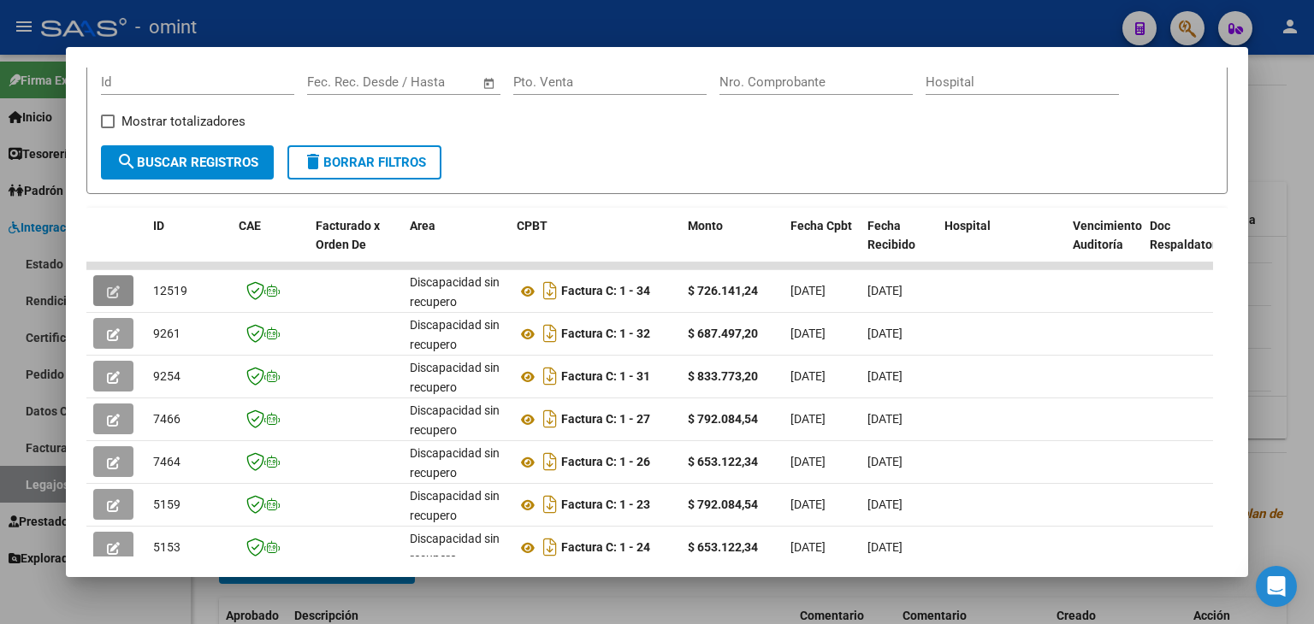
scroll to position [374, 0]
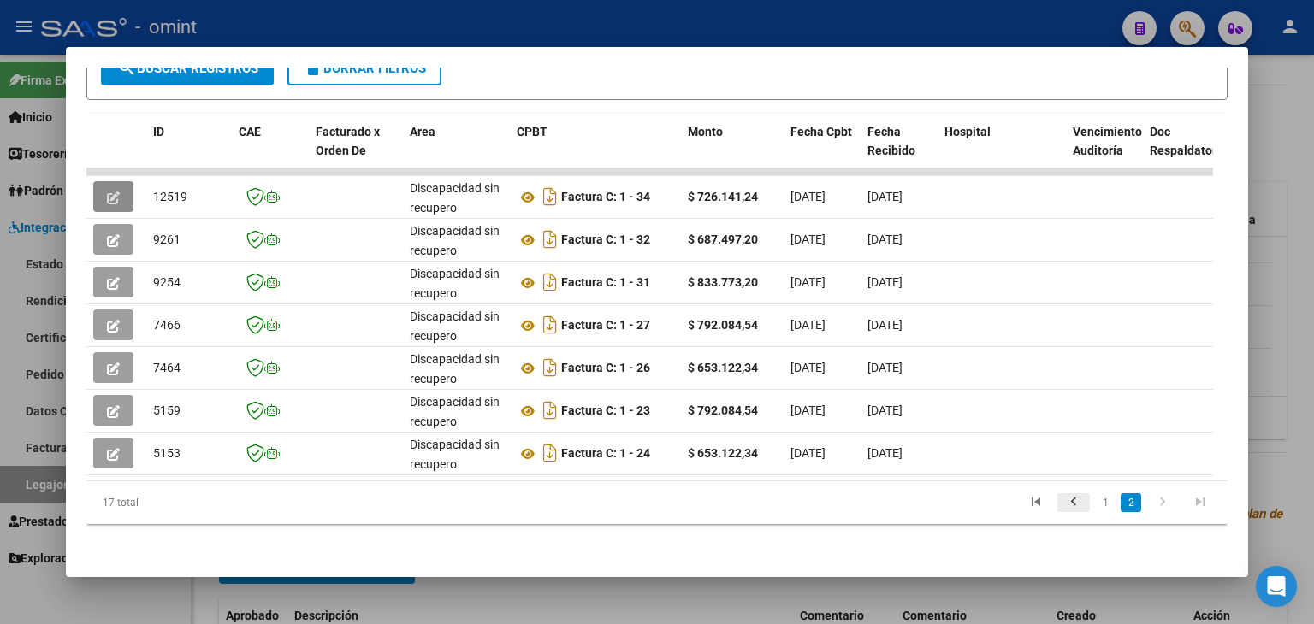
click at [1062, 505] on icon "go to previous page" at bounding box center [1073, 504] width 22 height 21
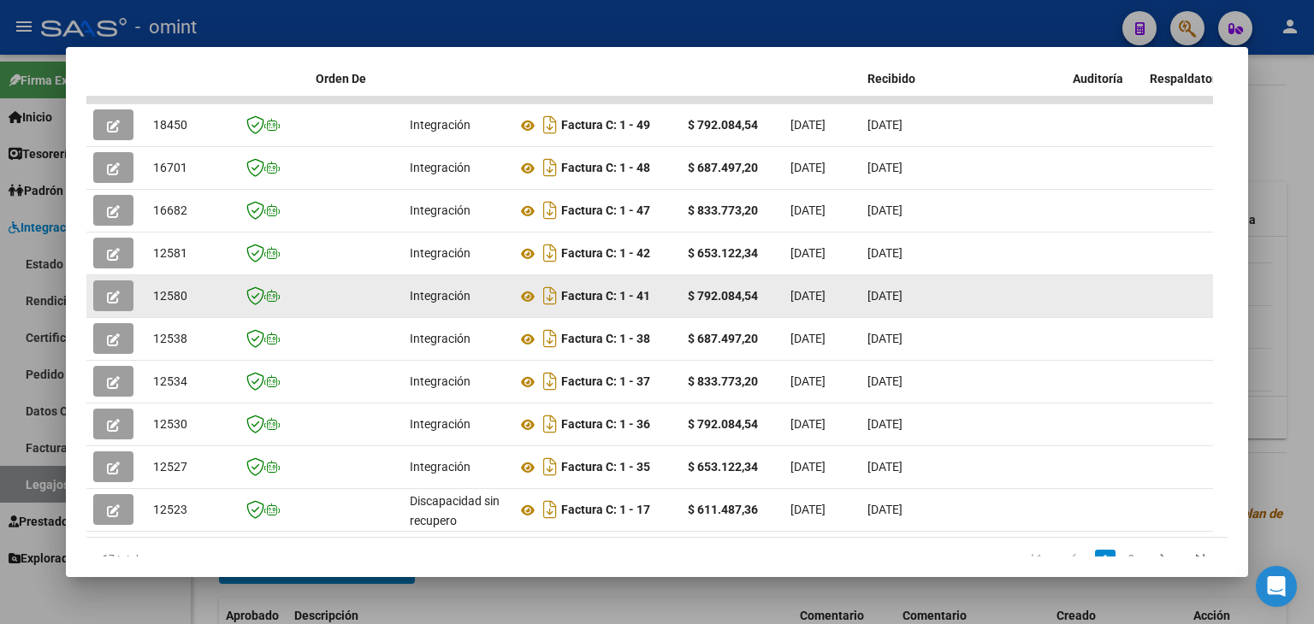
scroll to position [503, 0]
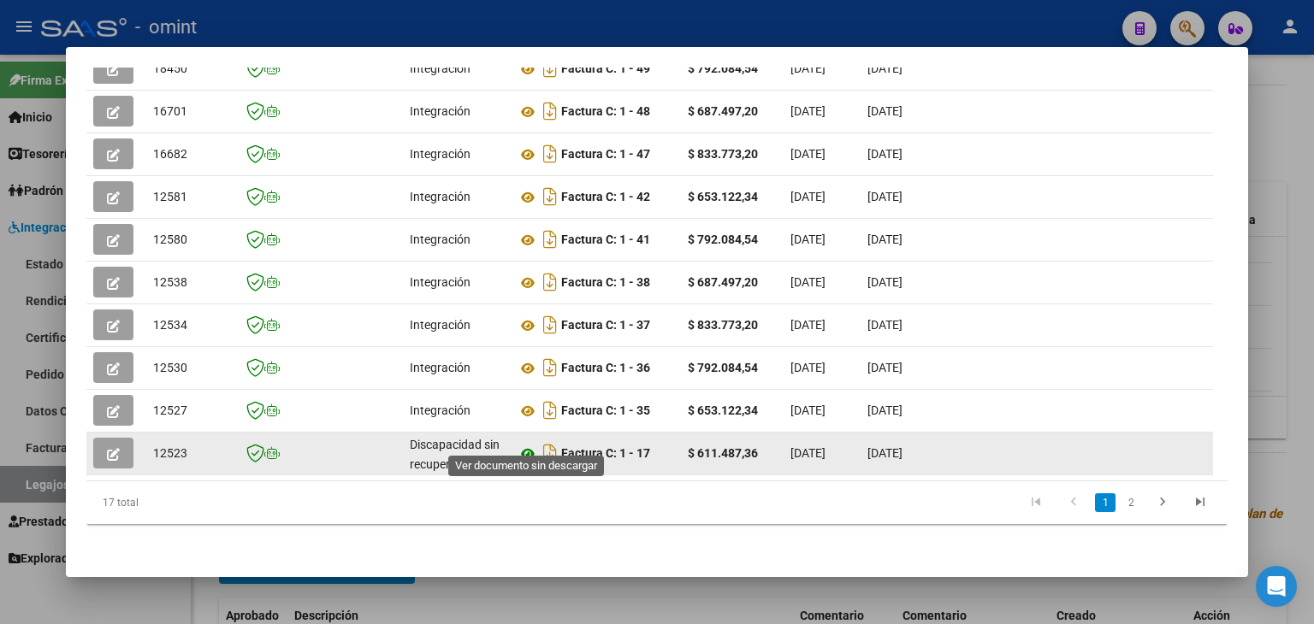
click at [519, 444] on icon at bounding box center [528, 454] width 22 height 21
click at [113, 448] on icon "button" at bounding box center [113, 454] width 13 height 13
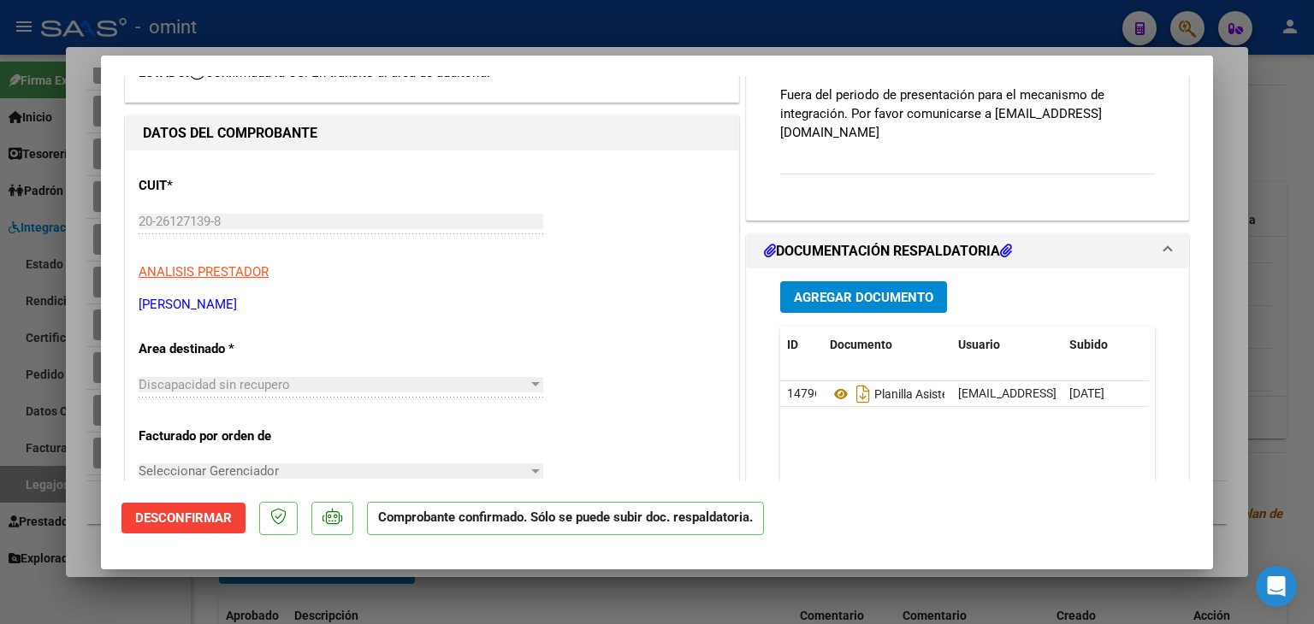
scroll to position [342, 0]
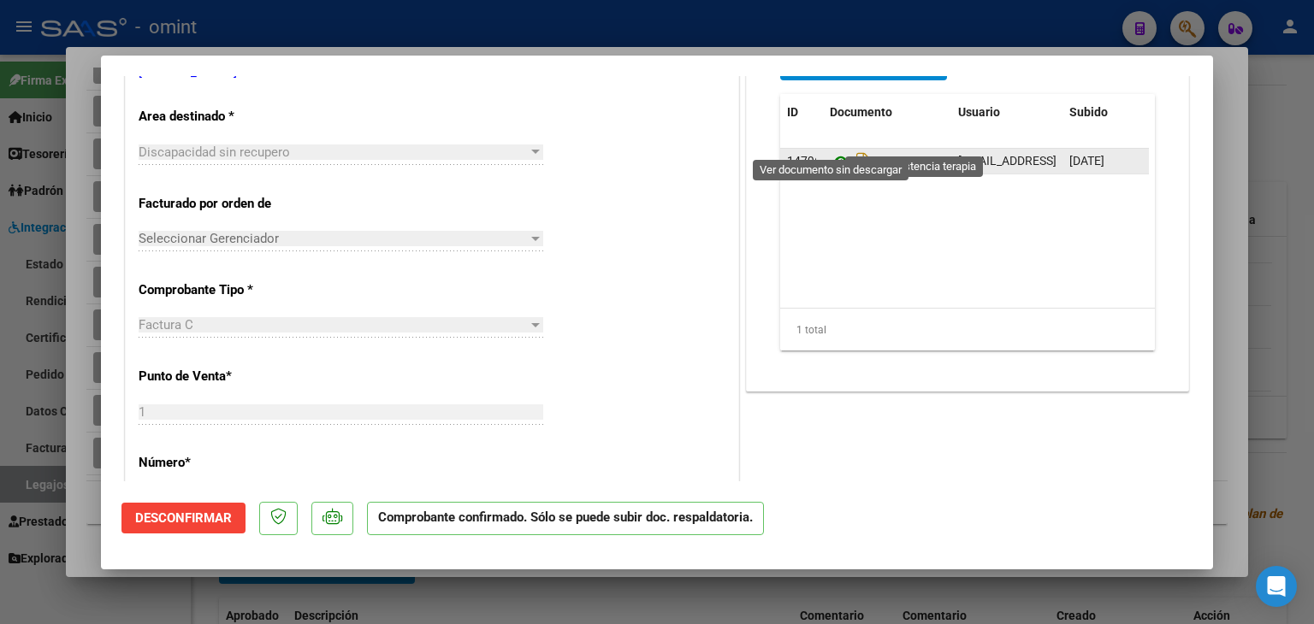
click at [832, 151] on icon at bounding box center [841, 161] width 22 height 21
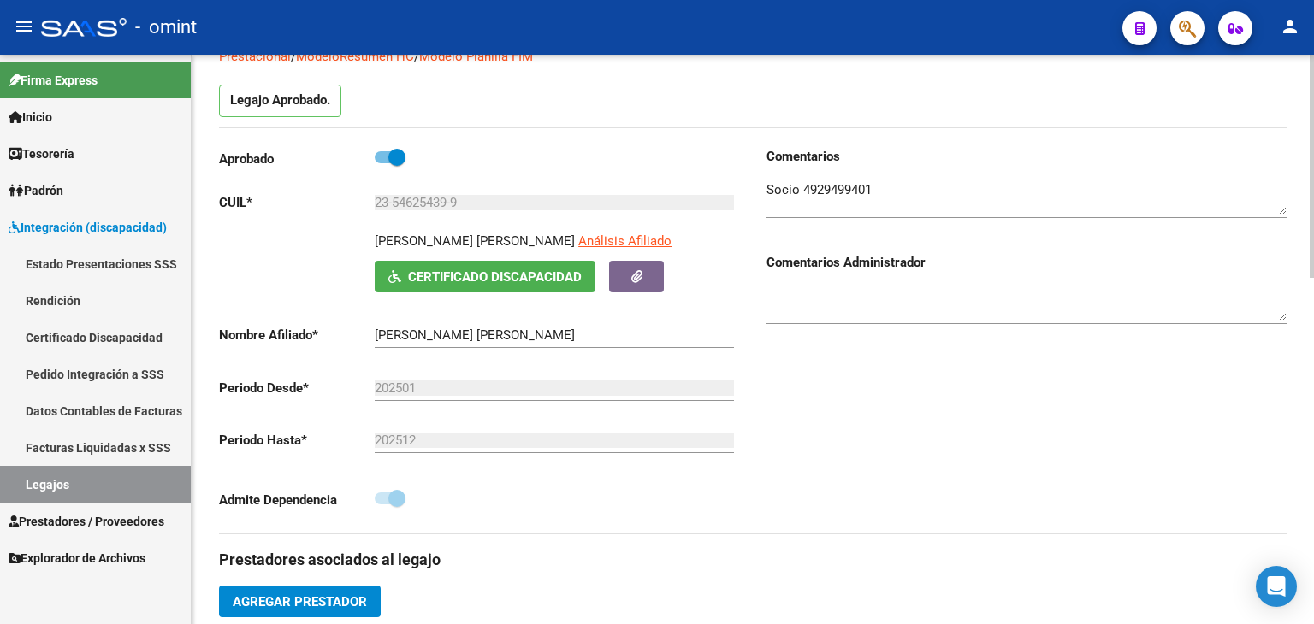
scroll to position [0, 0]
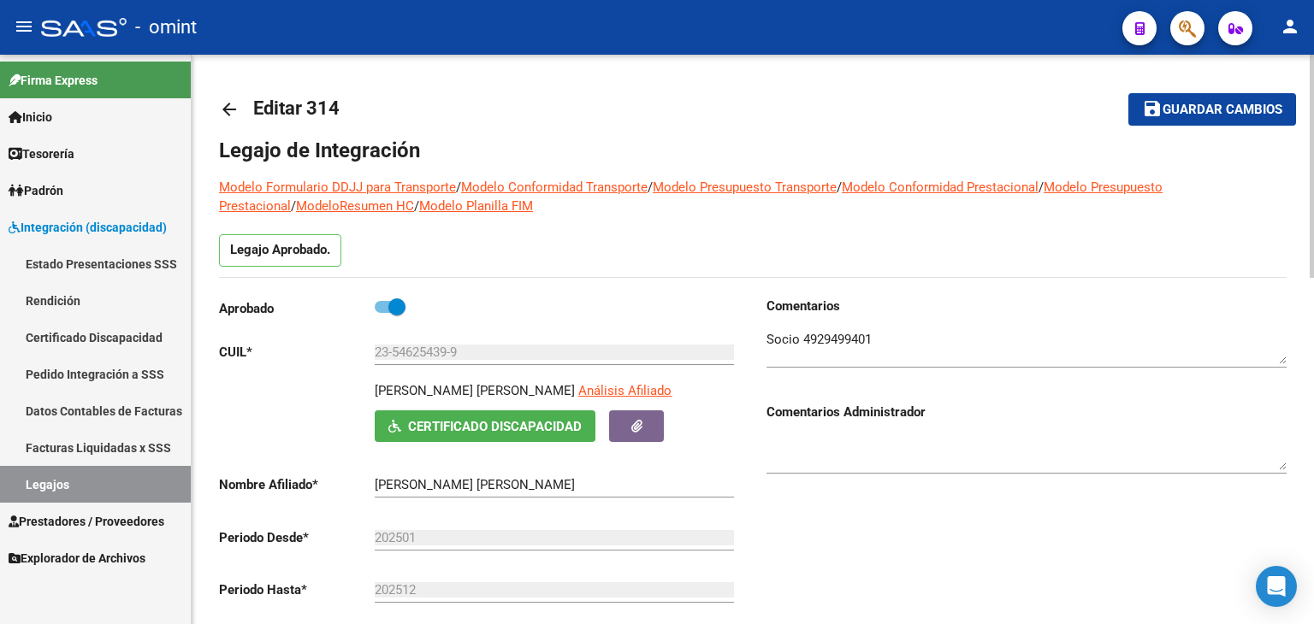
click at [828, 332] on textarea at bounding box center [1026, 347] width 520 height 34
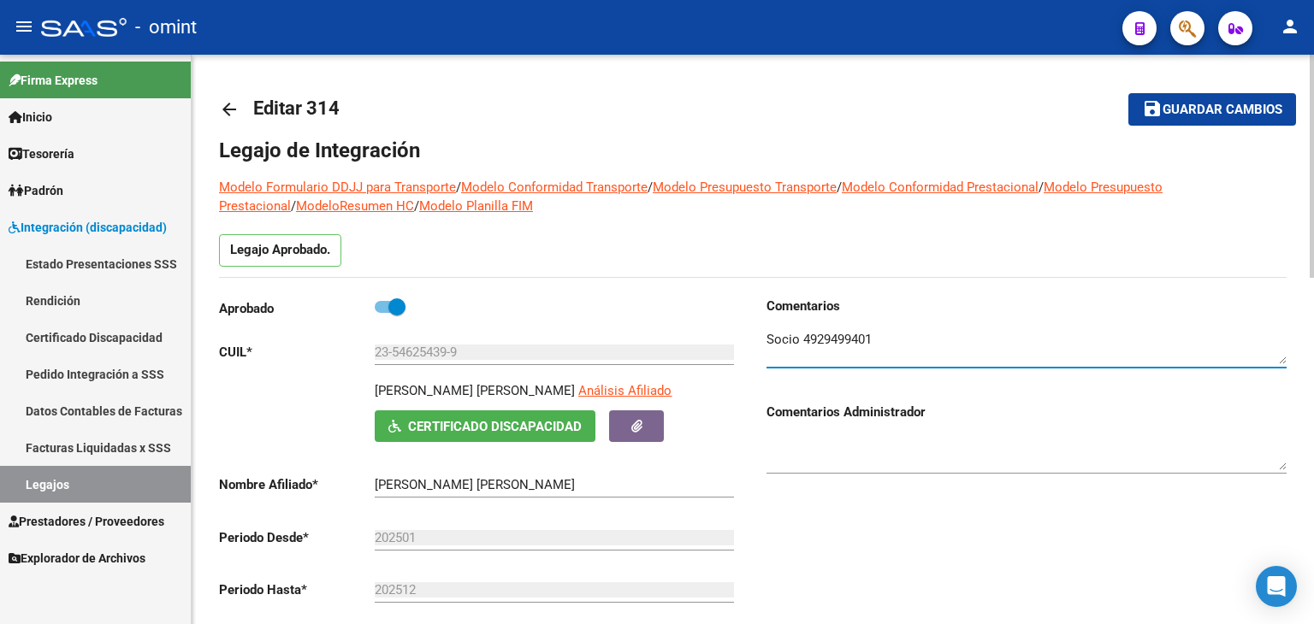
click at [828, 332] on textarea at bounding box center [1026, 347] width 520 height 34
drag, startPoint x: 862, startPoint y: 328, endPoint x: 831, endPoint y: 343, distance: 34.0
click at [831, 343] on textarea at bounding box center [1026, 347] width 520 height 34
click at [830, 343] on textarea at bounding box center [1026, 347] width 520 height 34
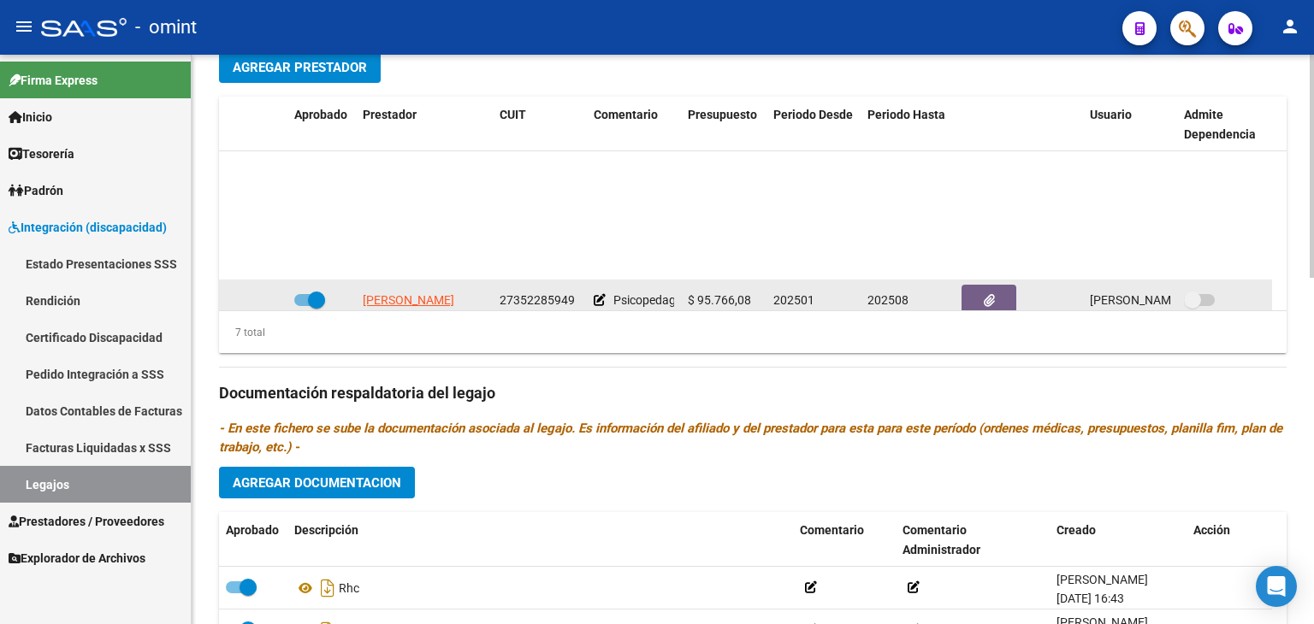
scroll to position [145, 0]
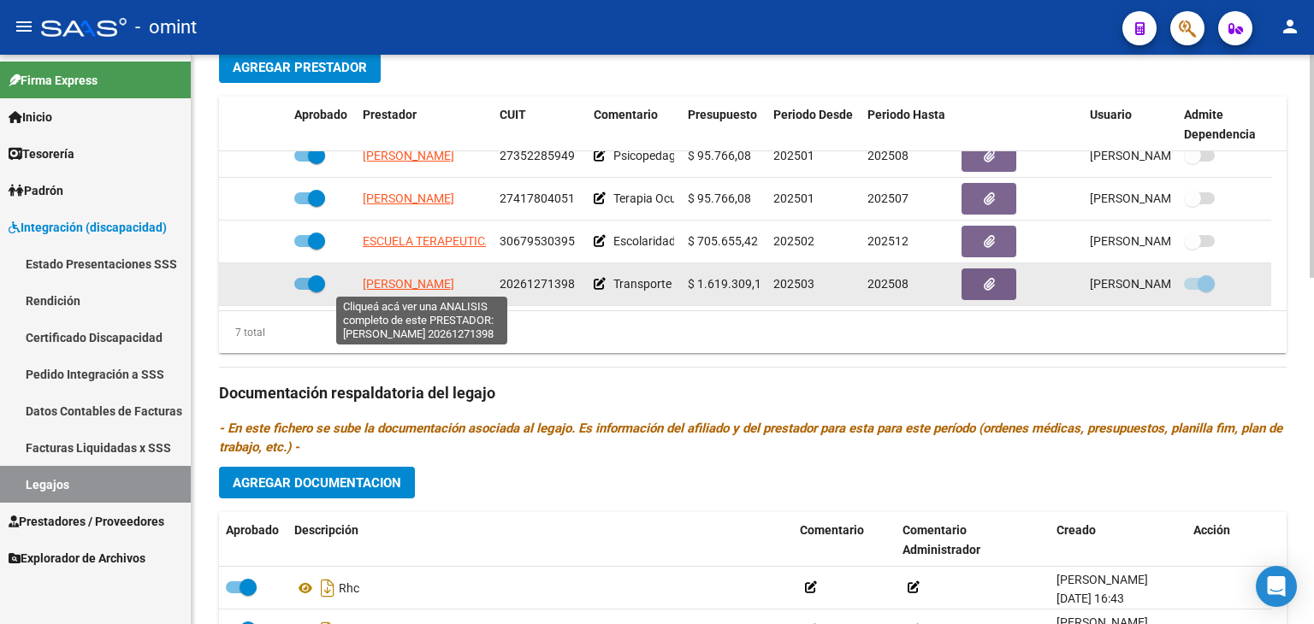
click at [398, 275] on app-link-go-to "[PERSON_NAME]" at bounding box center [409, 285] width 92 height 20
click at [381, 283] on span "[PERSON_NAME]" at bounding box center [409, 284] width 92 height 14
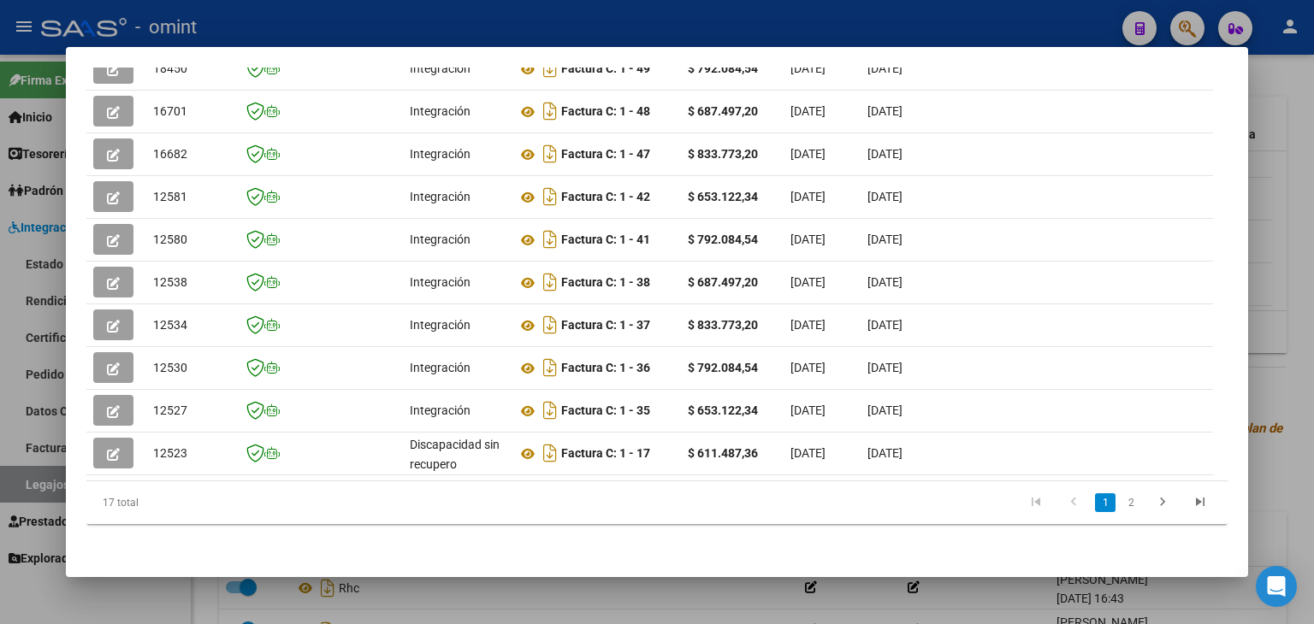
scroll to position [503, 0]
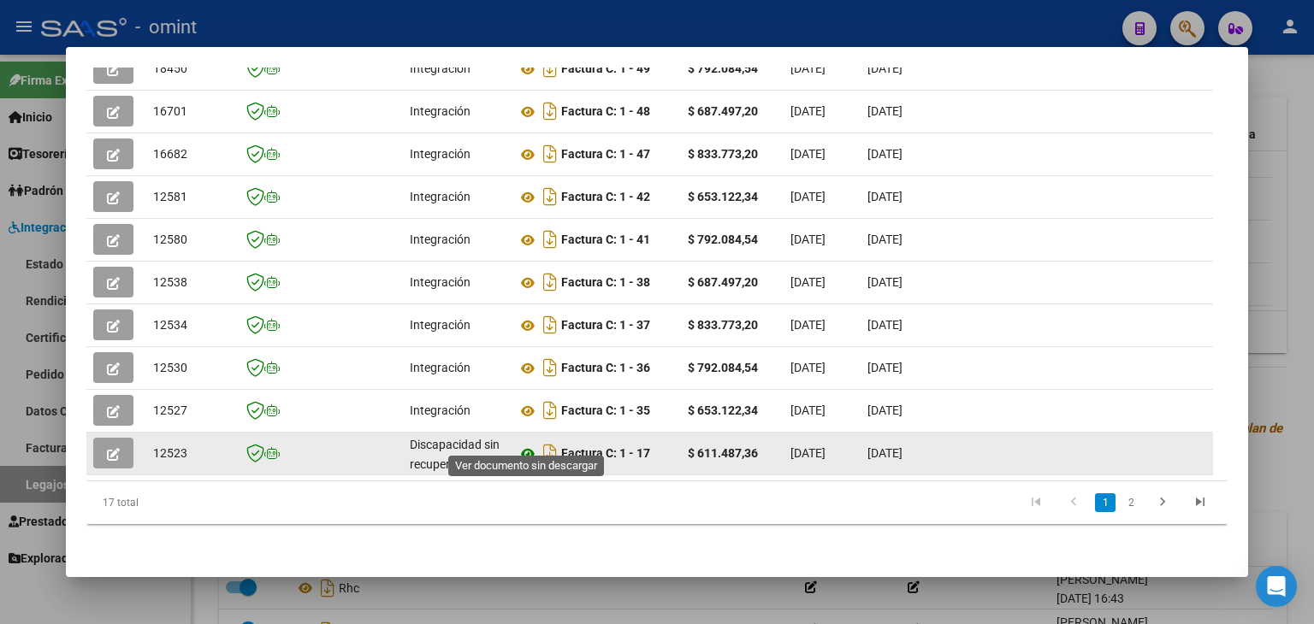
click at [521, 444] on icon at bounding box center [528, 454] width 22 height 21
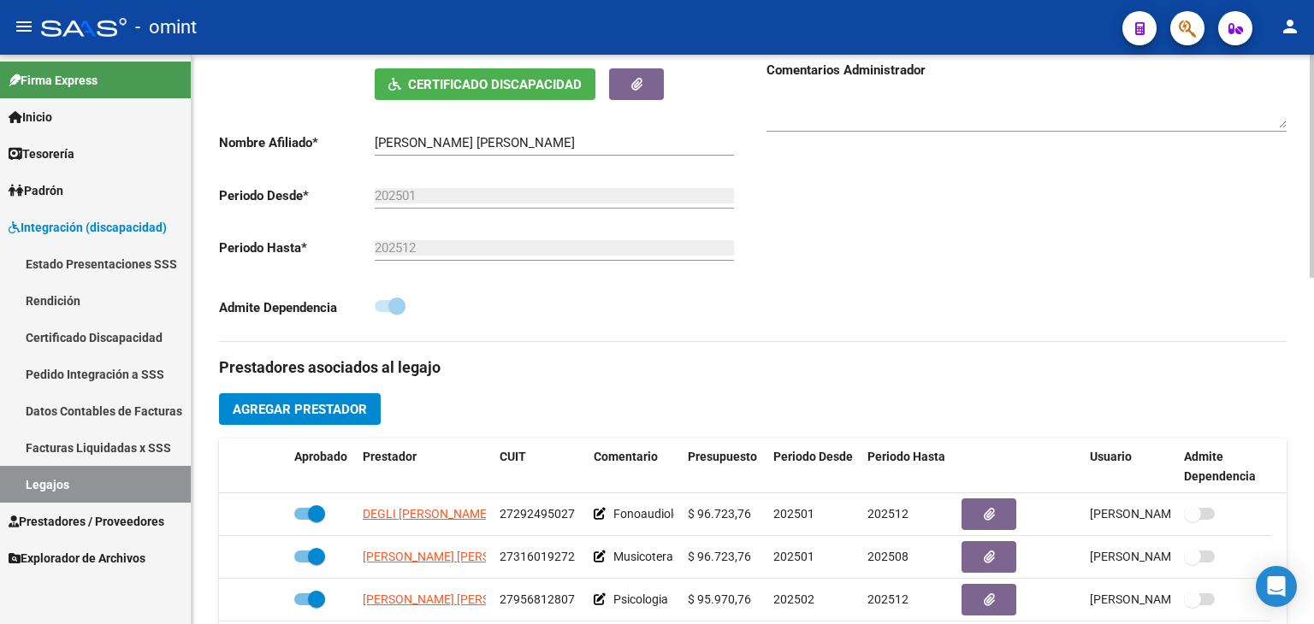
scroll to position [171, 0]
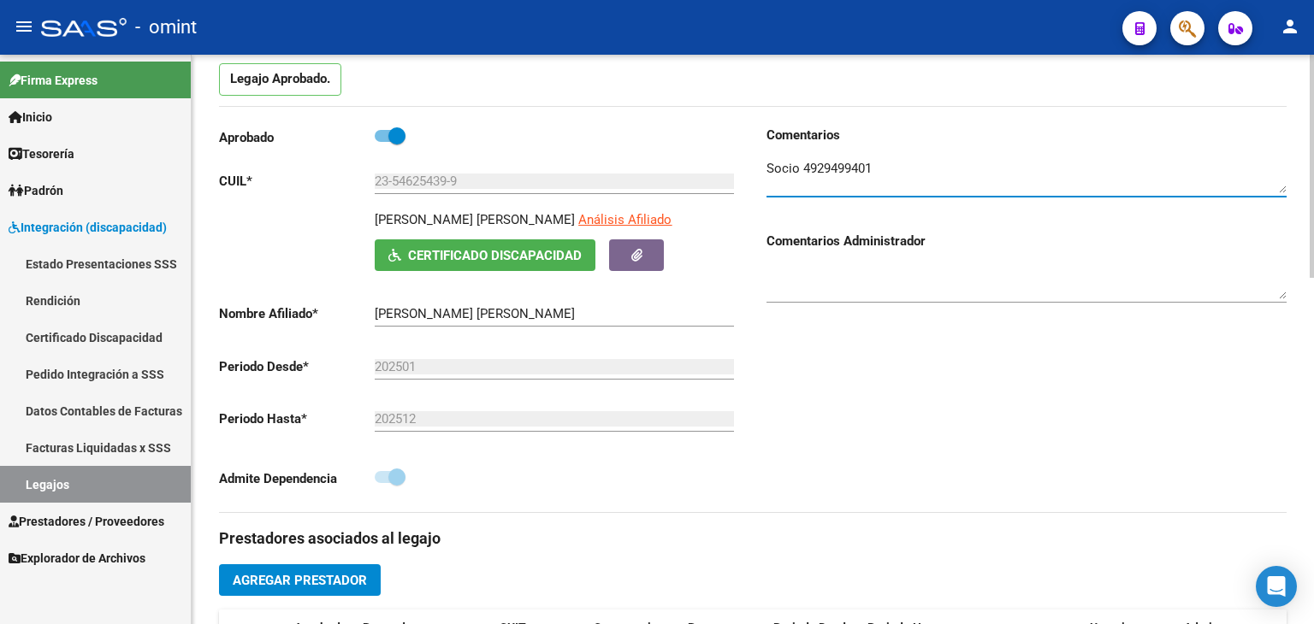
click at [836, 166] on textarea at bounding box center [1026, 176] width 520 height 34
